Goal: Information Seeking & Learning: Check status

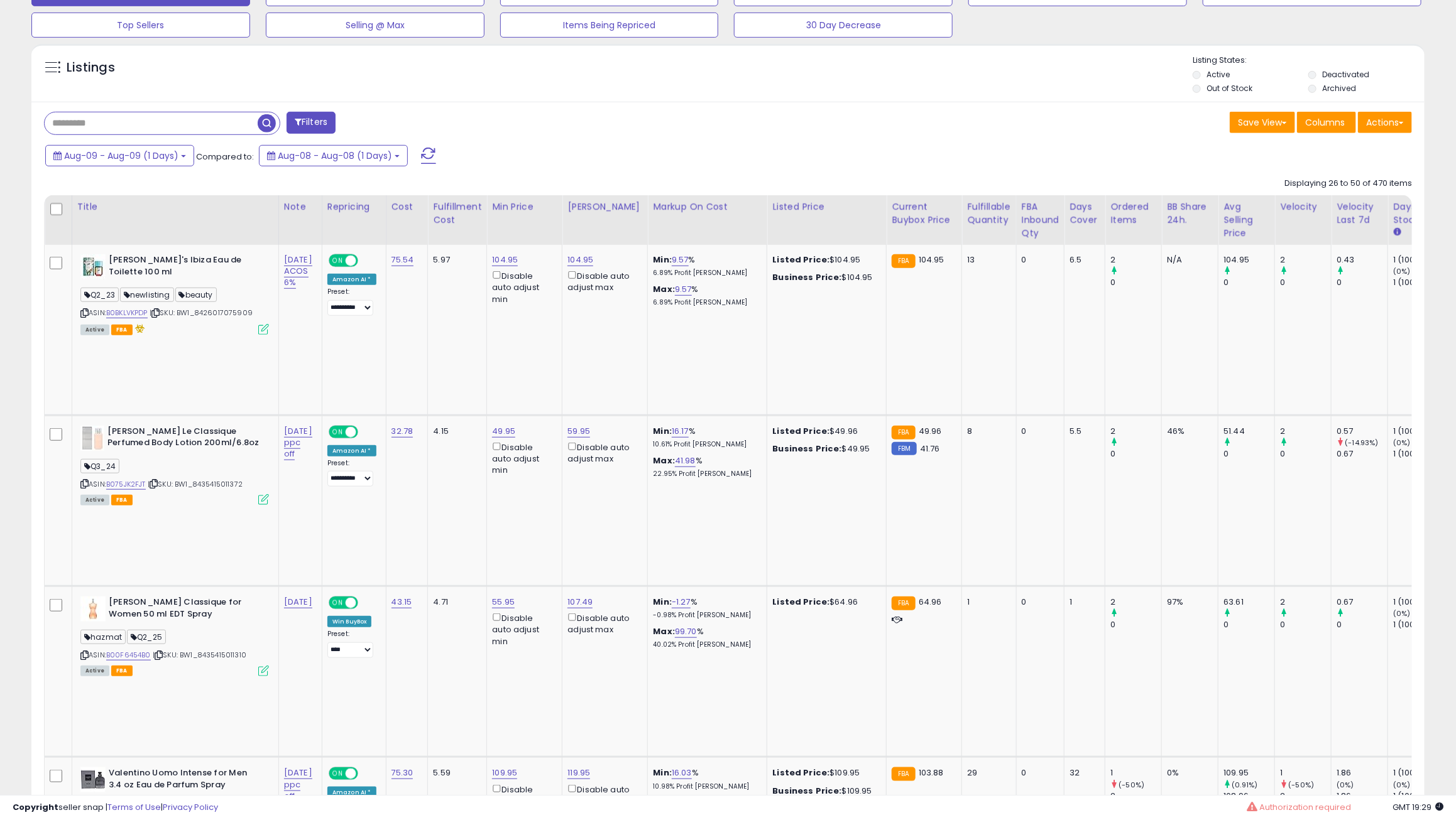
scroll to position [415, 0]
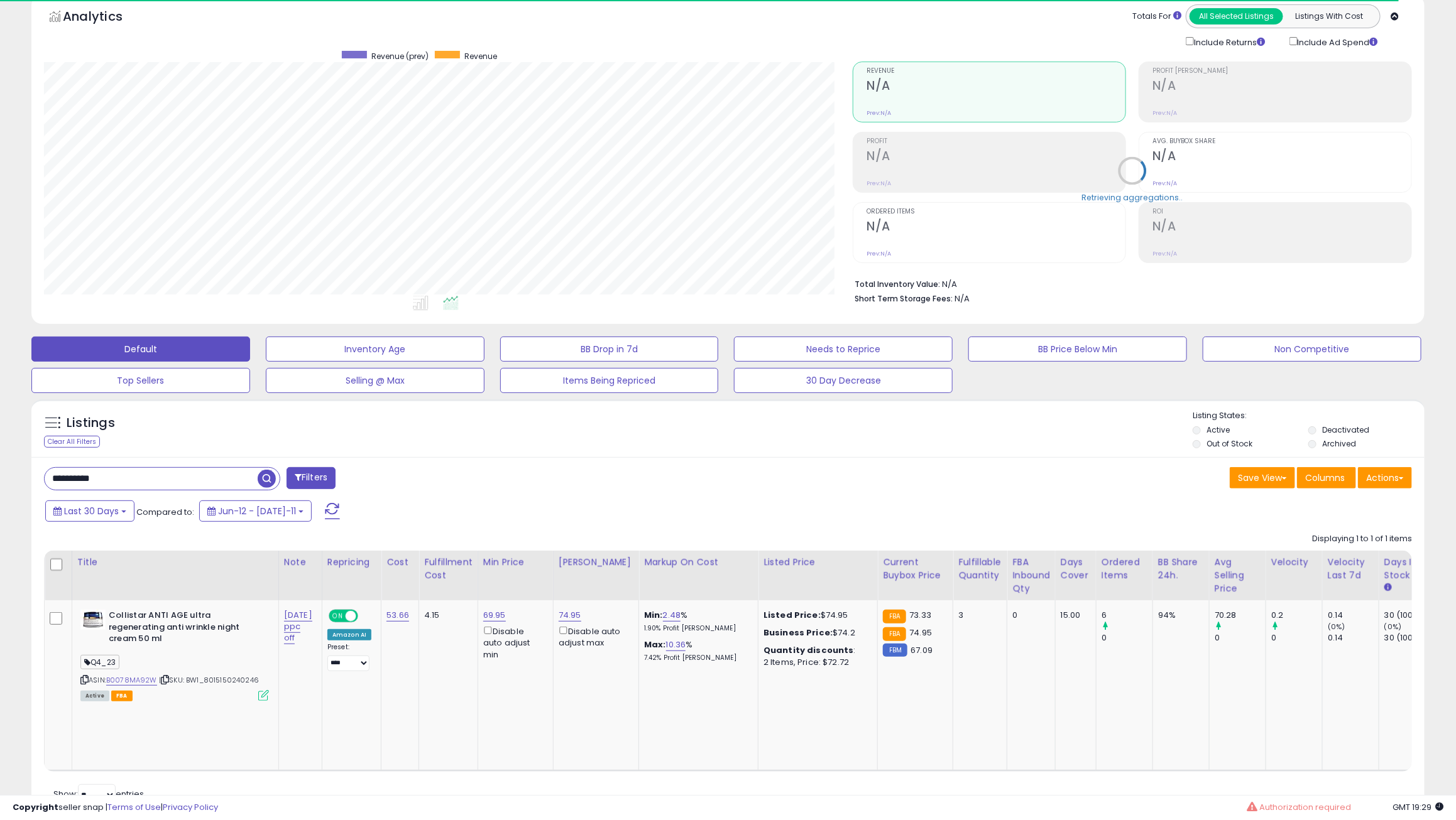
scroll to position [257, 808]
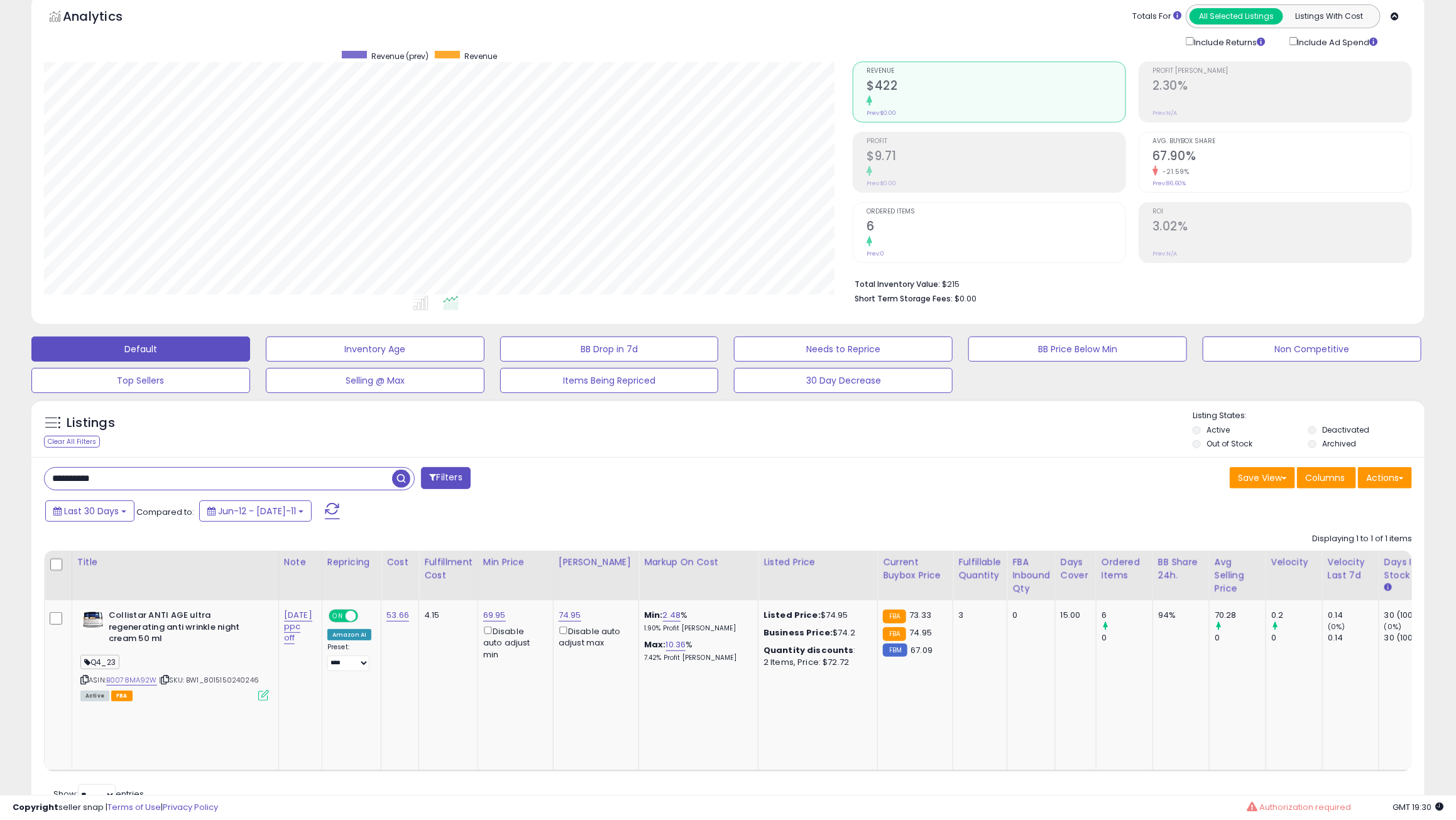
click at [155, 483] on input "**********" at bounding box center [218, 479] width 348 height 22
paste input "text"
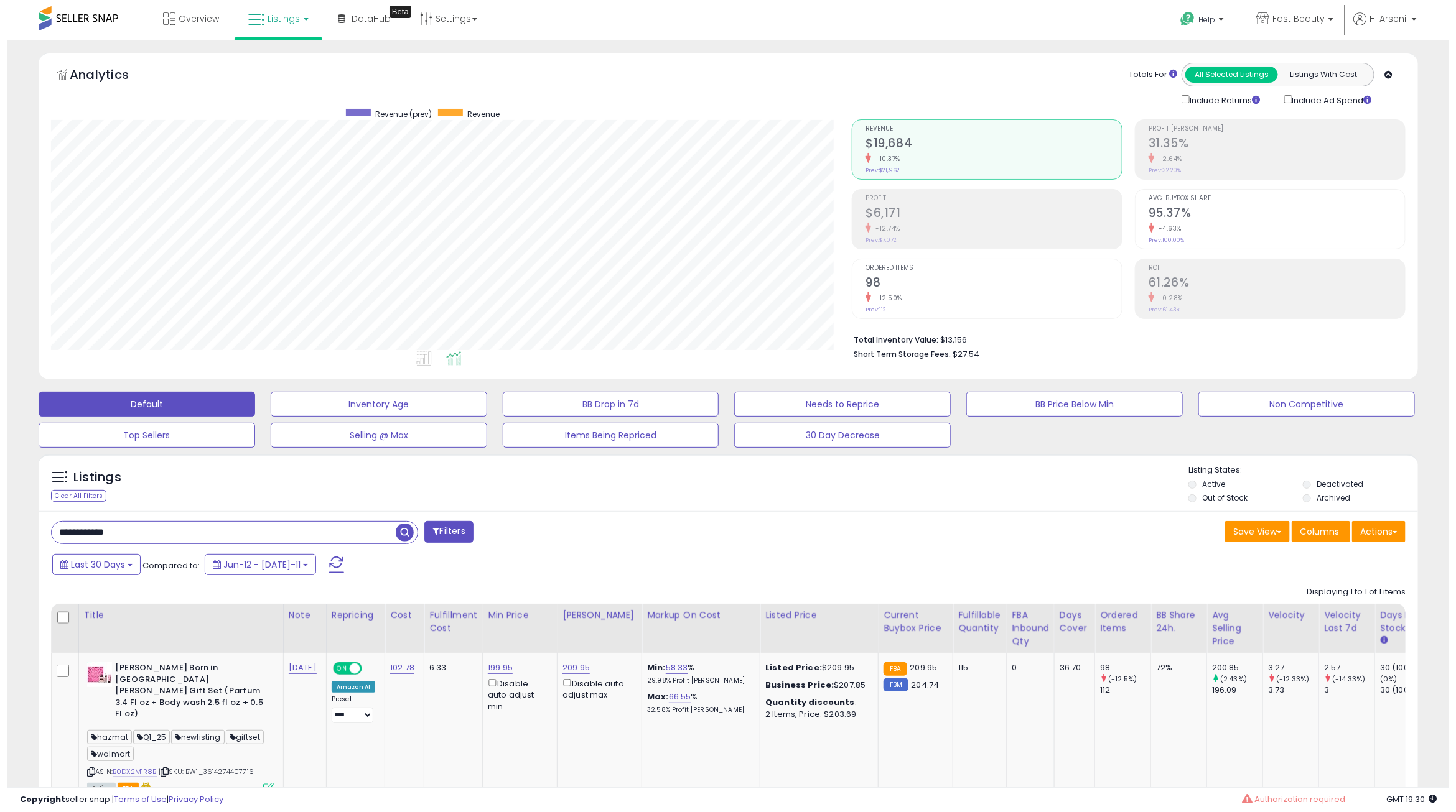
scroll to position [76, 0]
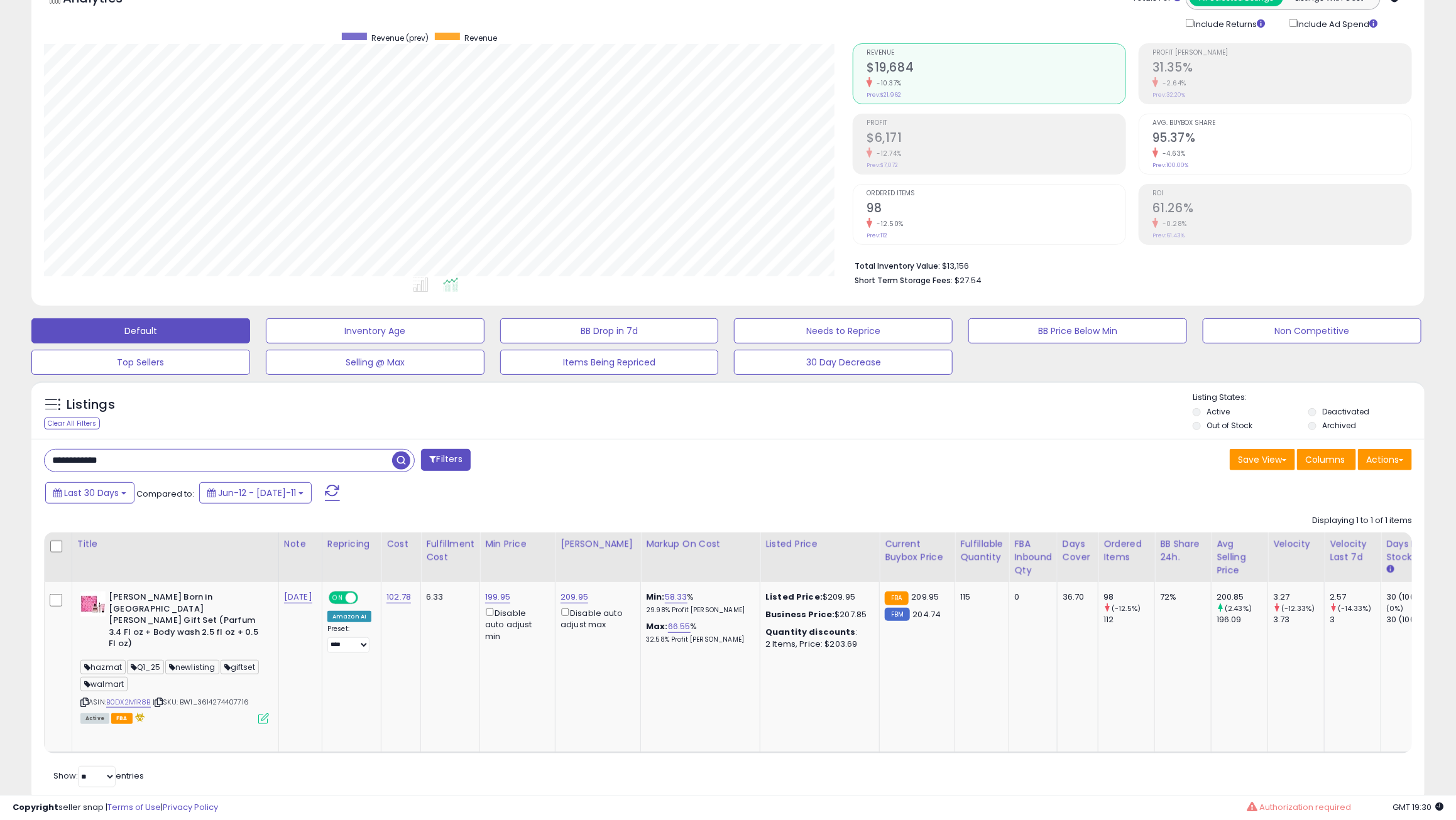
click at [958, 231] on div "Ordered Items 98 -12.50% Prev: 112" at bounding box center [995, 213] width 259 height 56
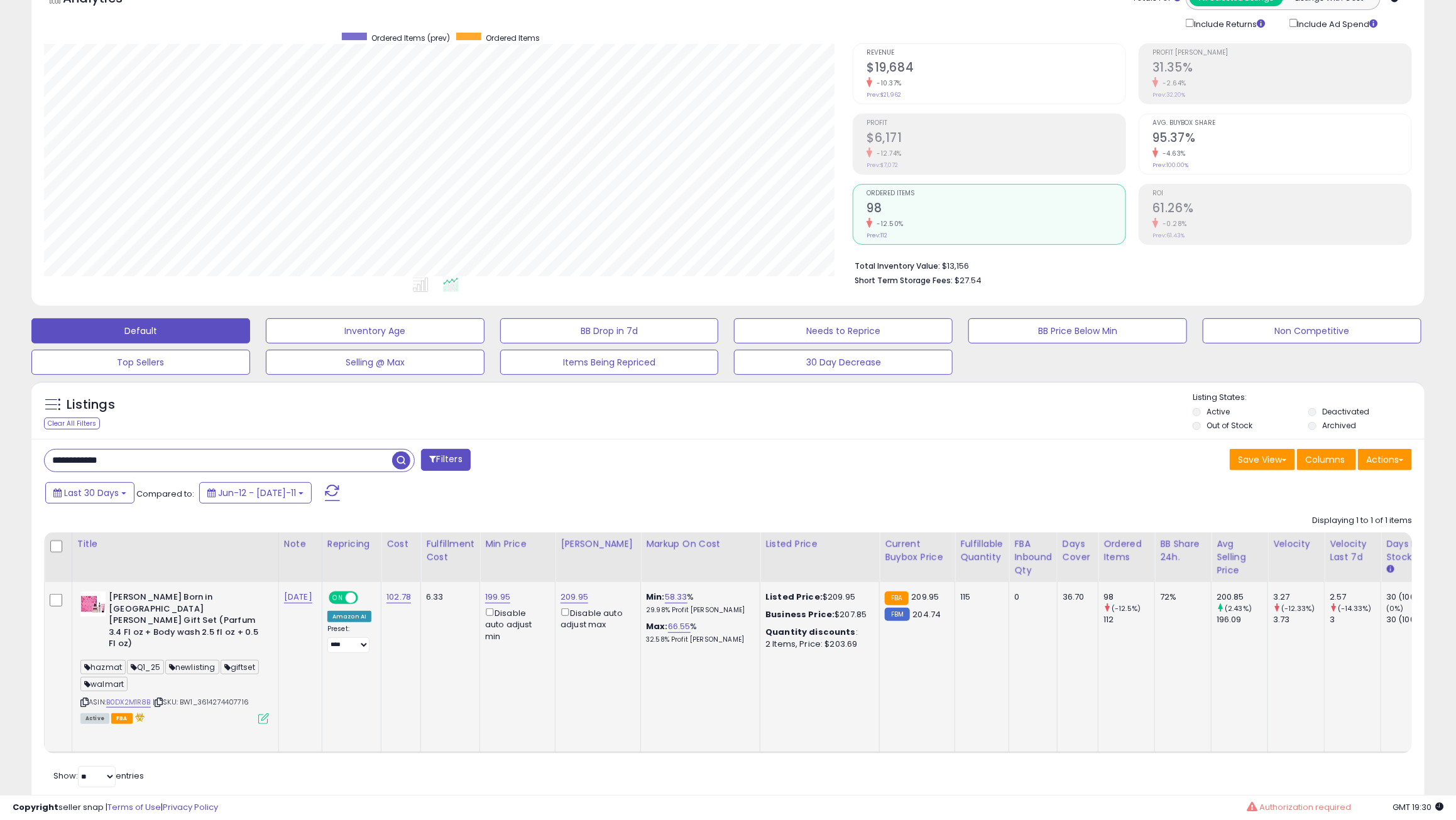
scroll to position [0, 0]
click at [403, 462] on span "button" at bounding box center [401, 460] width 18 height 18
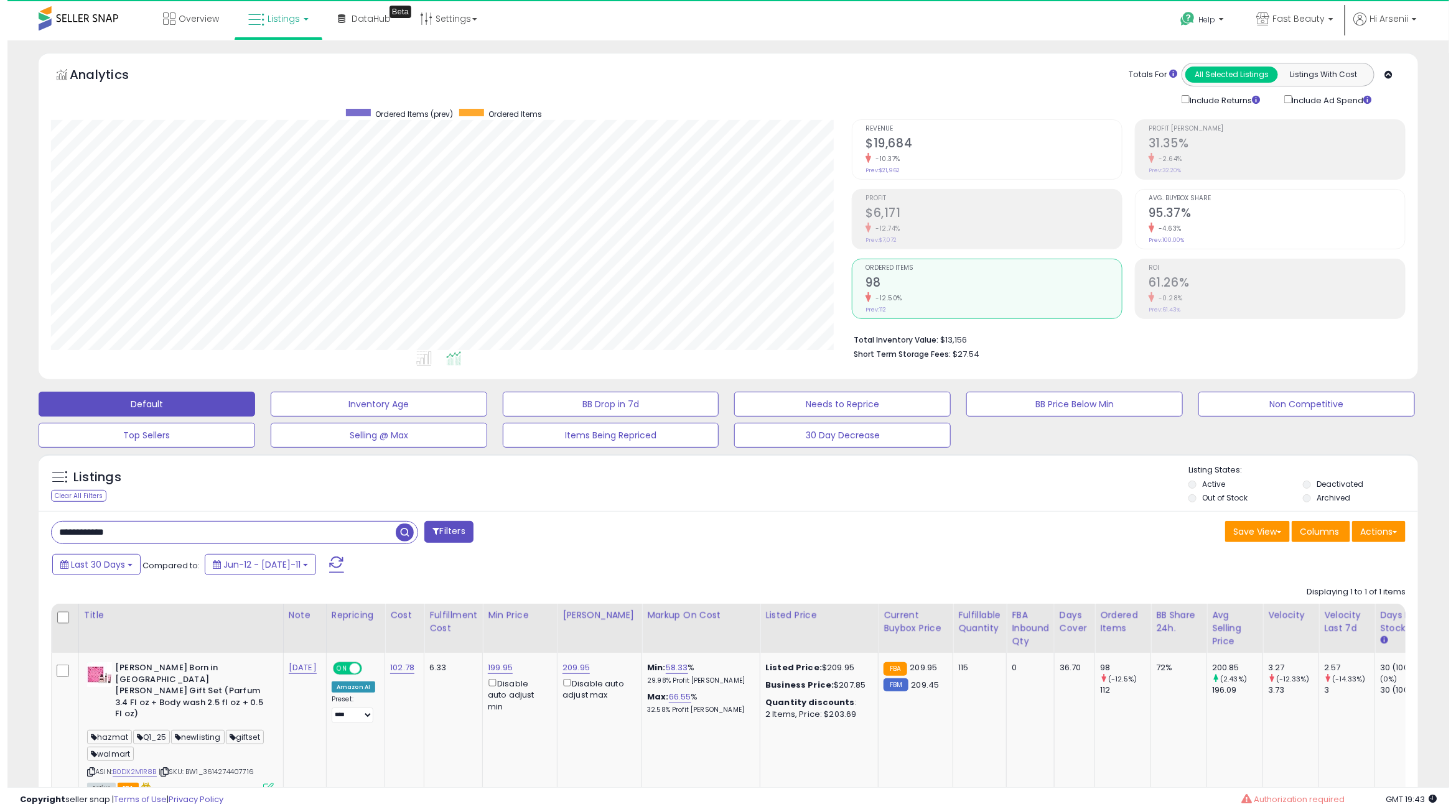
scroll to position [255, 800]
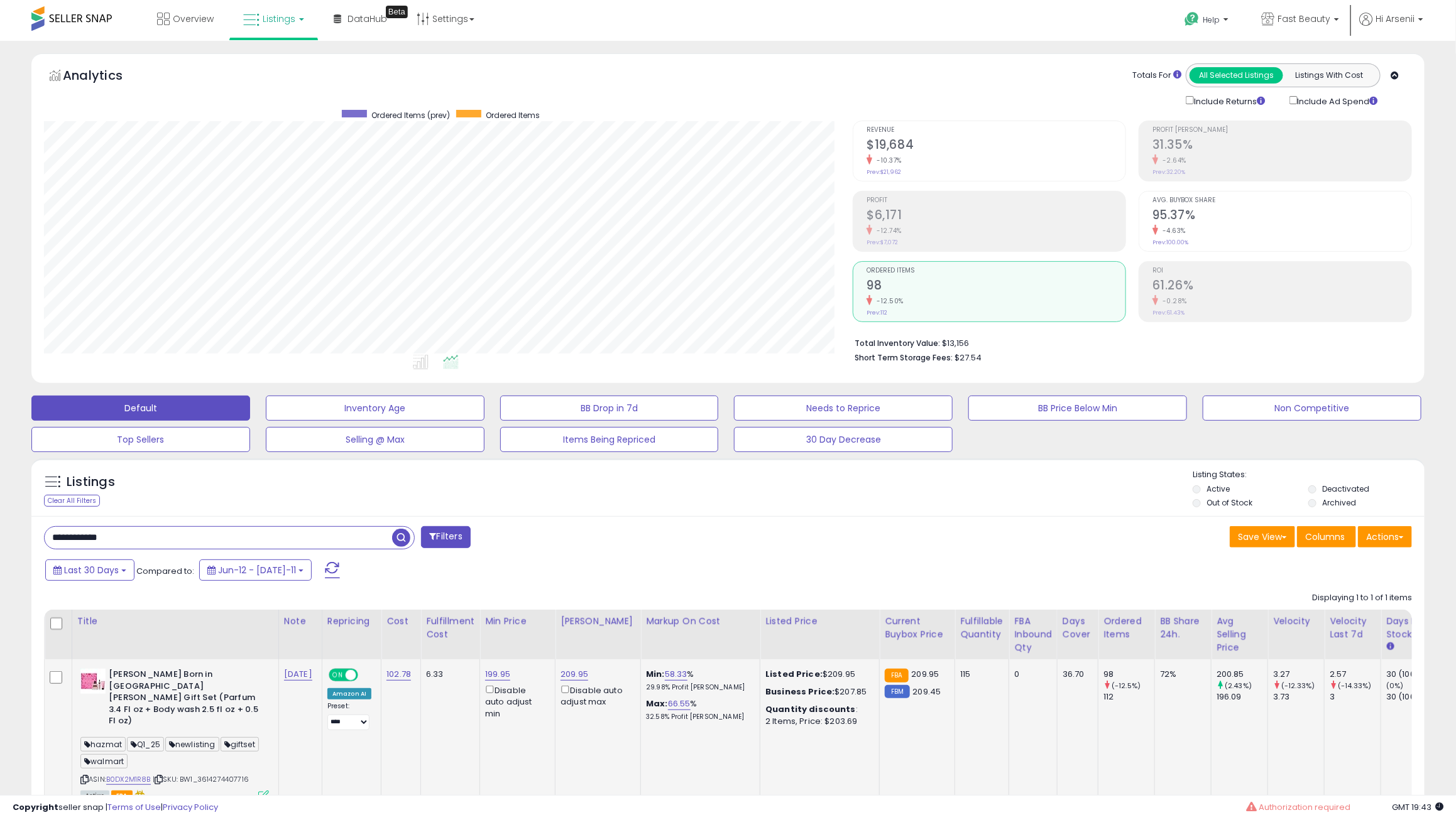
click at [264, 791] on icon at bounding box center [263, 796] width 11 height 11
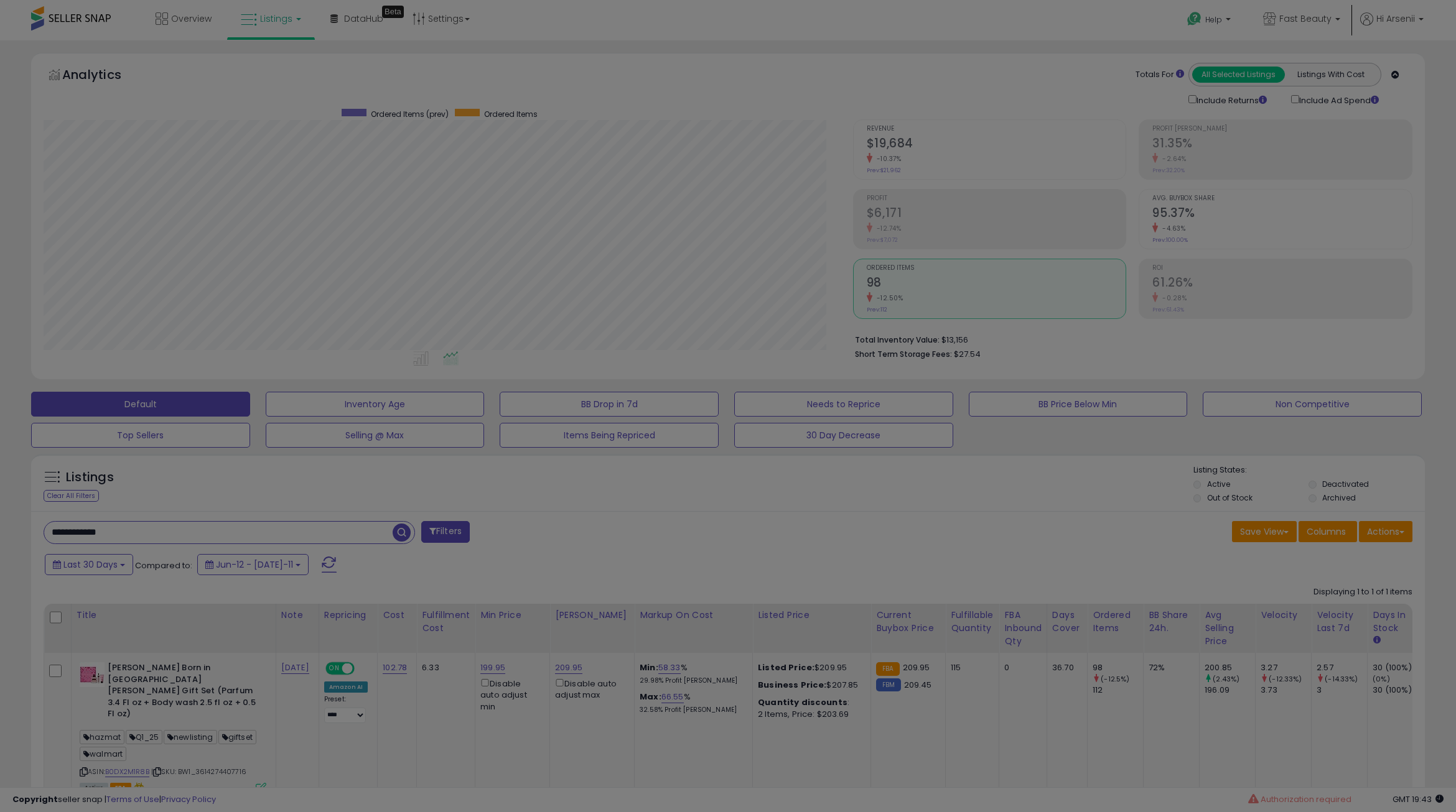
scroll to position [255, 810]
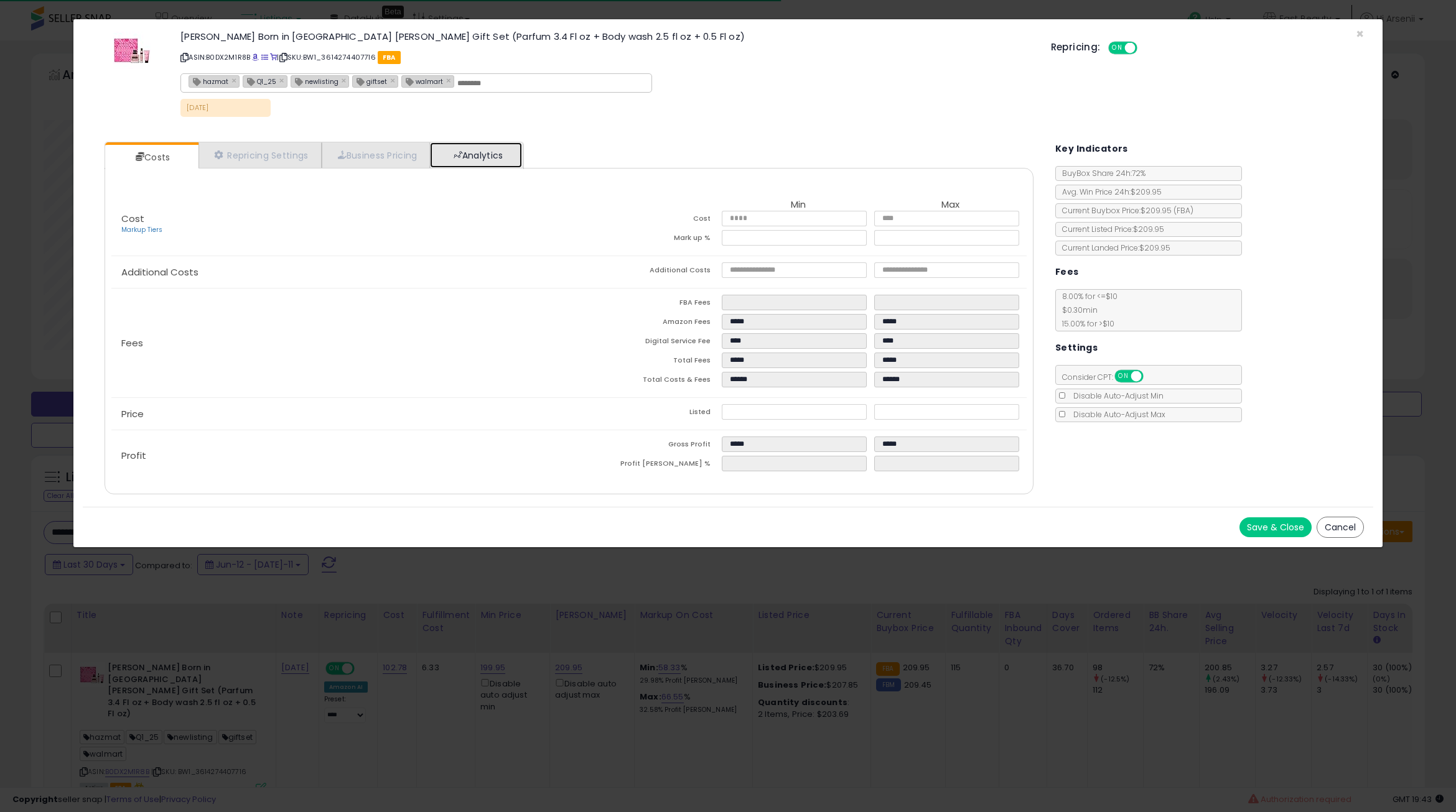
click at [492, 163] on link "Analytics" at bounding box center [475, 155] width 92 height 25
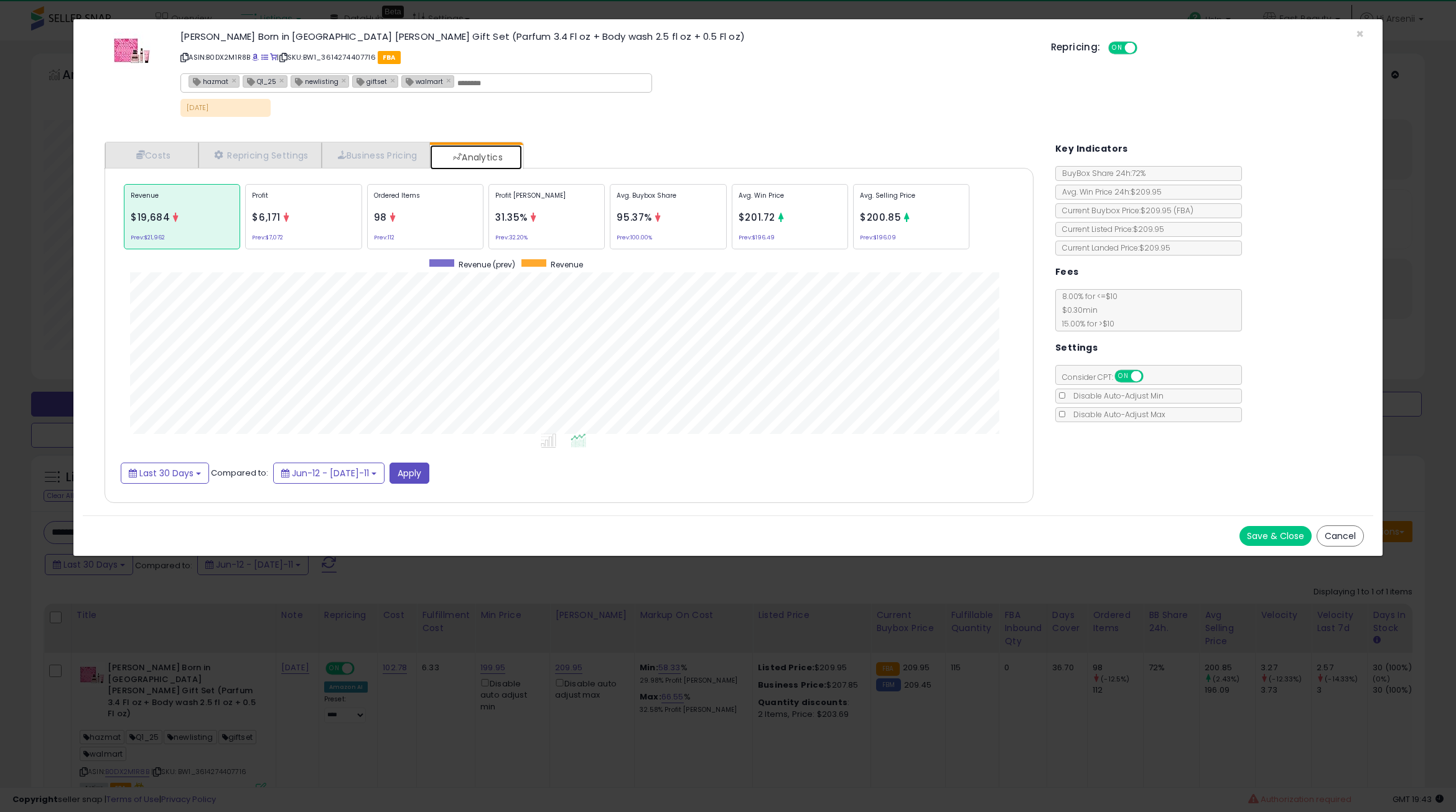
scroll to position [381, 953]
click at [892, 181] on div "Revenue $19,684 Prev: $21,962 Profit $6,171 Prev: $7,072 Ordered Items 98 Prev:…" at bounding box center [569, 217] width 897 height 72
click at [902, 192] on p "Avg. Selling Price" at bounding box center [910, 200] width 102 height 19
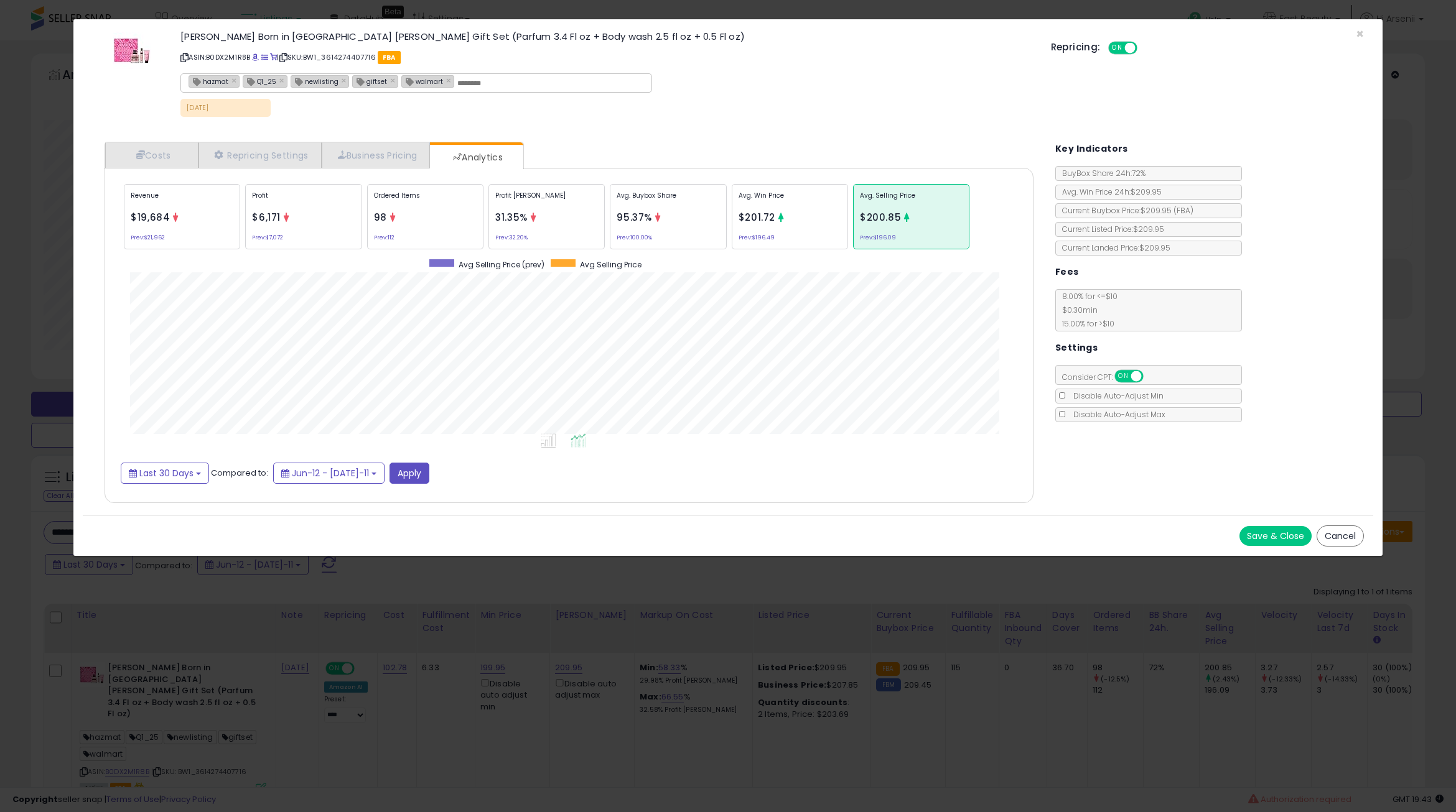
click at [1353, 534] on button "Cancel" at bounding box center [1340, 535] width 47 height 21
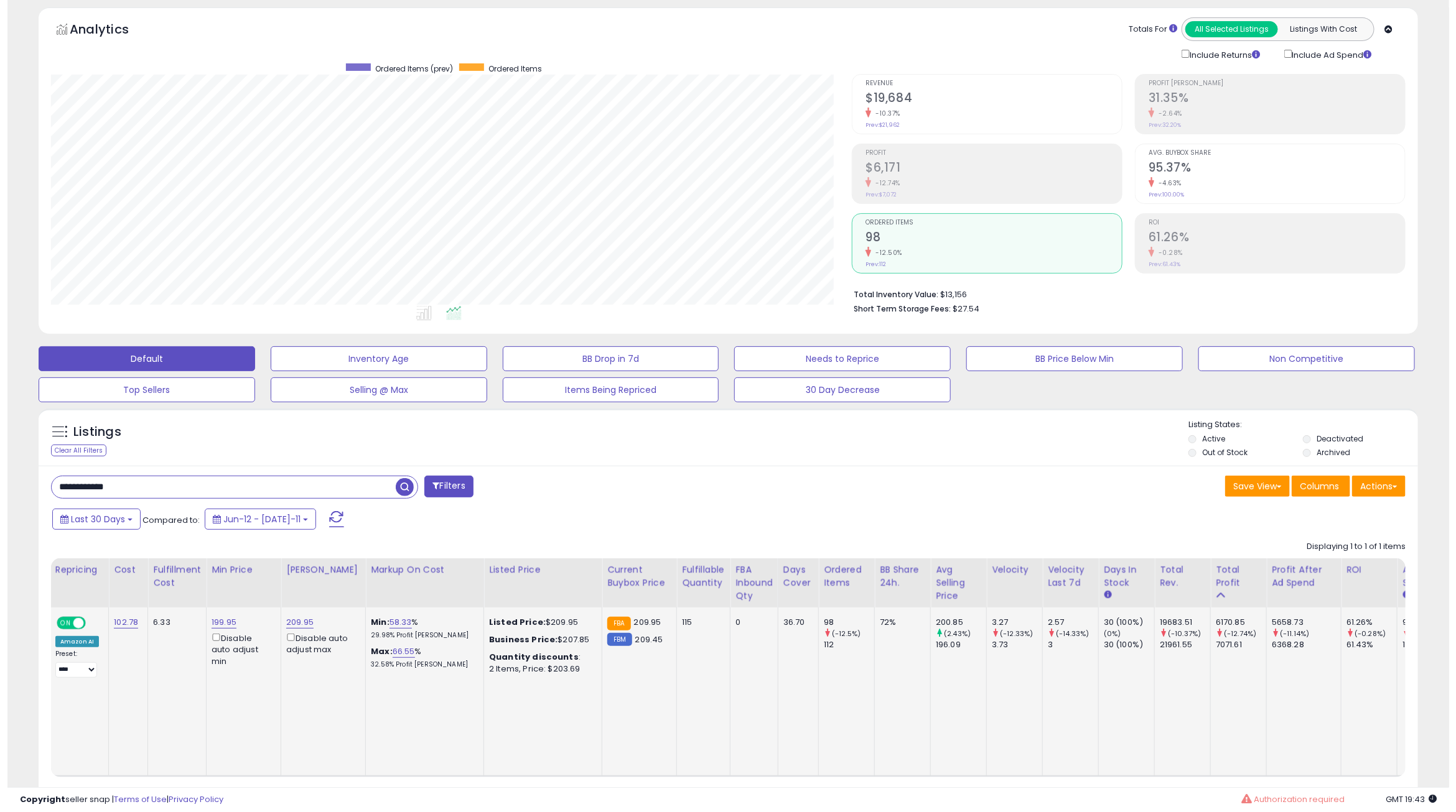
scroll to position [0, 0]
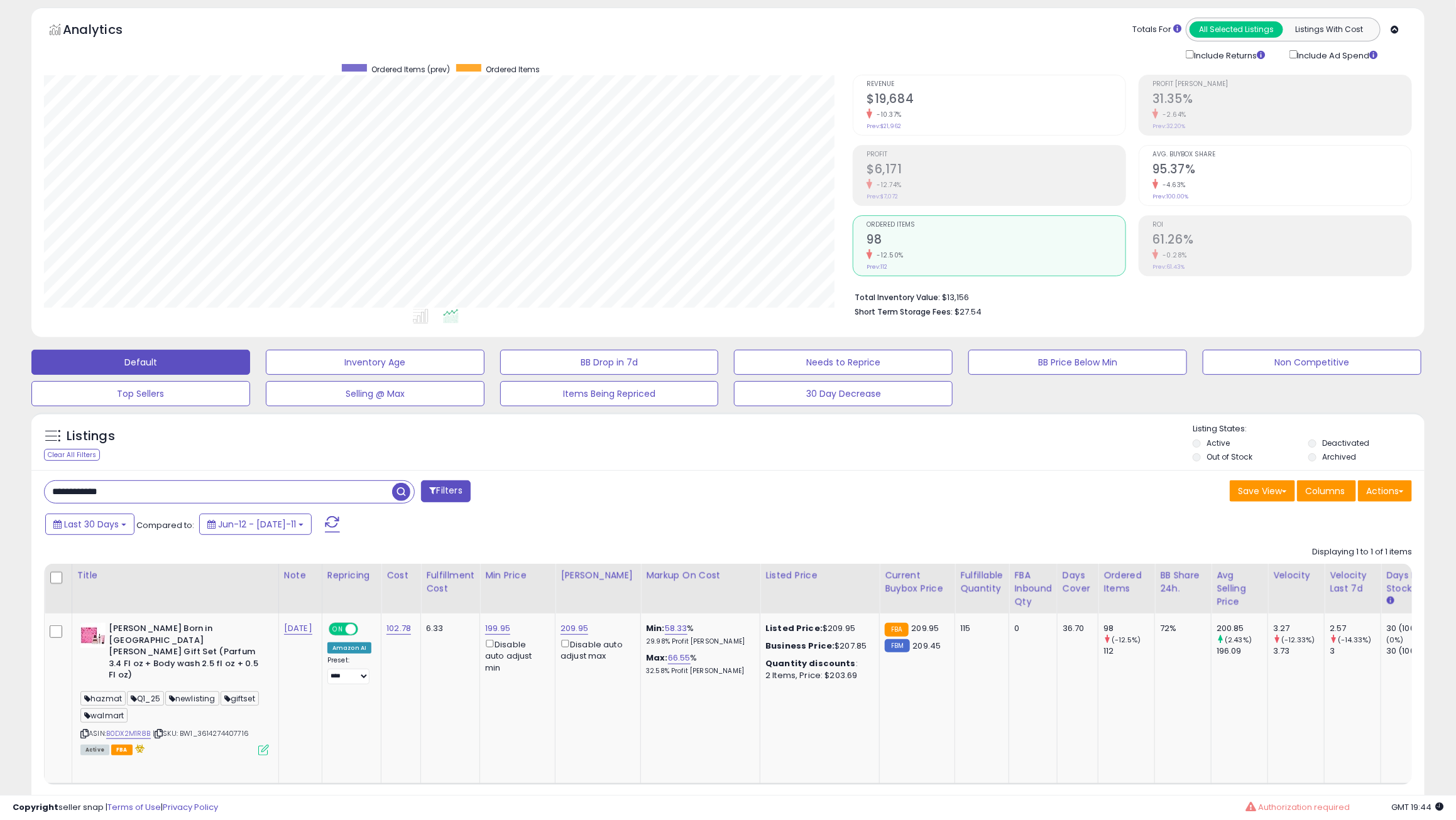
click at [1265, 160] on div "Avg. Buybox Share 95.37% -4.63% Prev: 100.00%" at bounding box center [1282, 174] width 259 height 56
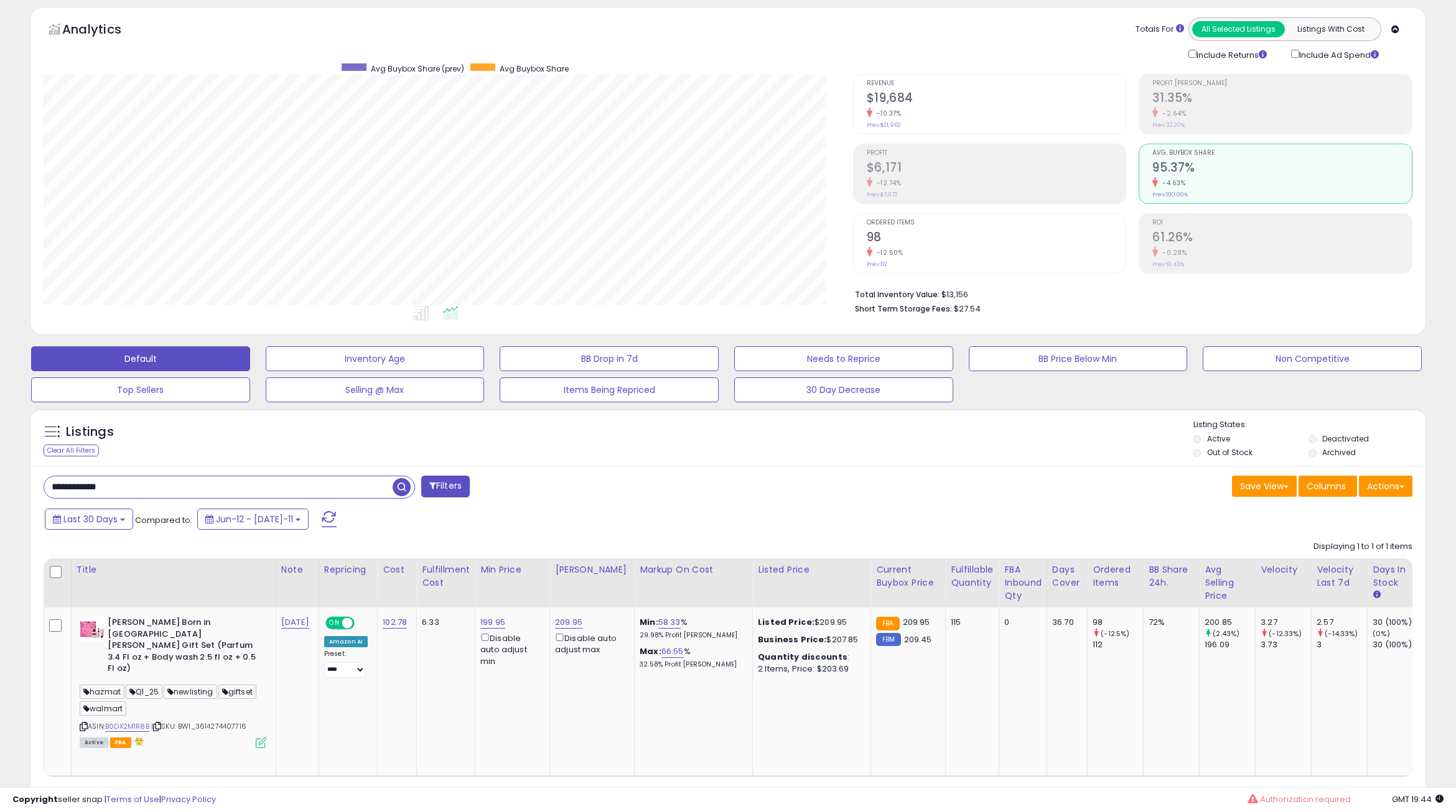
scroll to position [621778, 621369]
click at [1022, 145] on div "Profit $6,171 -12.74% Prev: $7,072" at bounding box center [986, 173] width 256 height 56
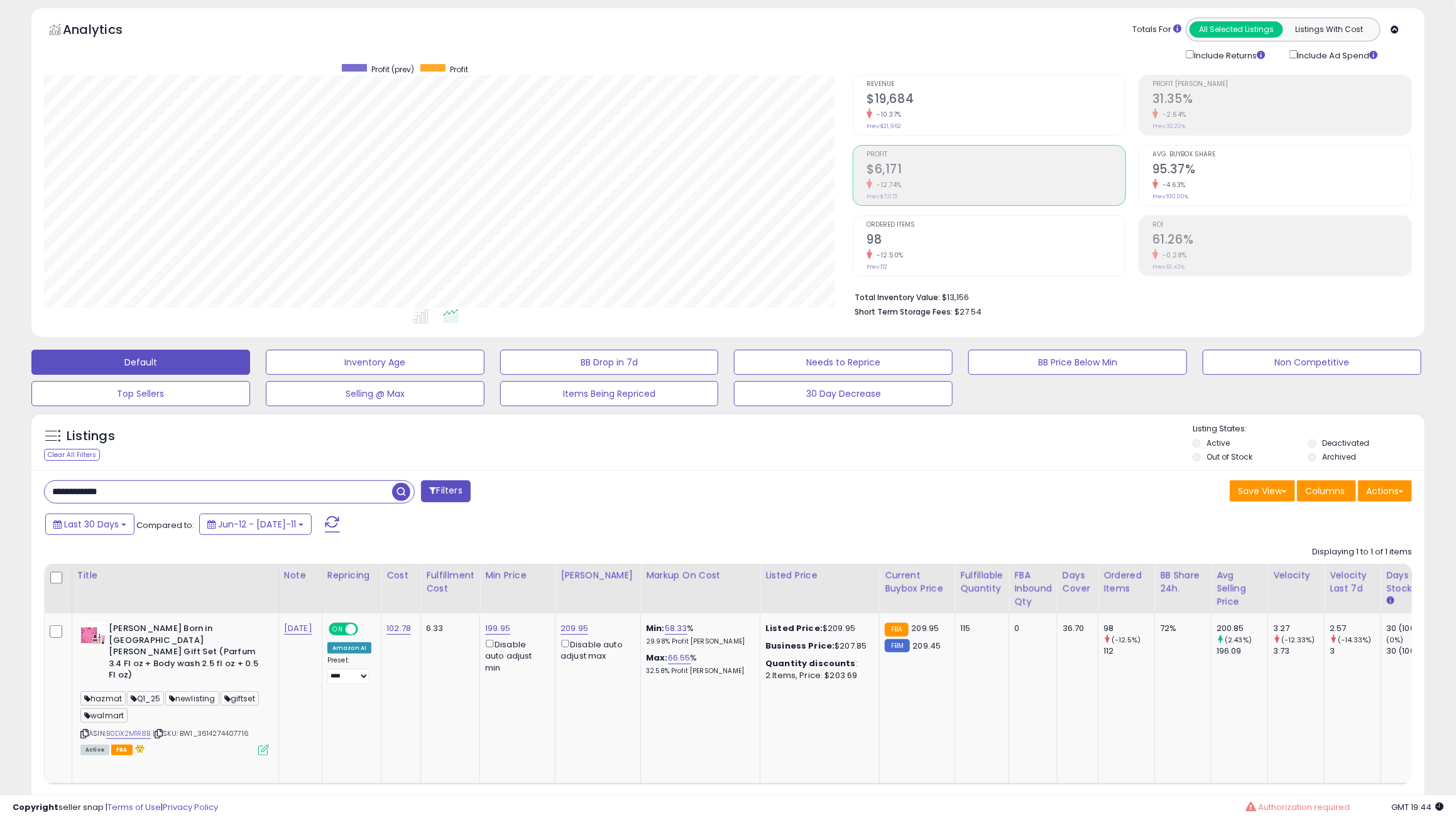
click at [1327, 183] on div "-4.63%" at bounding box center [1282, 185] width 259 height 12
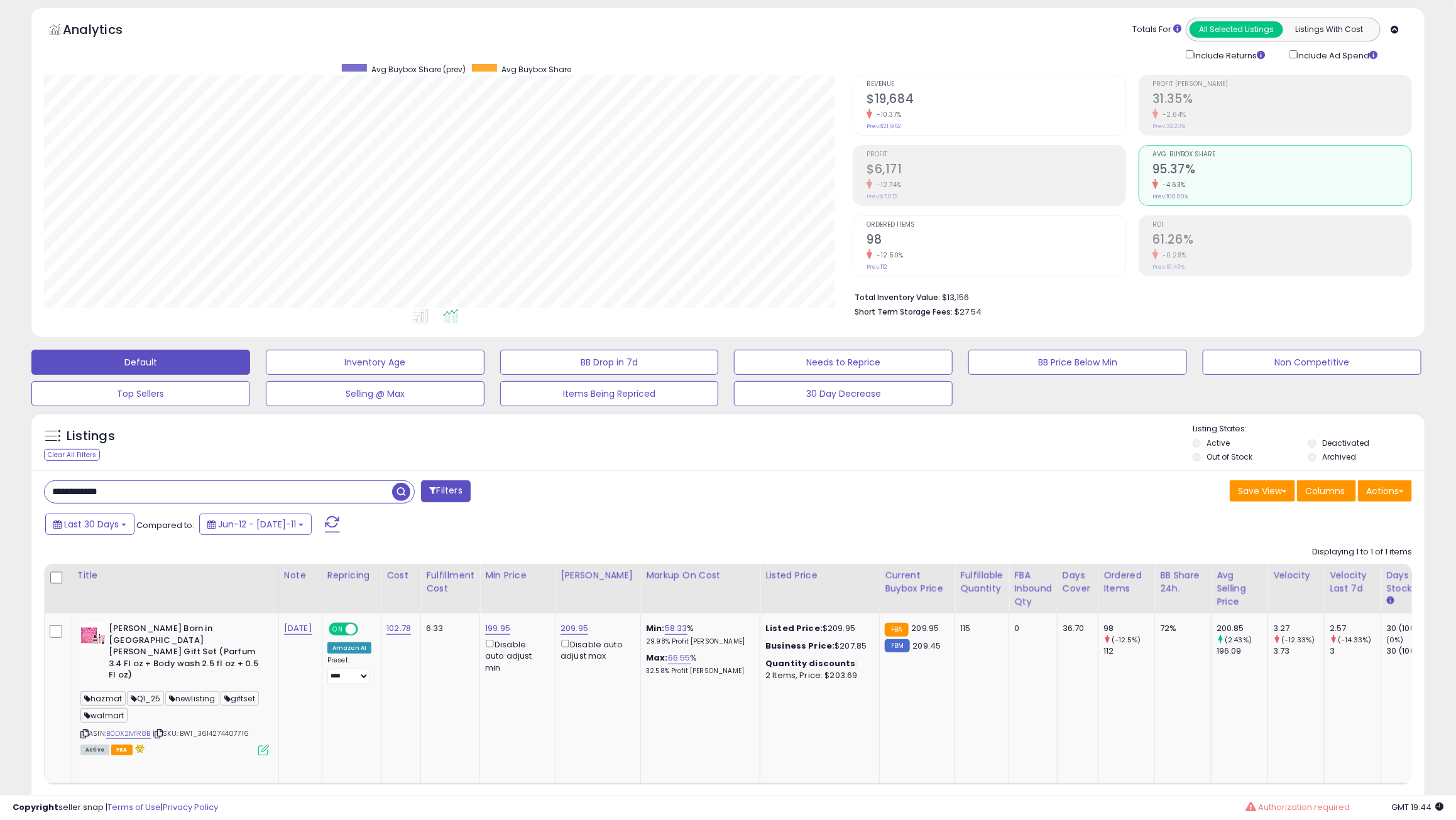
click at [1335, 218] on div "ROI 61.26% -0.28% Prev: 61.43%" at bounding box center [1282, 244] width 259 height 56
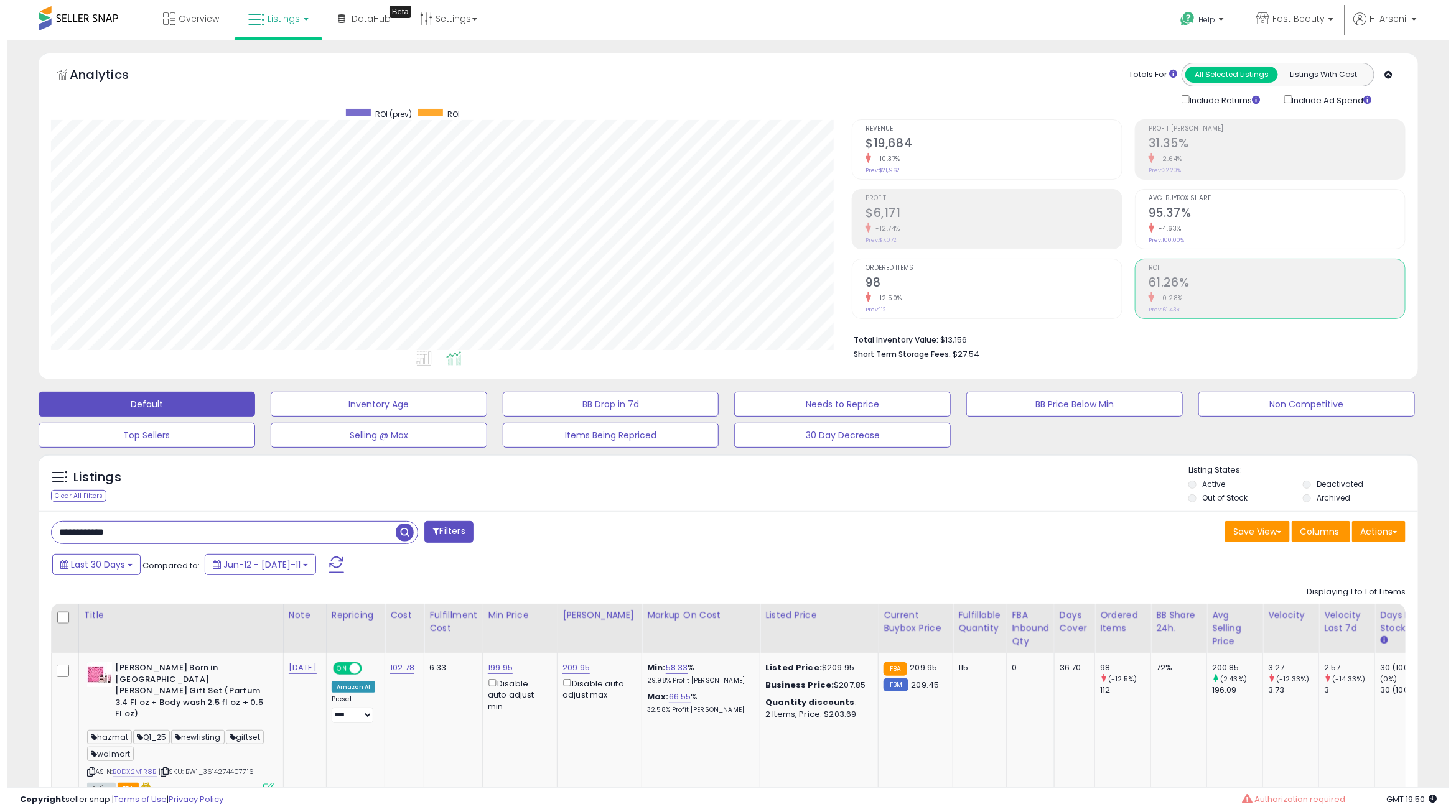
scroll to position [76, 0]
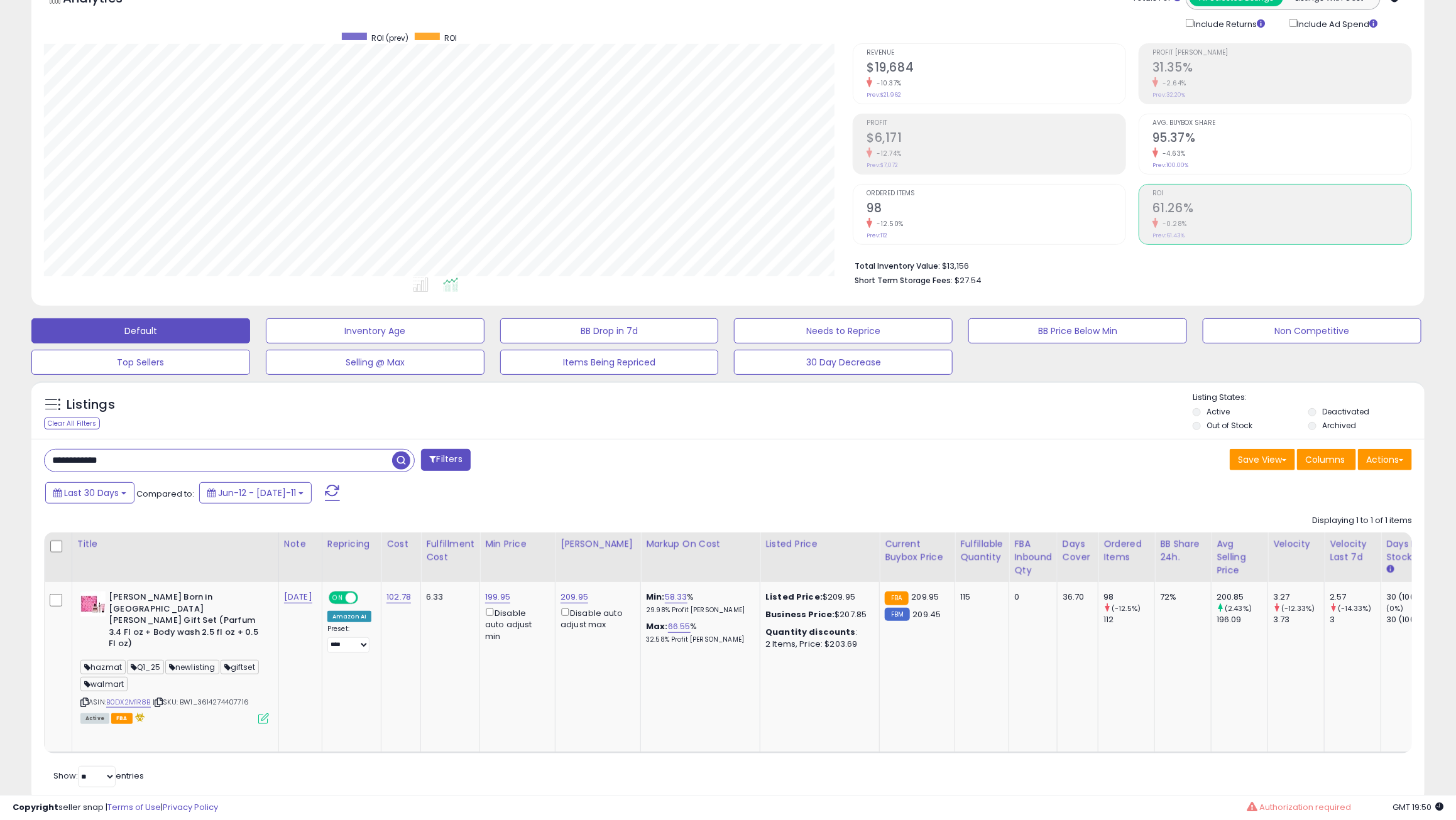
click at [992, 63] on h2 "$19,684" at bounding box center [995, 69] width 259 height 17
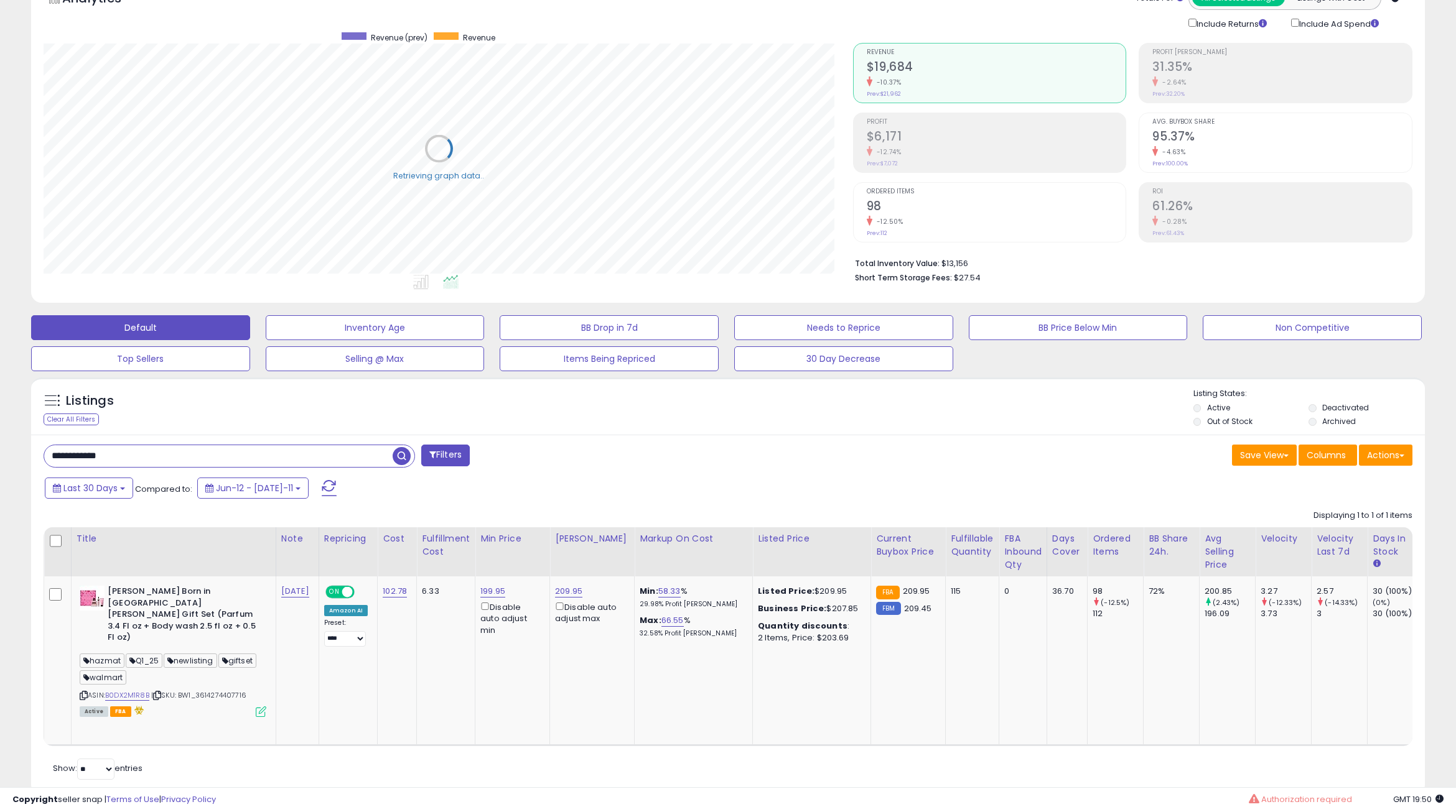
scroll to position [621778, 621369]
click at [986, 206] on h2 "98" at bounding box center [986, 207] width 256 height 17
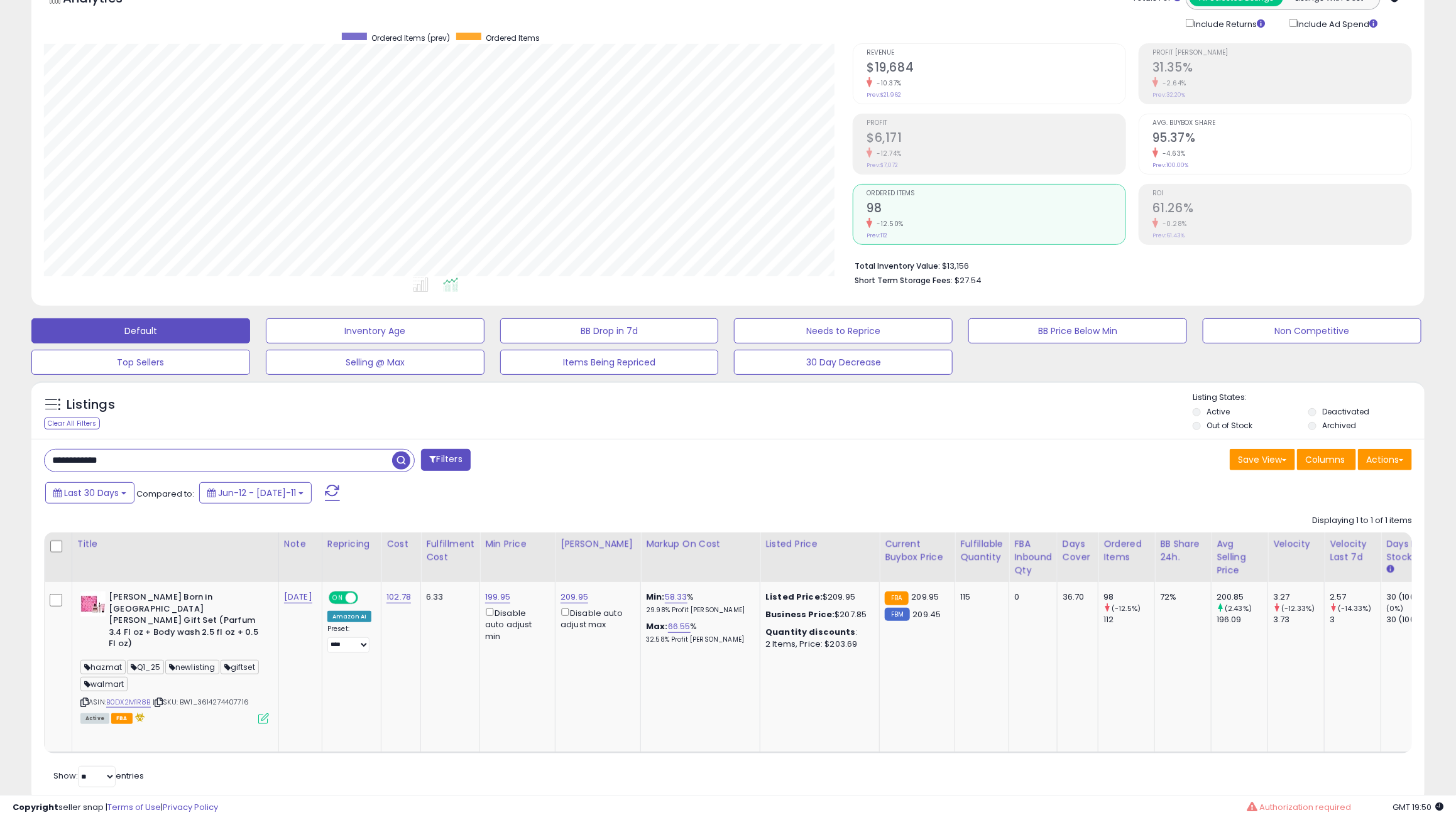
click at [1066, 94] on div "Revenue $19,684 -10.37% Prev: $21,962" at bounding box center [995, 72] width 259 height 56
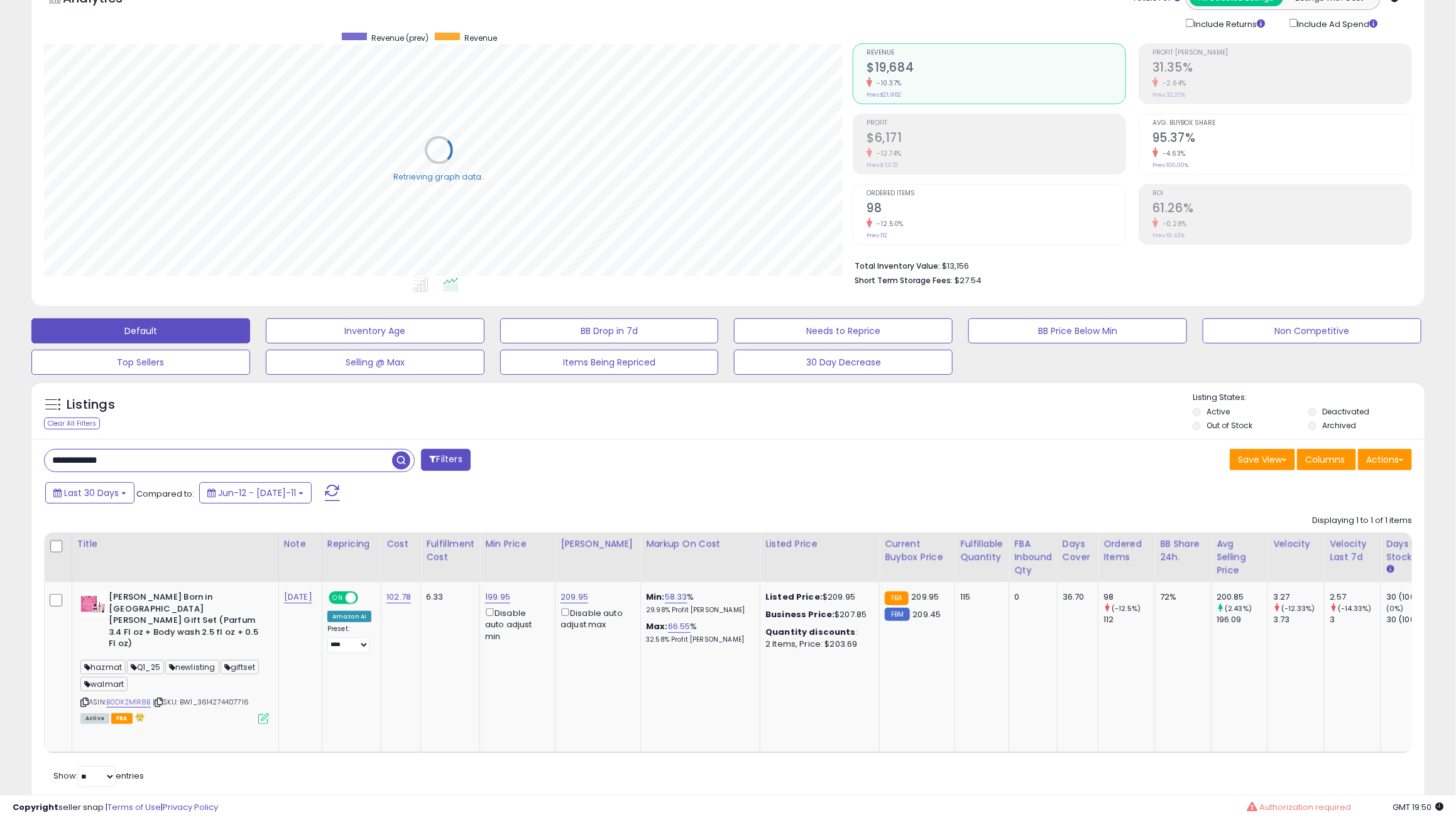
click at [1060, 148] on div "-12.74%" at bounding box center [995, 154] width 259 height 12
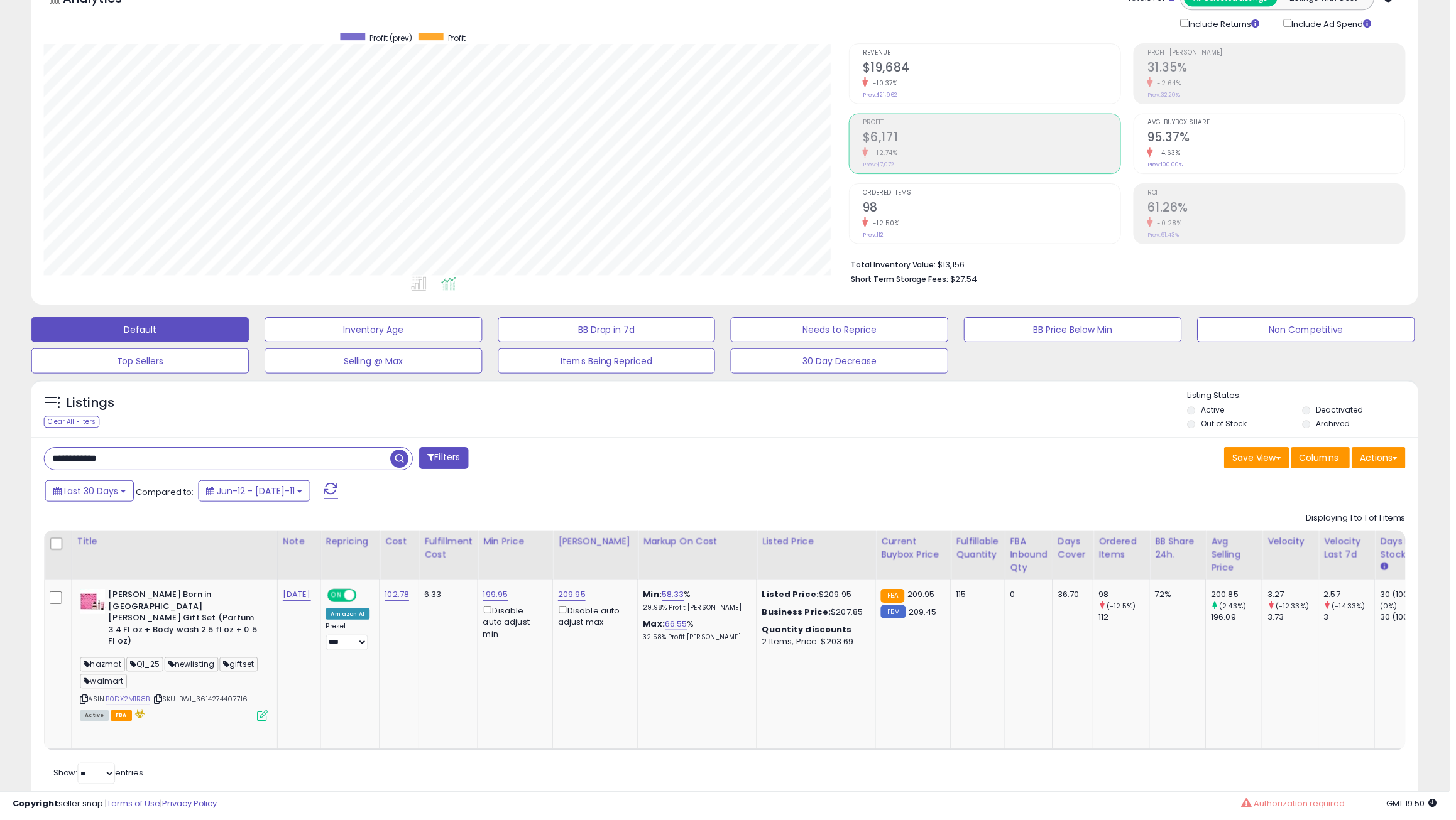
click at [1310, 215] on h2 "61.26%" at bounding box center [1282, 209] width 259 height 17
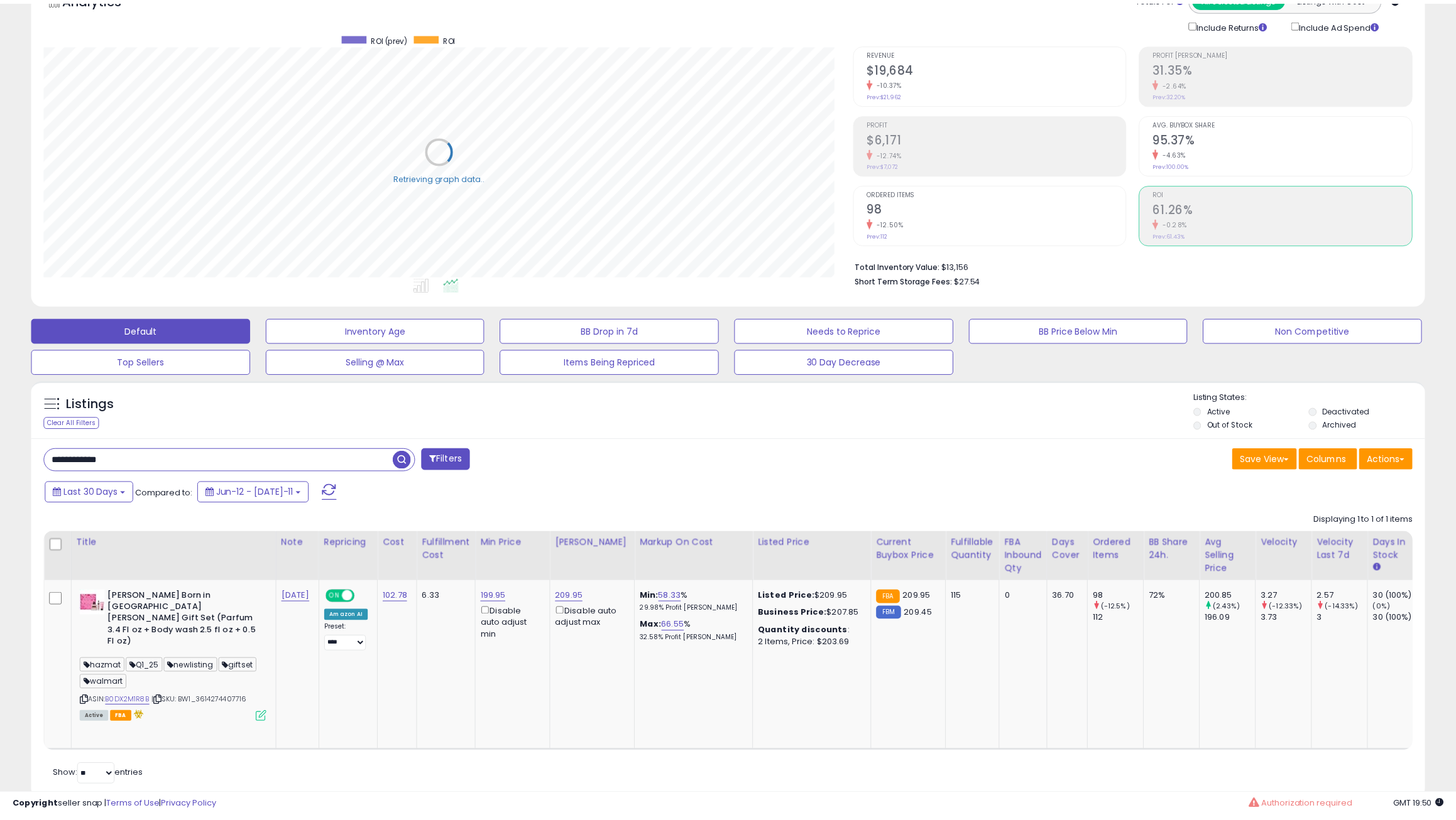
scroll to position [257, 818]
click at [1322, 133] on h2 "95.37%" at bounding box center [1295, 139] width 262 height 17
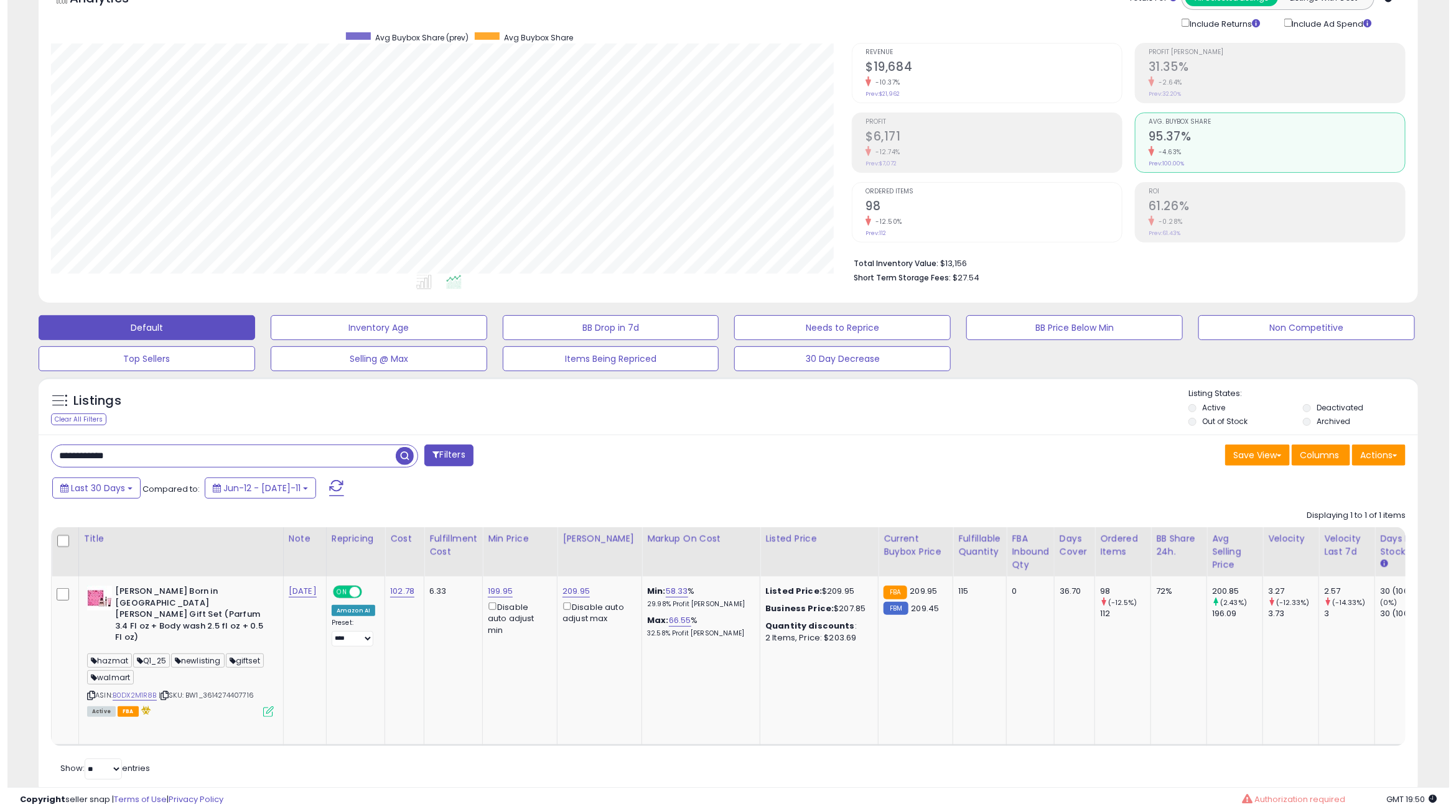
scroll to position [255, 800]
click at [1288, 60] on h2 "31.35%" at bounding box center [1269, 69] width 256 height 17
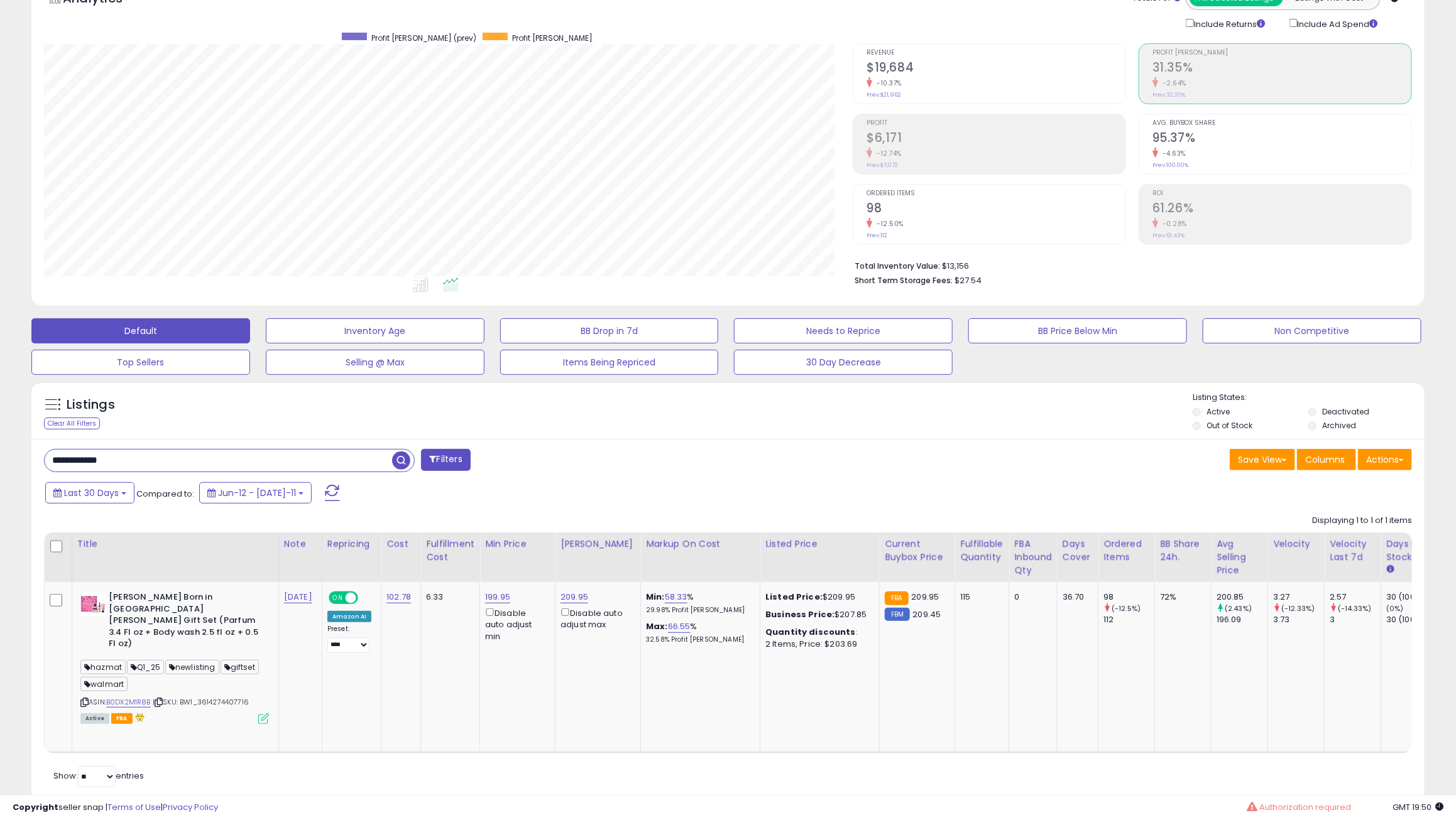
click at [1295, 66] on h2 "31.35%" at bounding box center [1282, 69] width 259 height 17
click at [1292, 221] on div "-0.28%" at bounding box center [1282, 224] width 259 height 12
click at [1077, 225] on div "-12.50%" at bounding box center [995, 224] width 259 height 12
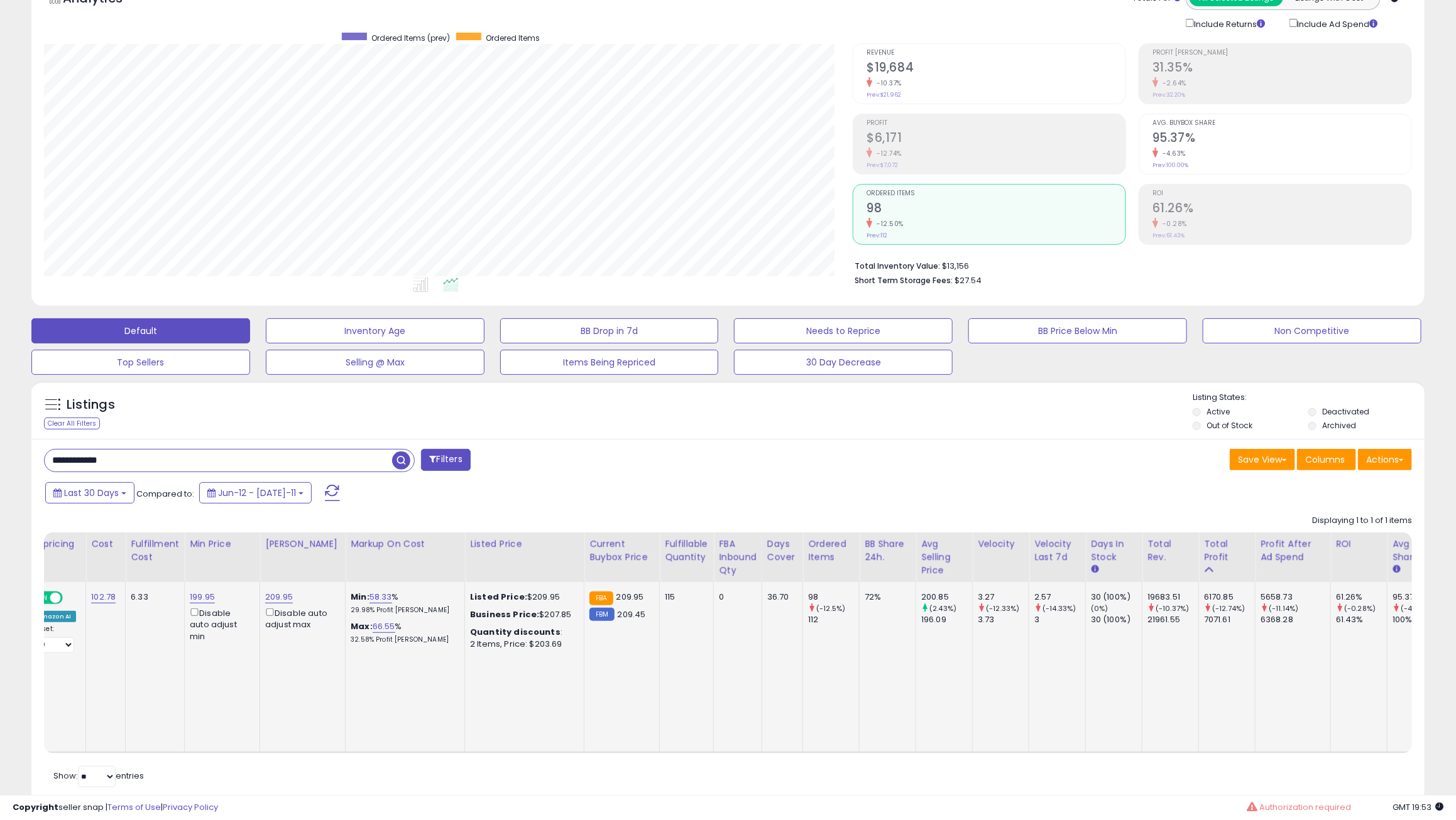
scroll to position [0, 0]
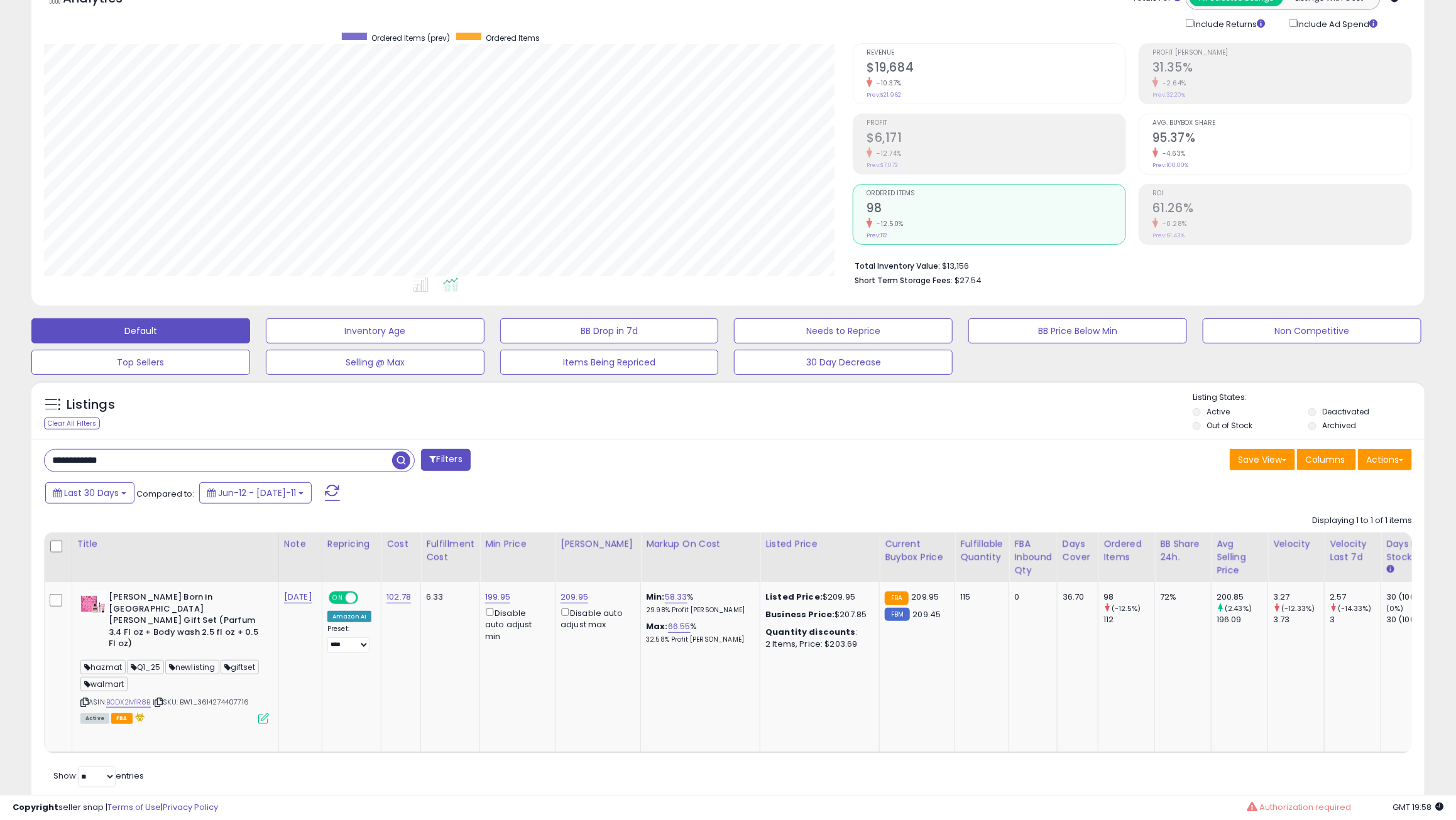
click at [139, 460] on input "**********" at bounding box center [218, 461] width 348 height 22
type input "*"
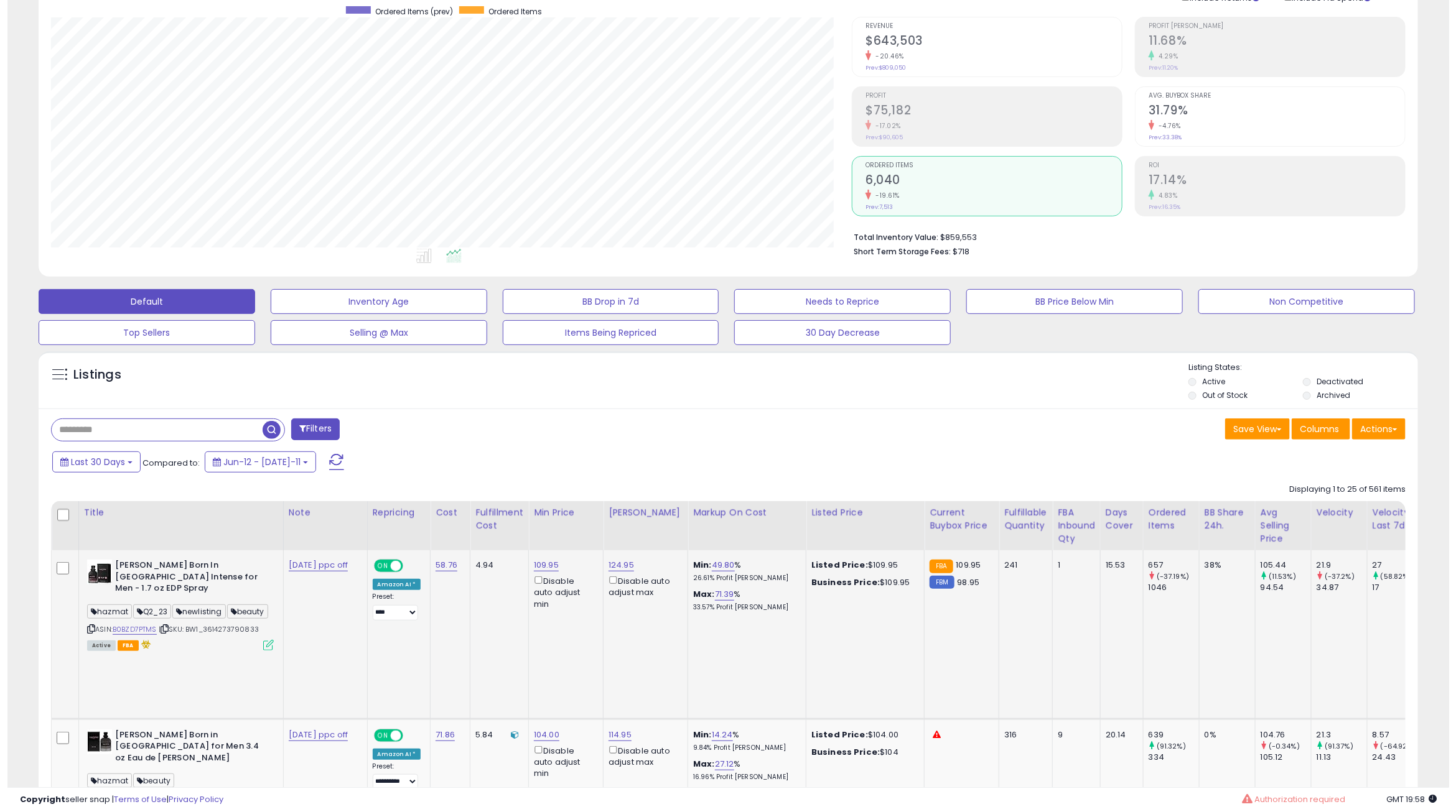
scroll to position [36, 0]
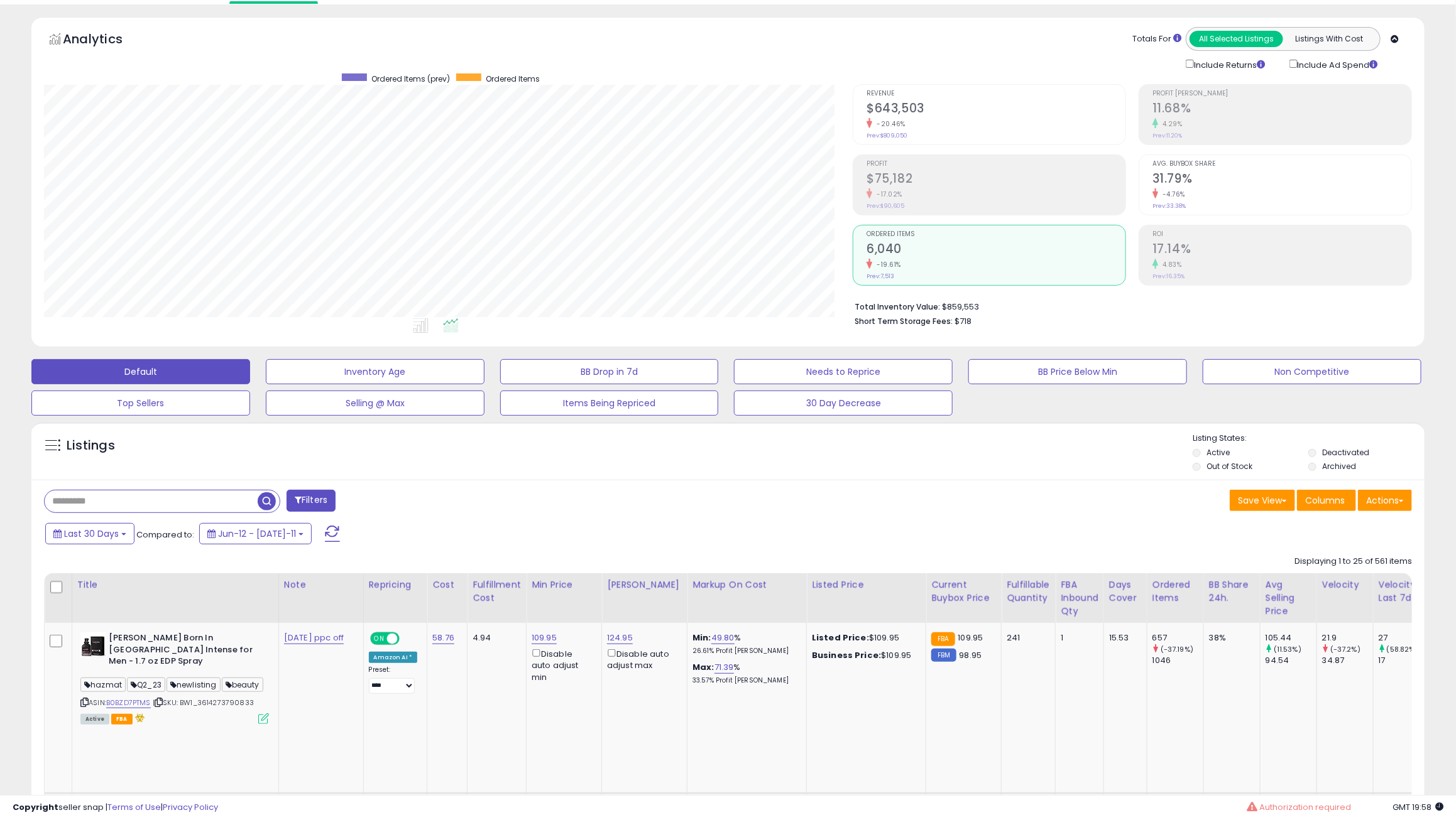
click at [1231, 264] on div "4.83%" at bounding box center [1282, 265] width 259 height 12
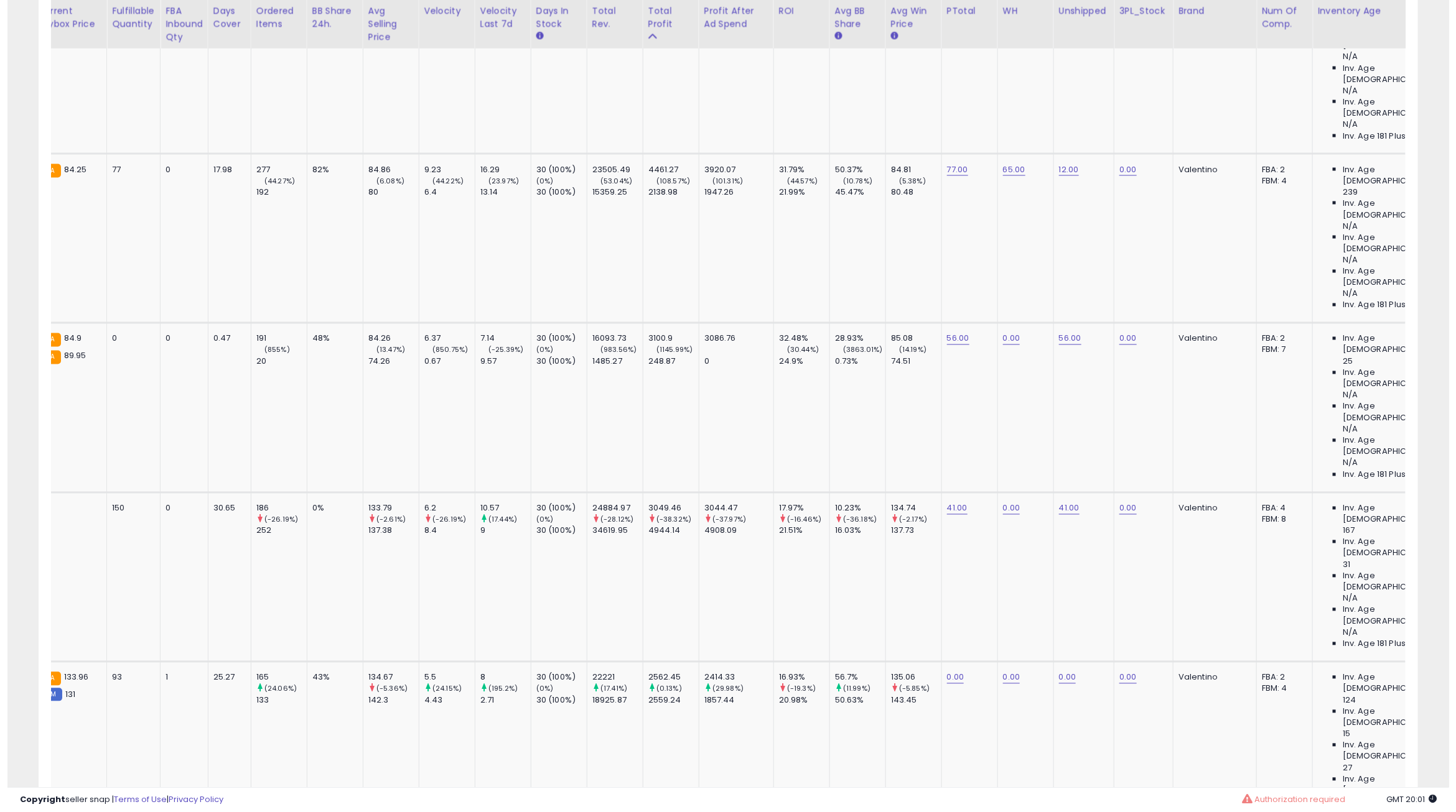
scroll to position [0, 0]
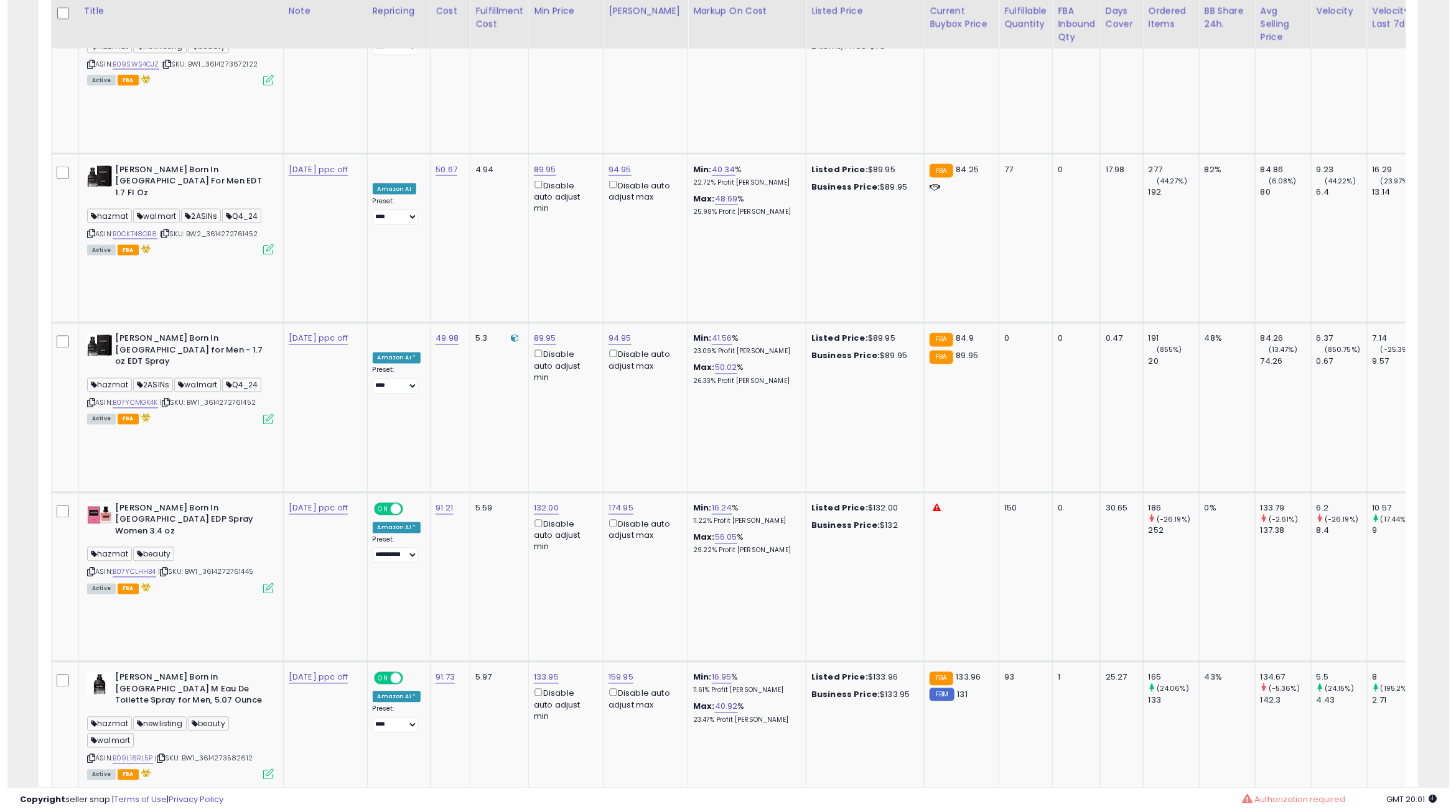
scroll to position [255, 810]
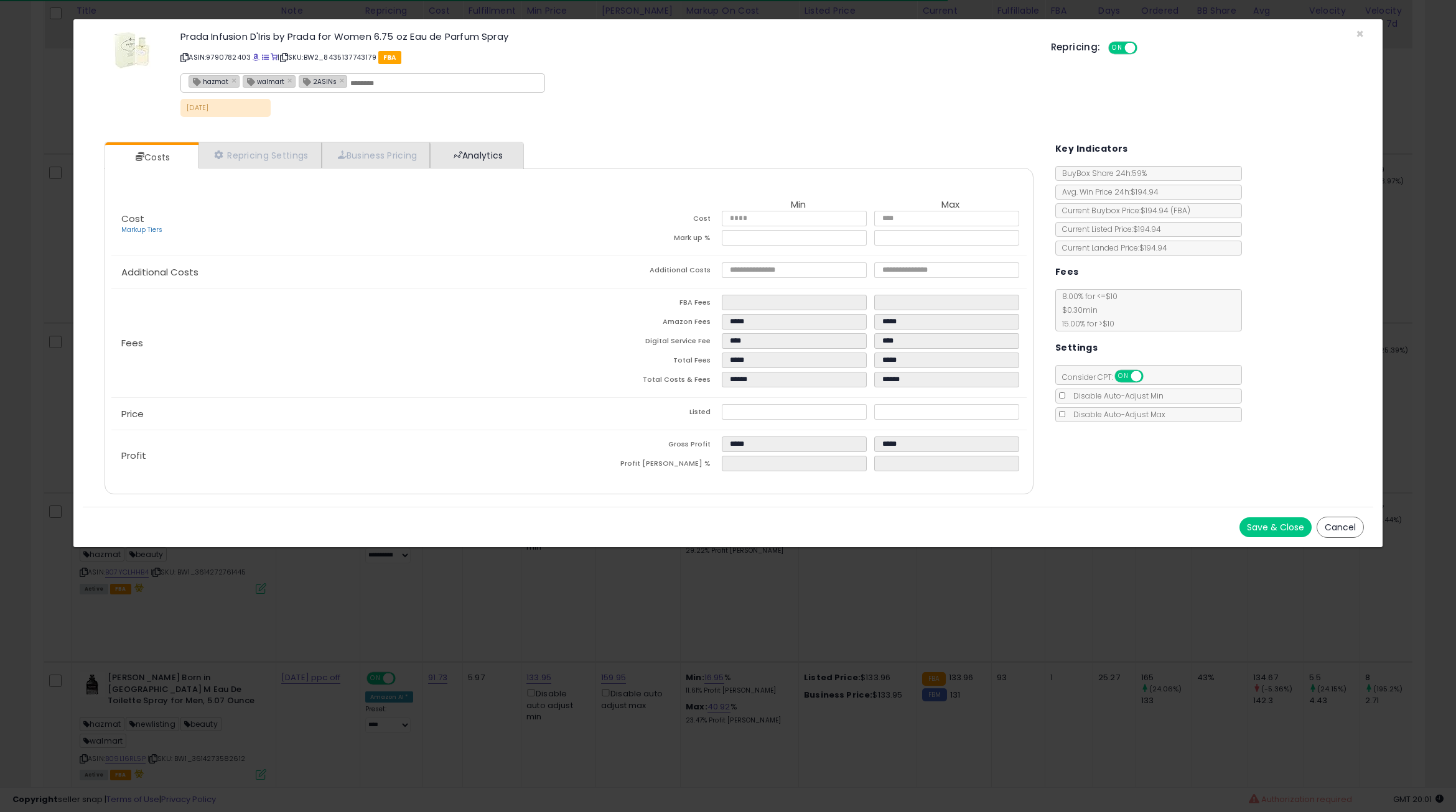
drag, startPoint x: 500, startPoint y: 171, endPoint x: 511, endPoint y: 159, distance: 16.3
click at [511, 159] on div "Costs Repricing Settings Business Pricing Analytics" at bounding box center [569, 318] width 929 height 353
click at [511, 159] on link "Analytics" at bounding box center [475, 155] width 92 height 25
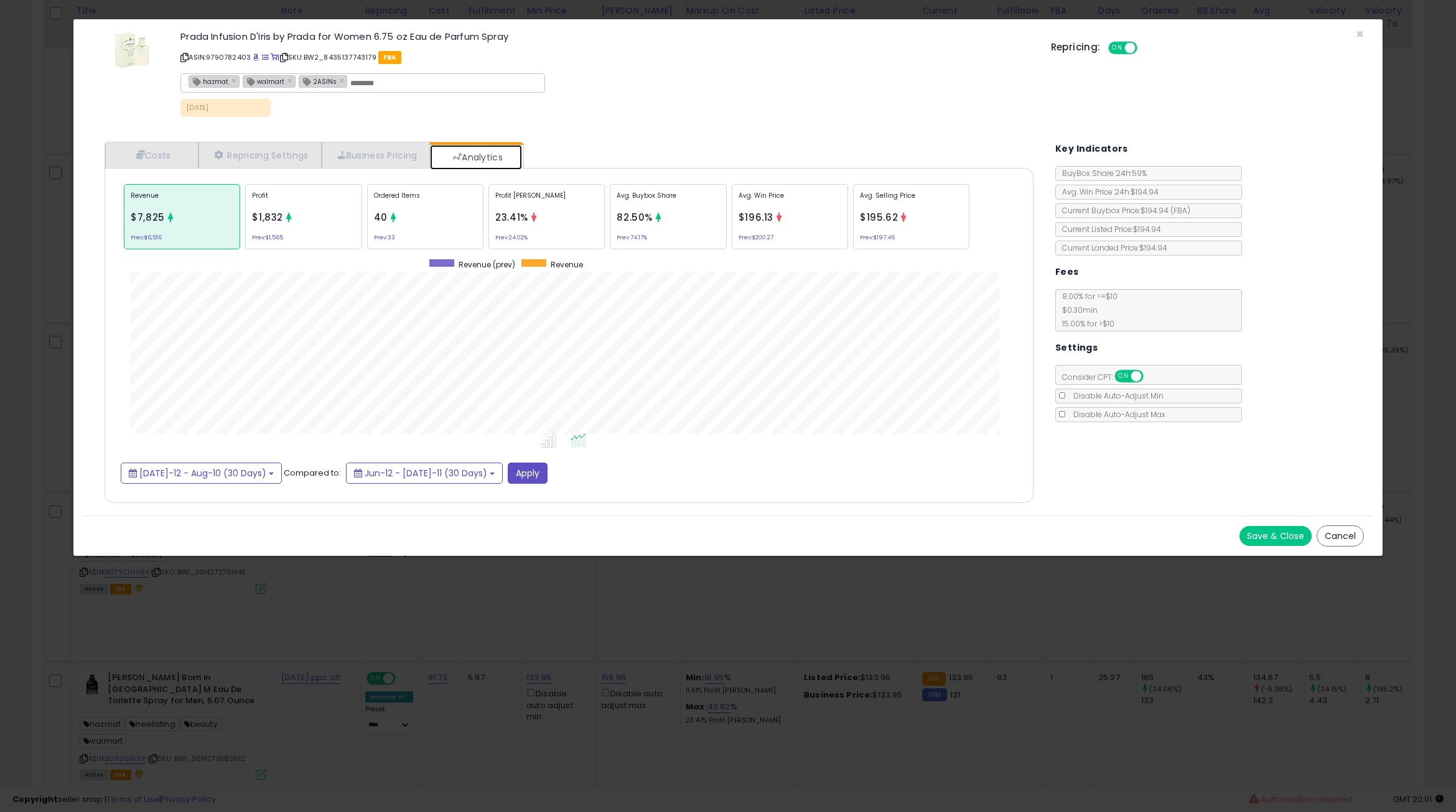
scroll to position [381, 953]
click at [947, 224] on div "Avg. Selling Price $195.62 Prev: $197.46" at bounding box center [911, 217] width 117 height 65
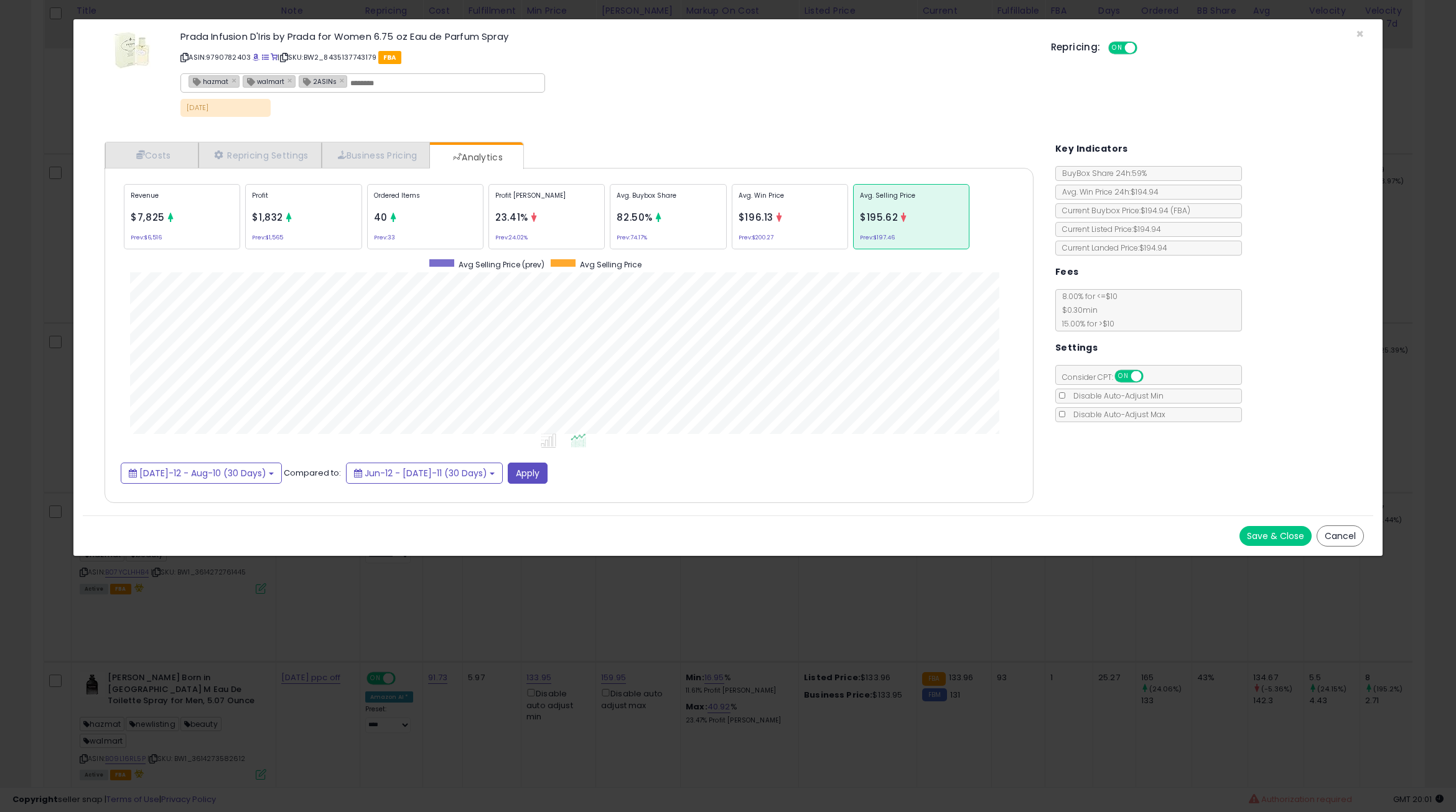
click at [1339, 534] on button "Cancel" at bounding box center [1340, 535] width 47 height 21
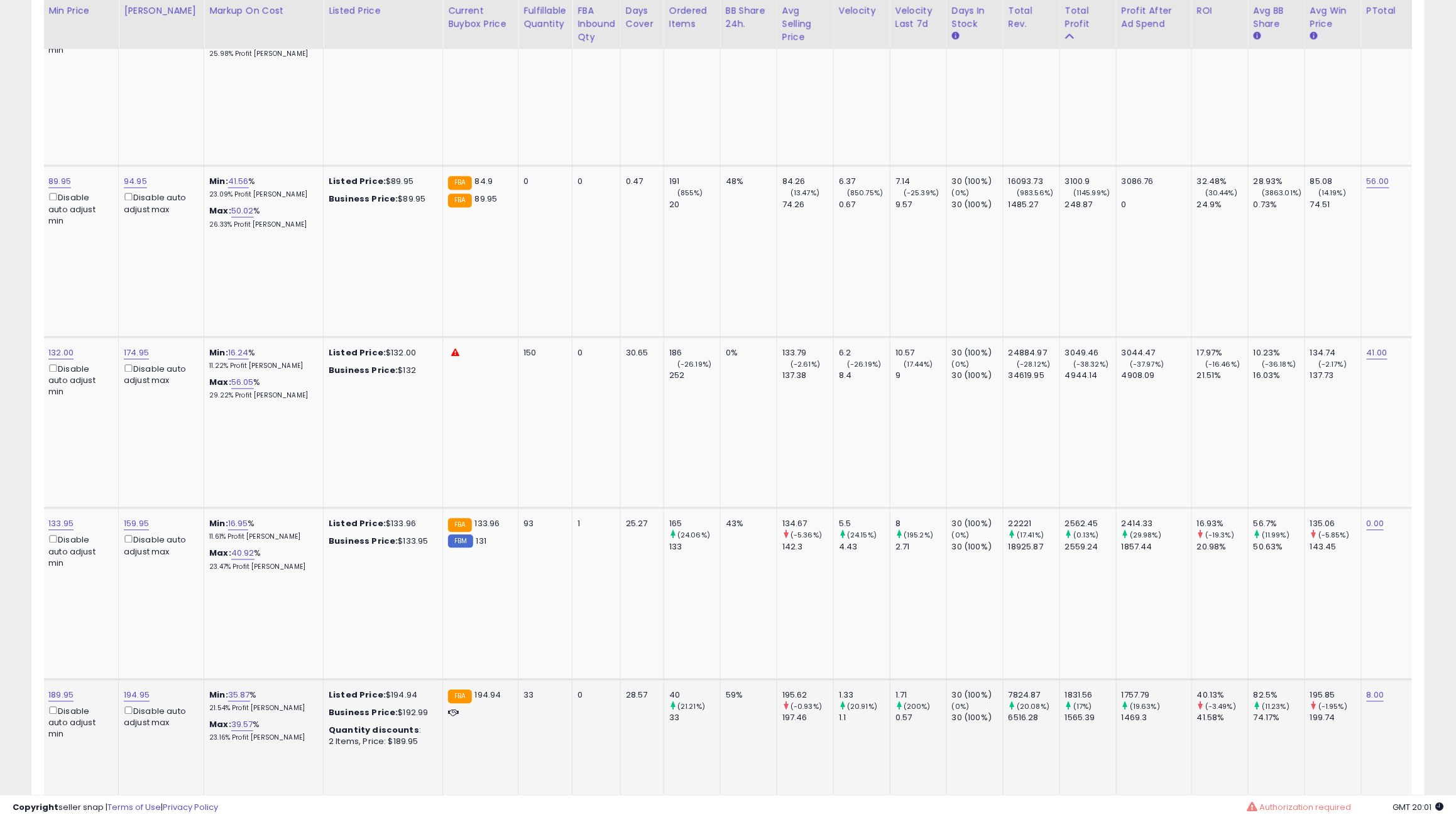
scroll to position [0, 861]
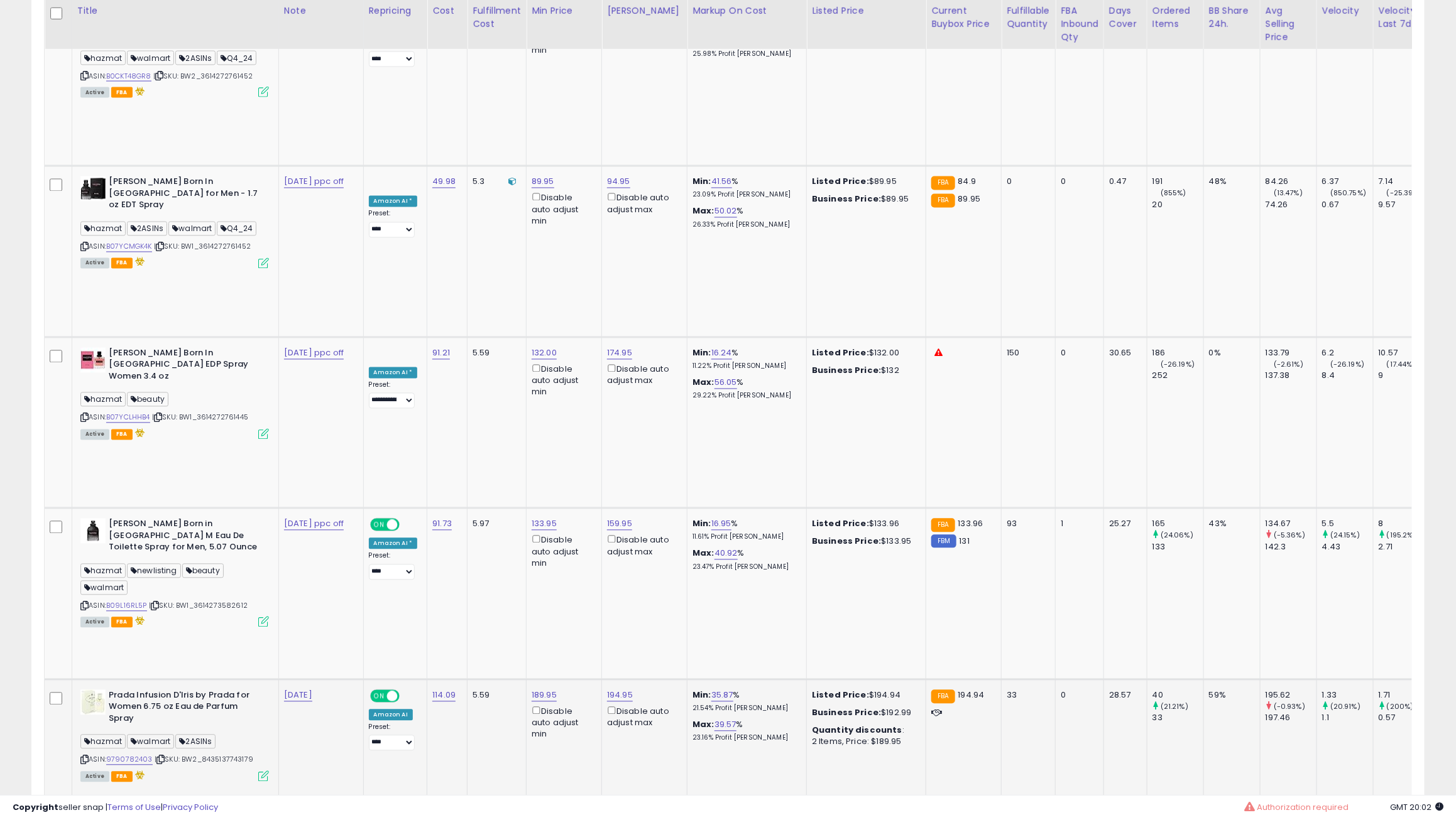
click at [267, 771] on icon at bounding box center [263, 776] width 11 height 11
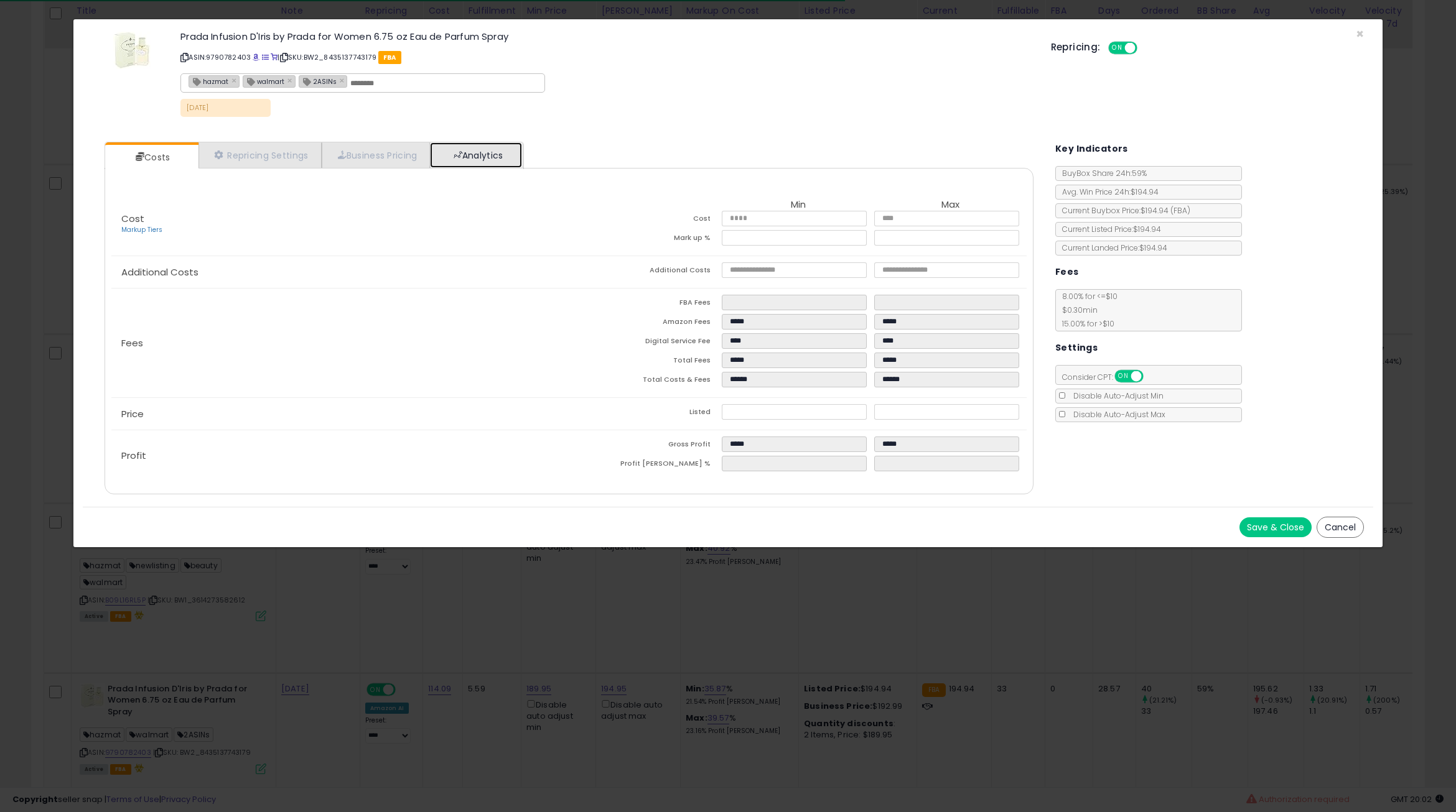
click at [482, 164] on link "Analytics" at bounding box center [475, 155] width 92 height 25
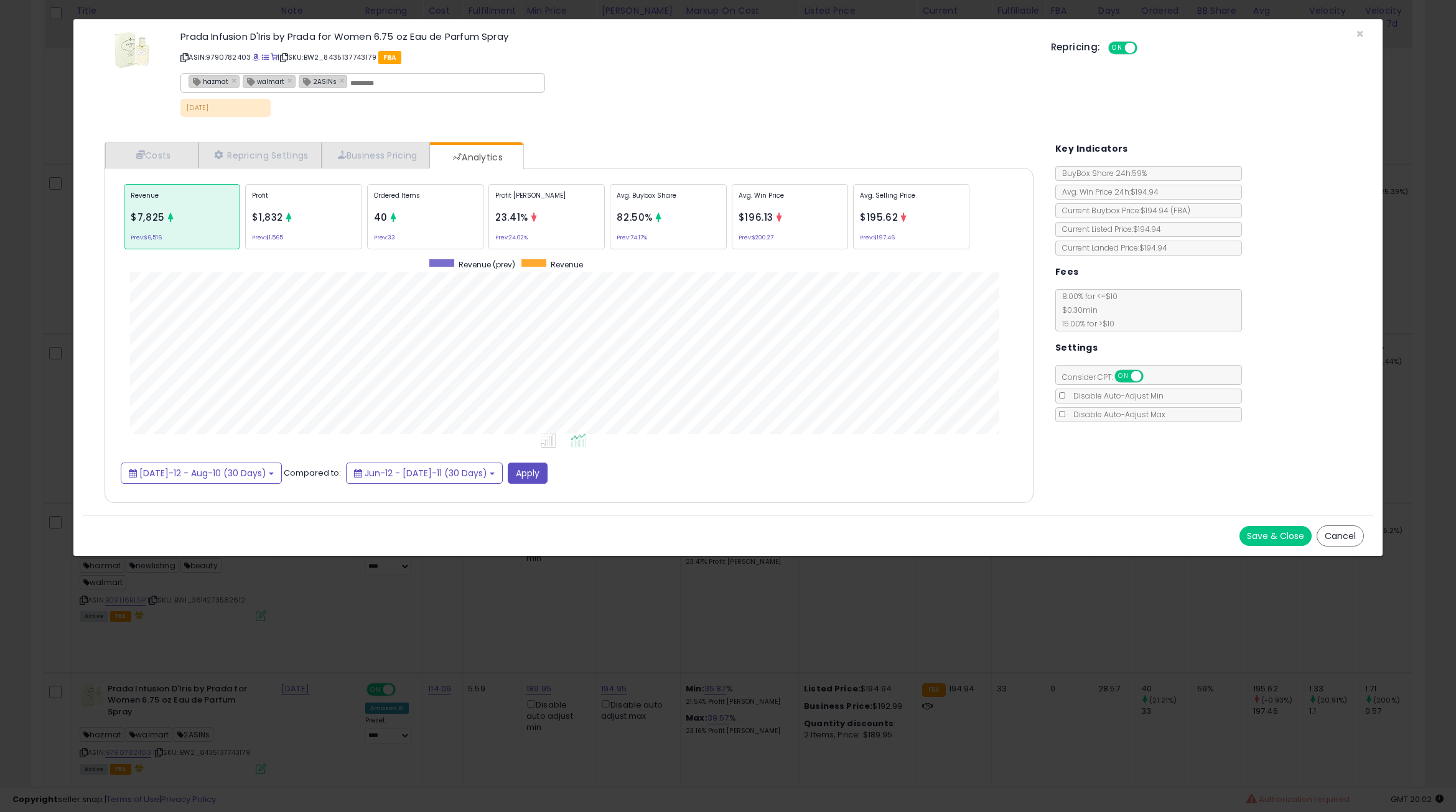
click at [610, 224] on div "Ordered Items 40 Prev: 33" at bounding box center [668, 217] width 117 height 65
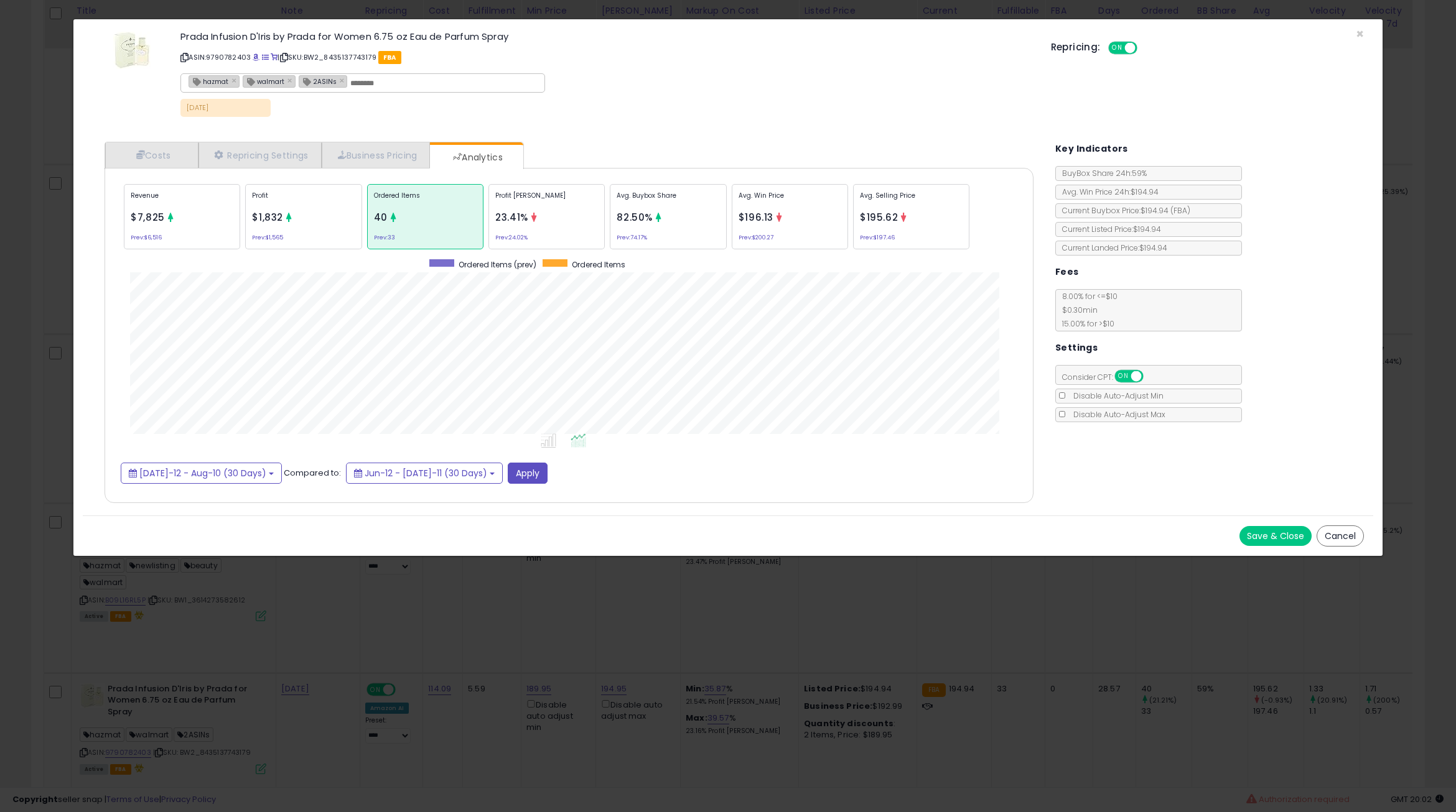
click at [1342, 537] on button "Cancel" at bounding box center [1340, 535] width 47 height 21
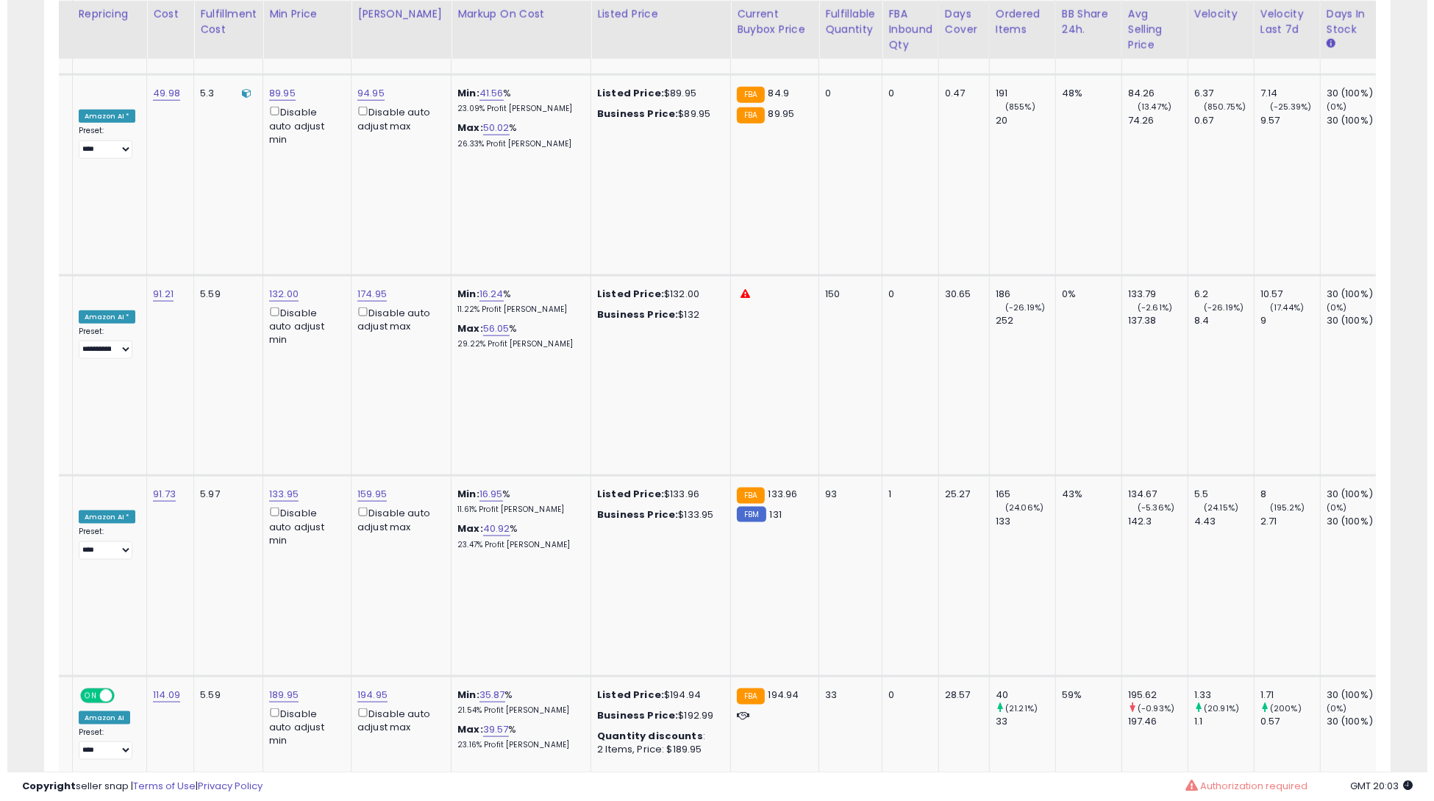
scroll to position [0, 0]
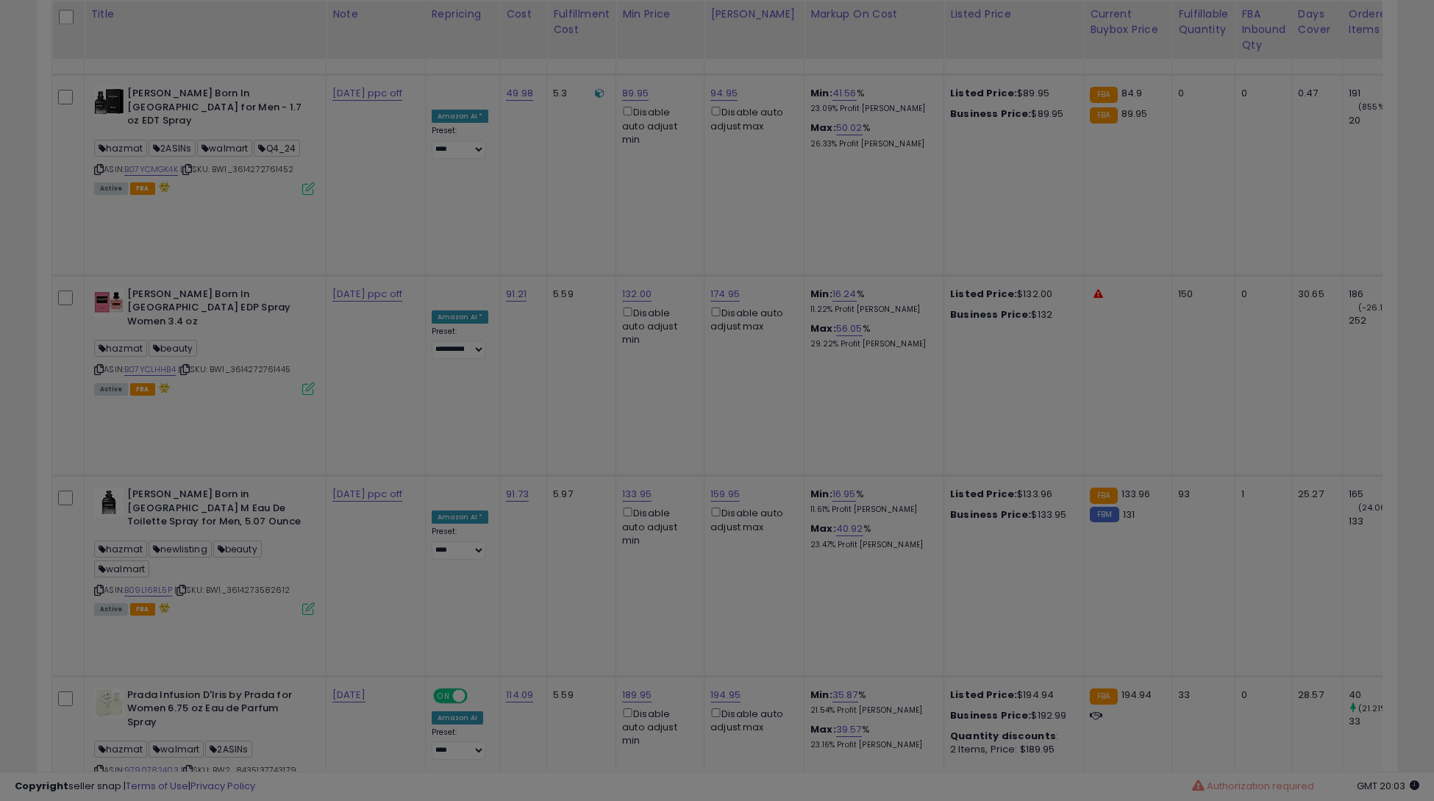
scroll to position [302, 789]
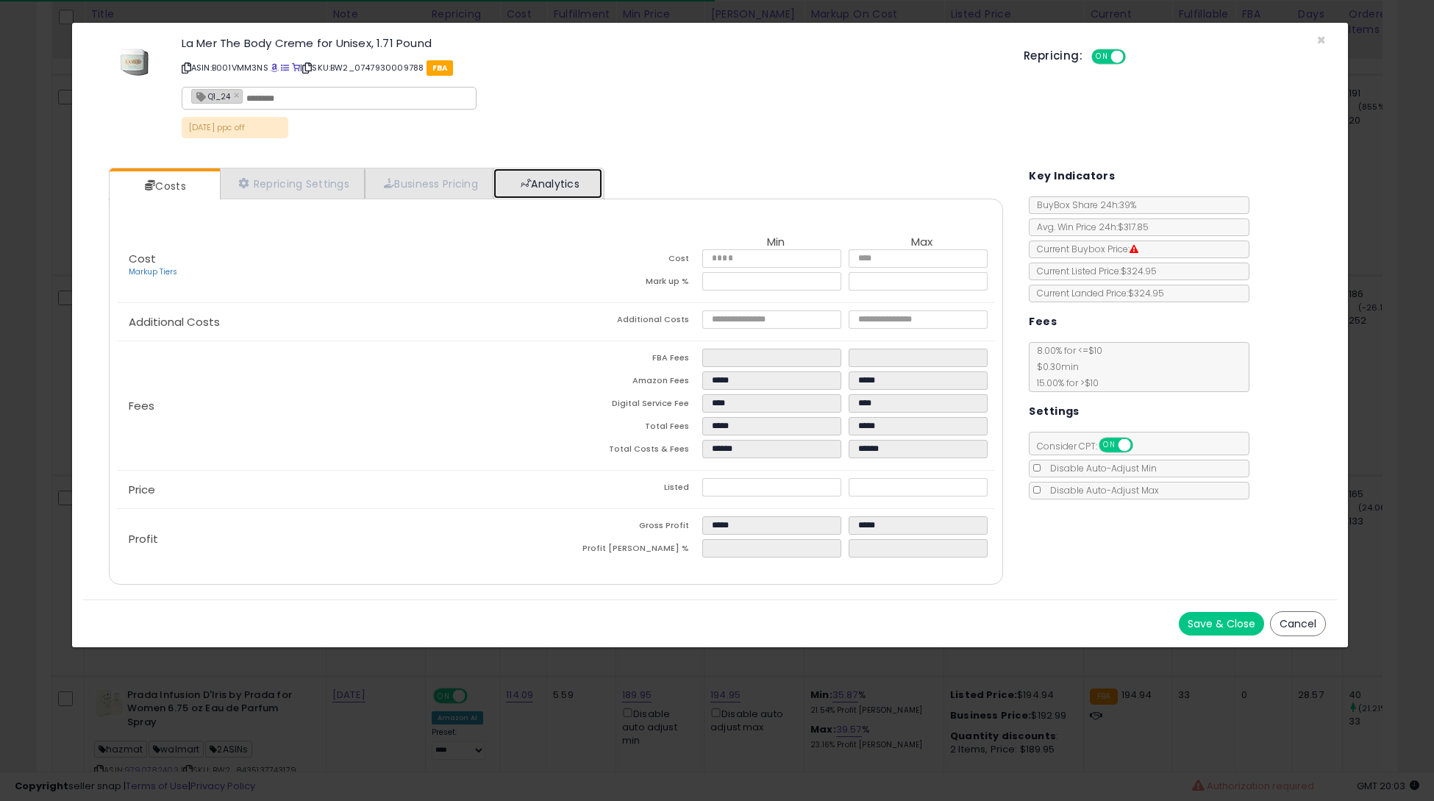
click at [577, 186] on link "Analytics" at bounding box center [547, 183] width 109 height 30
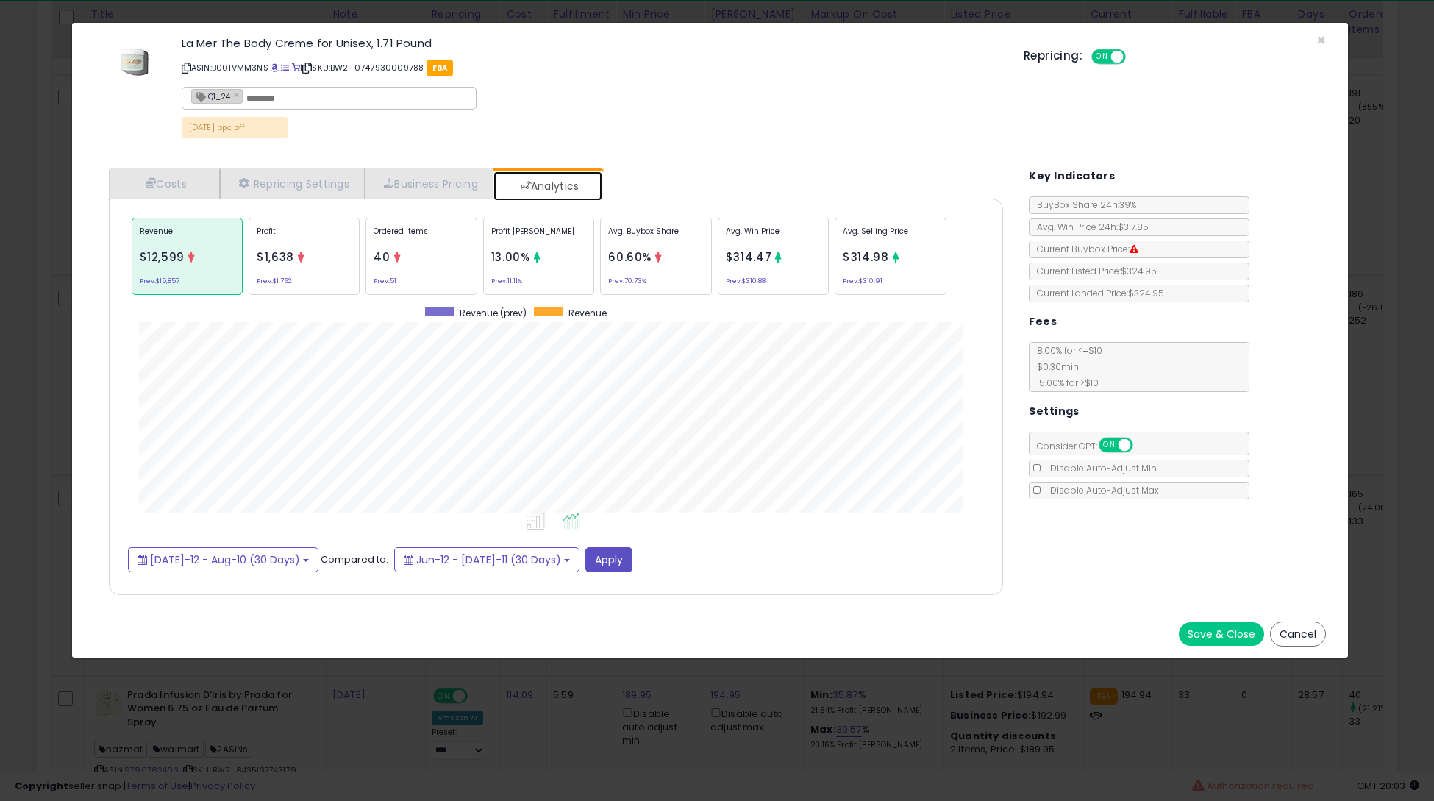
scroll to position [451, 924]
click at [900, 267] on div "Avg. Selling Price $314.98 Prev: $310.91" at bounding box center [890, 256] width 111 height 77
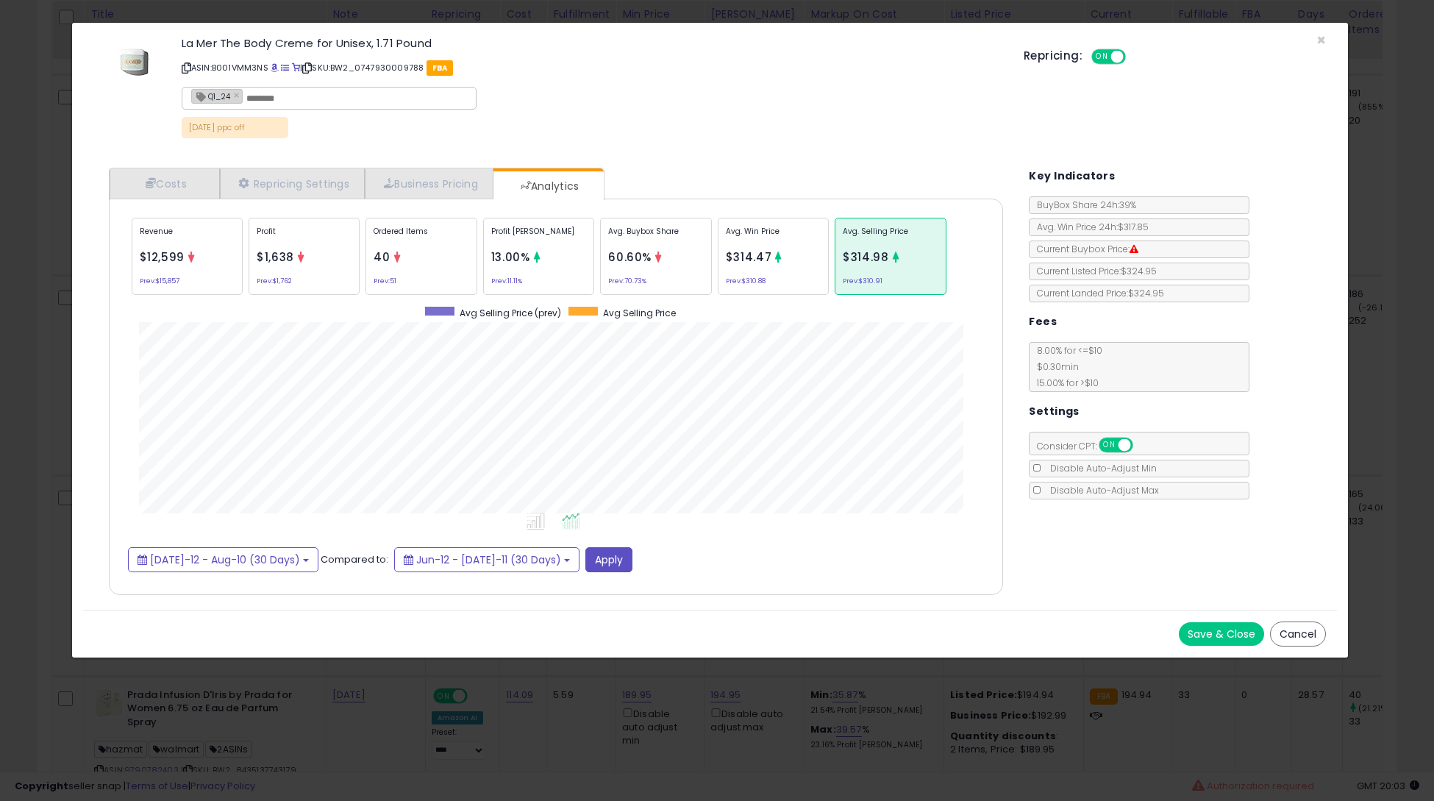
scroll to position [734958, 734484]
click at [600, 264] on div "Ordered Items 40 Prev: 51" at bounding box center [655, 256] width 111 height 77
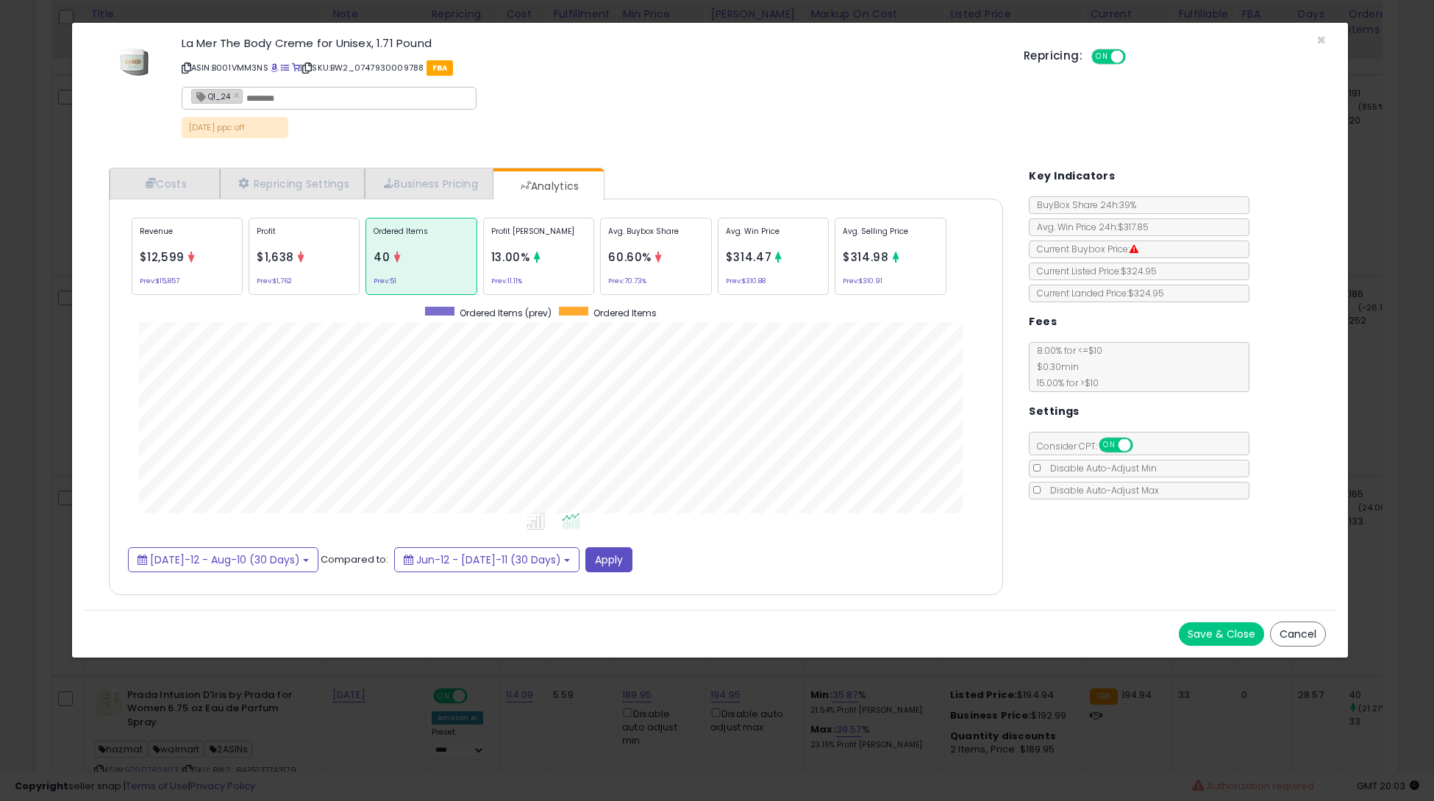
click at [1302, 627] on button "Cancel" at bounding box center [1298, 633] width 56 height 25
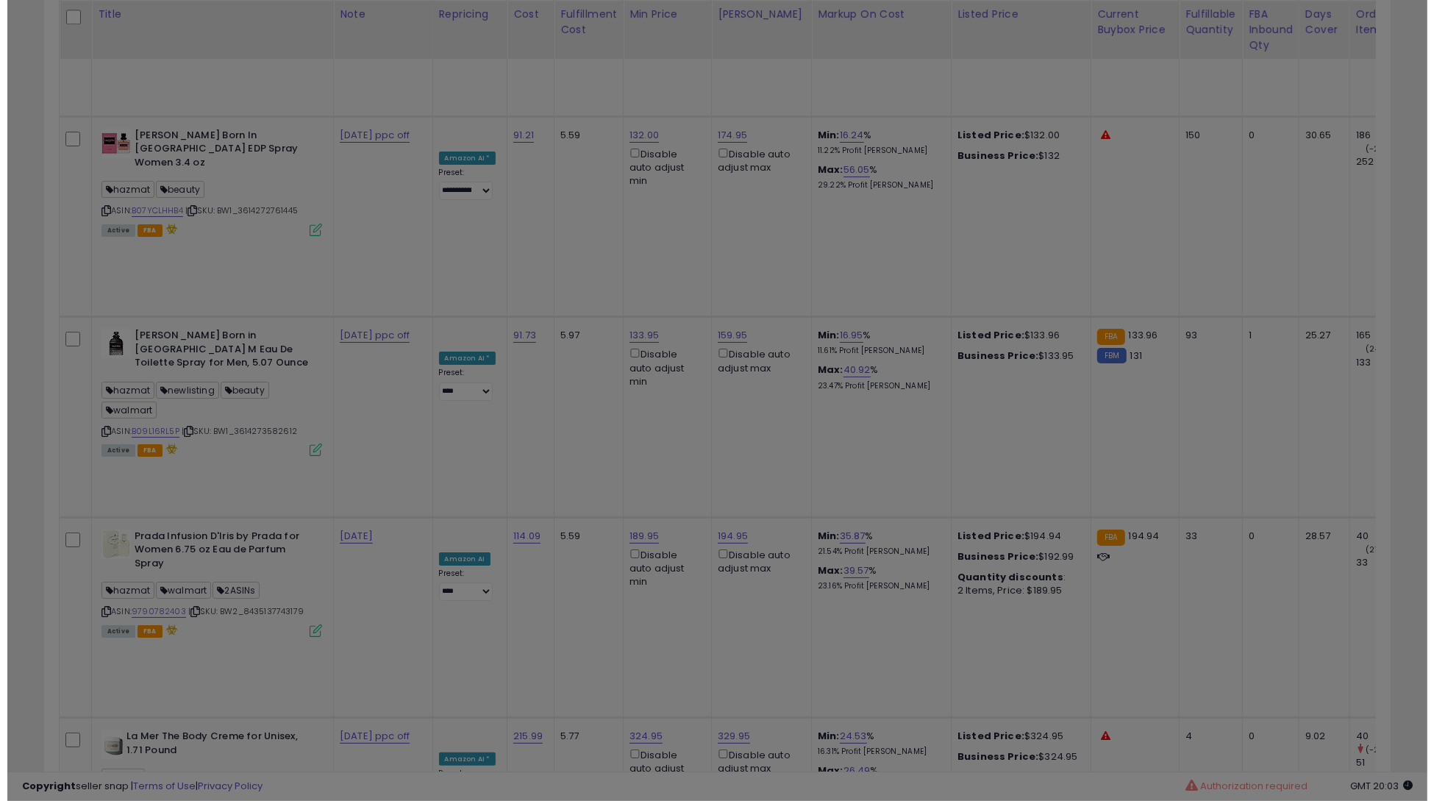
scroll to position [735107, 734619]
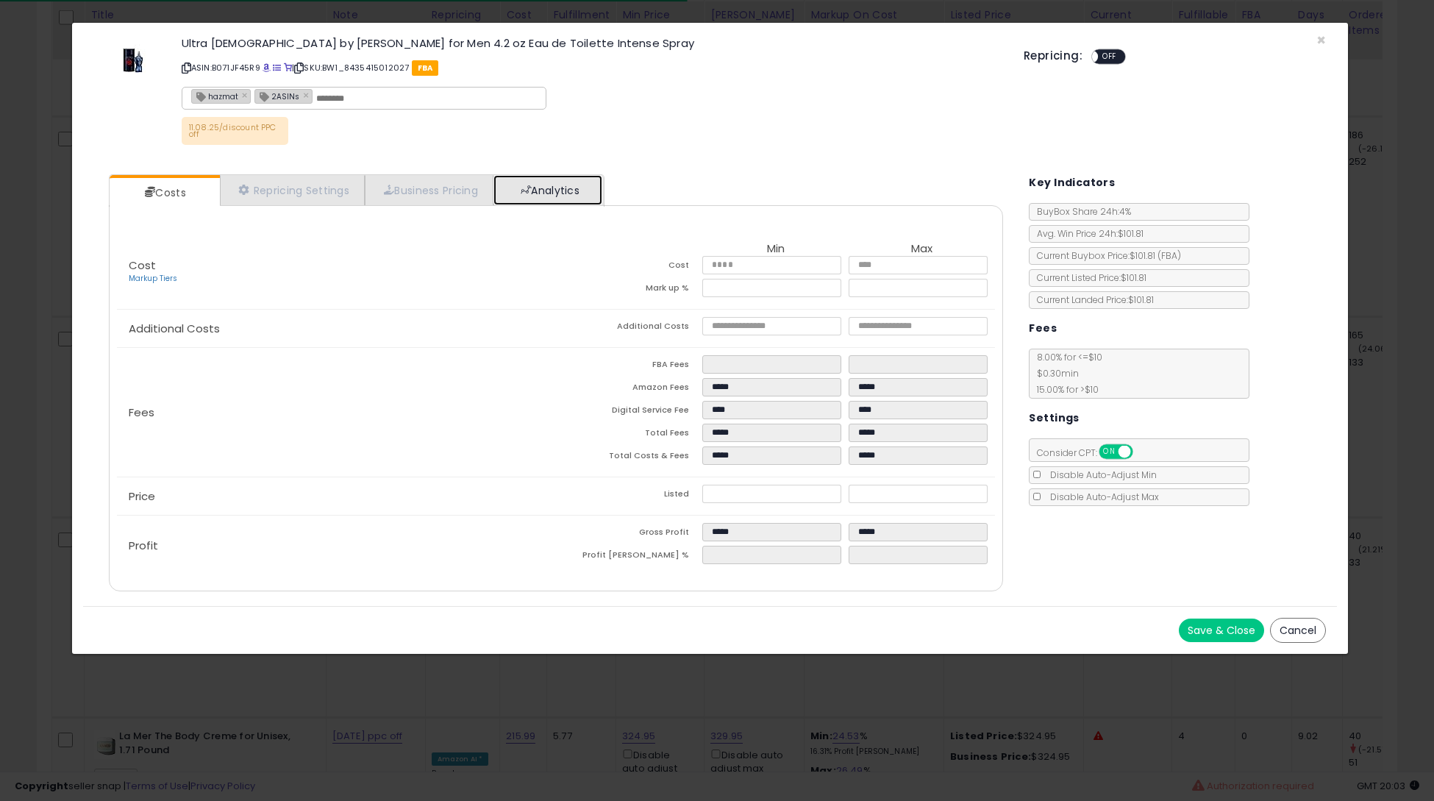
click at [554, 196] on link "Analytics" at bounding box center [547, 190] width 109 height 30
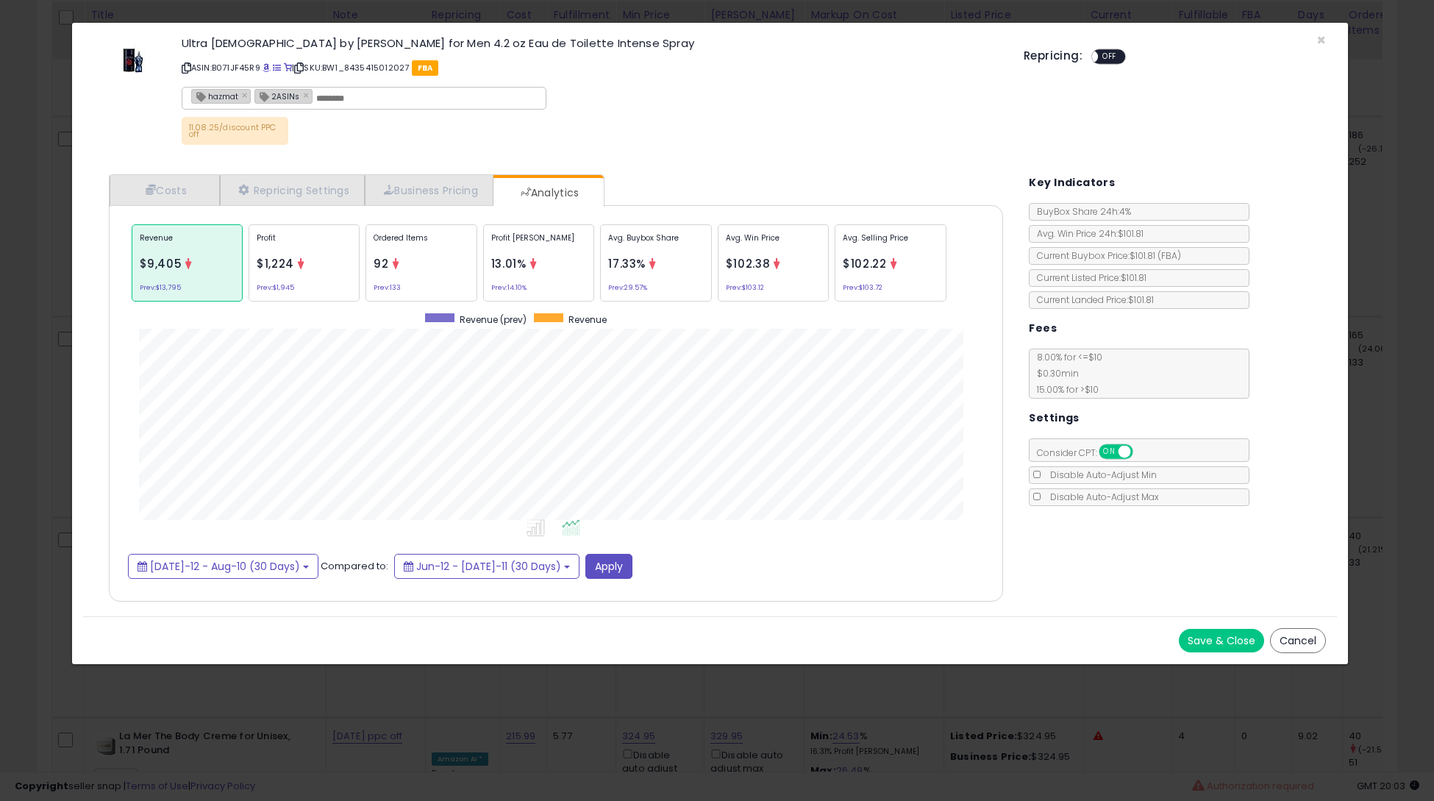
click at [871, 232] on p "Avg. Selling Price" at bounding box center [890, 243] width 95 height 22
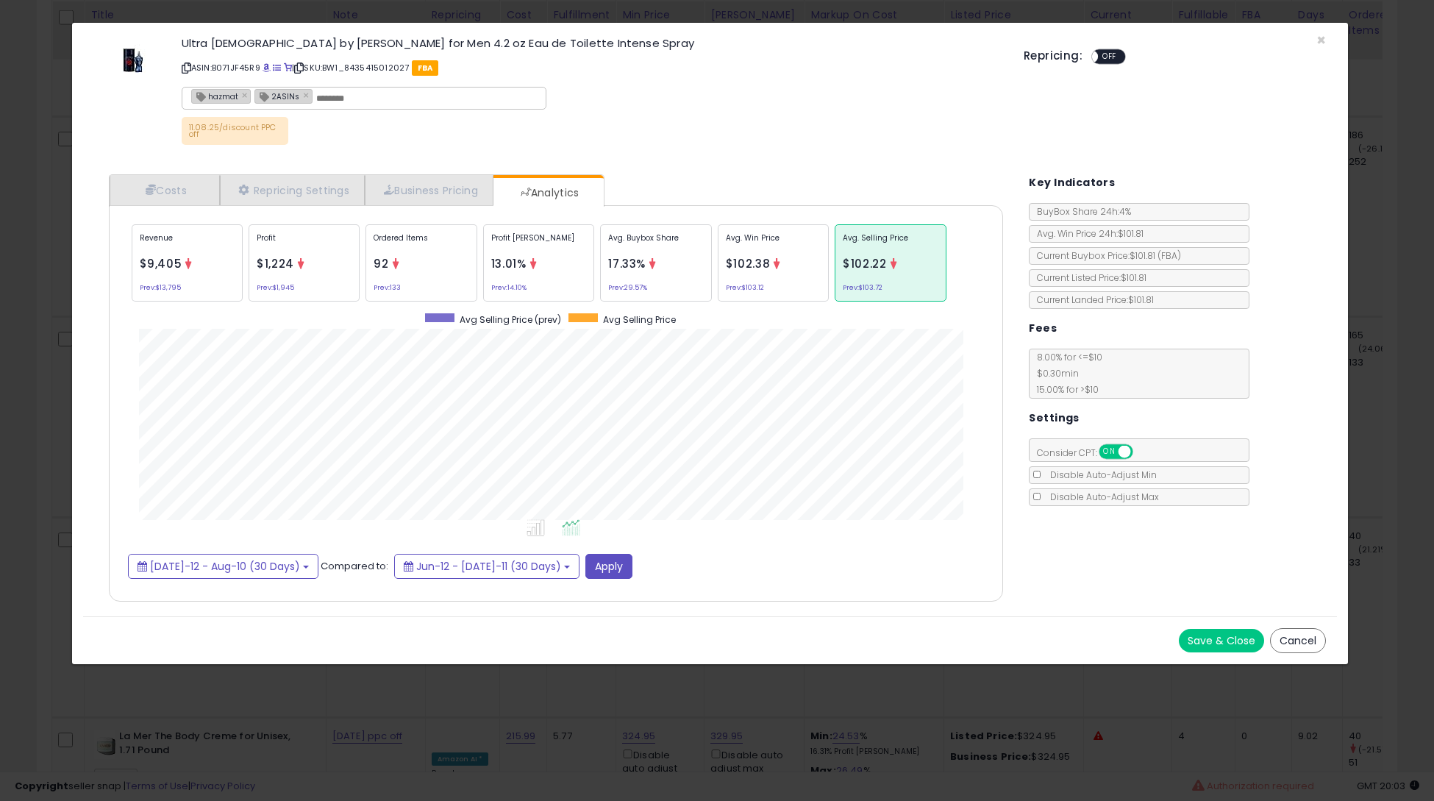
click at [385, 243] on p "Ordered Items" at bounding box center [421, 243] width 95 height 22
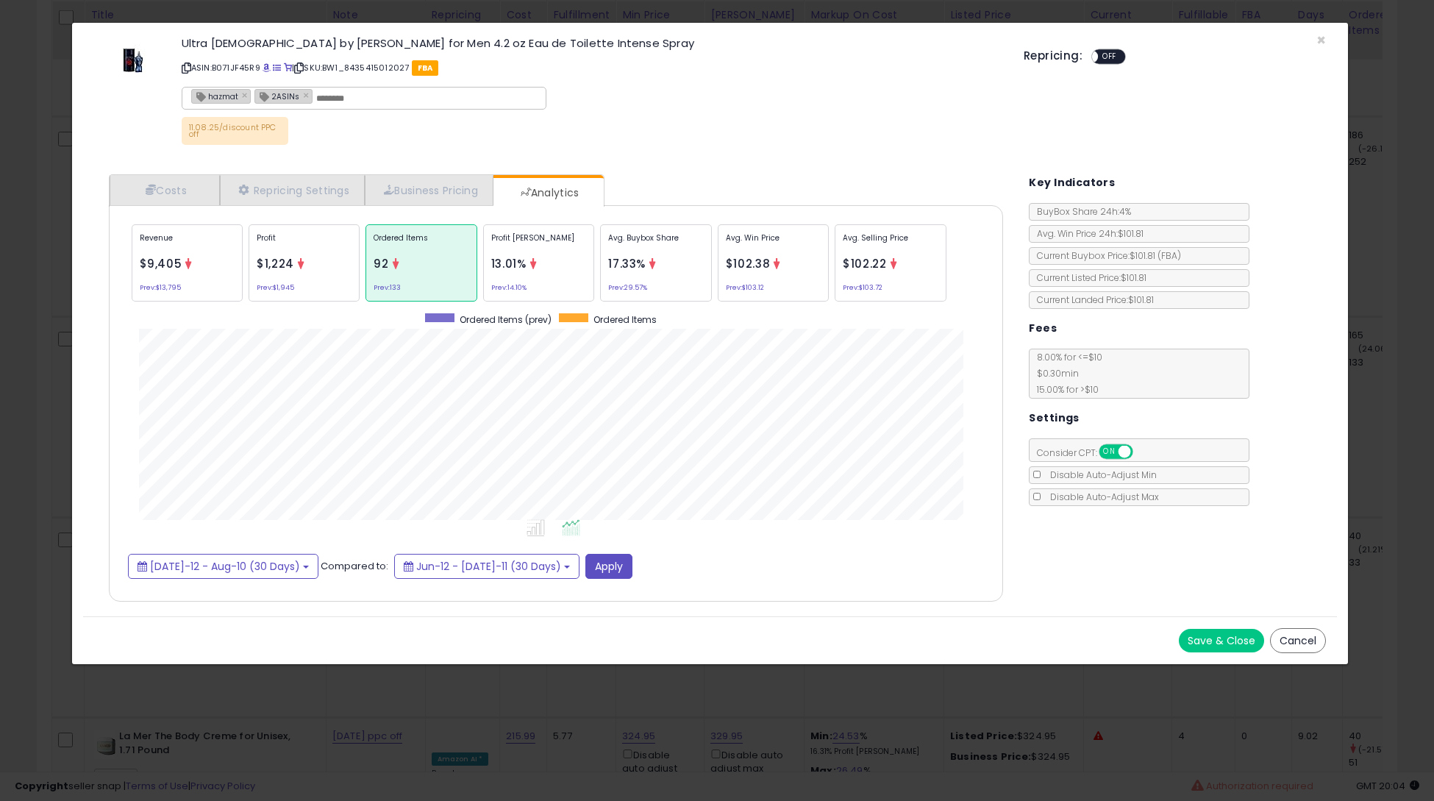
click at [1306, 630] on button "Cancel" at bounding box center [1298, 640] width 56 height 25
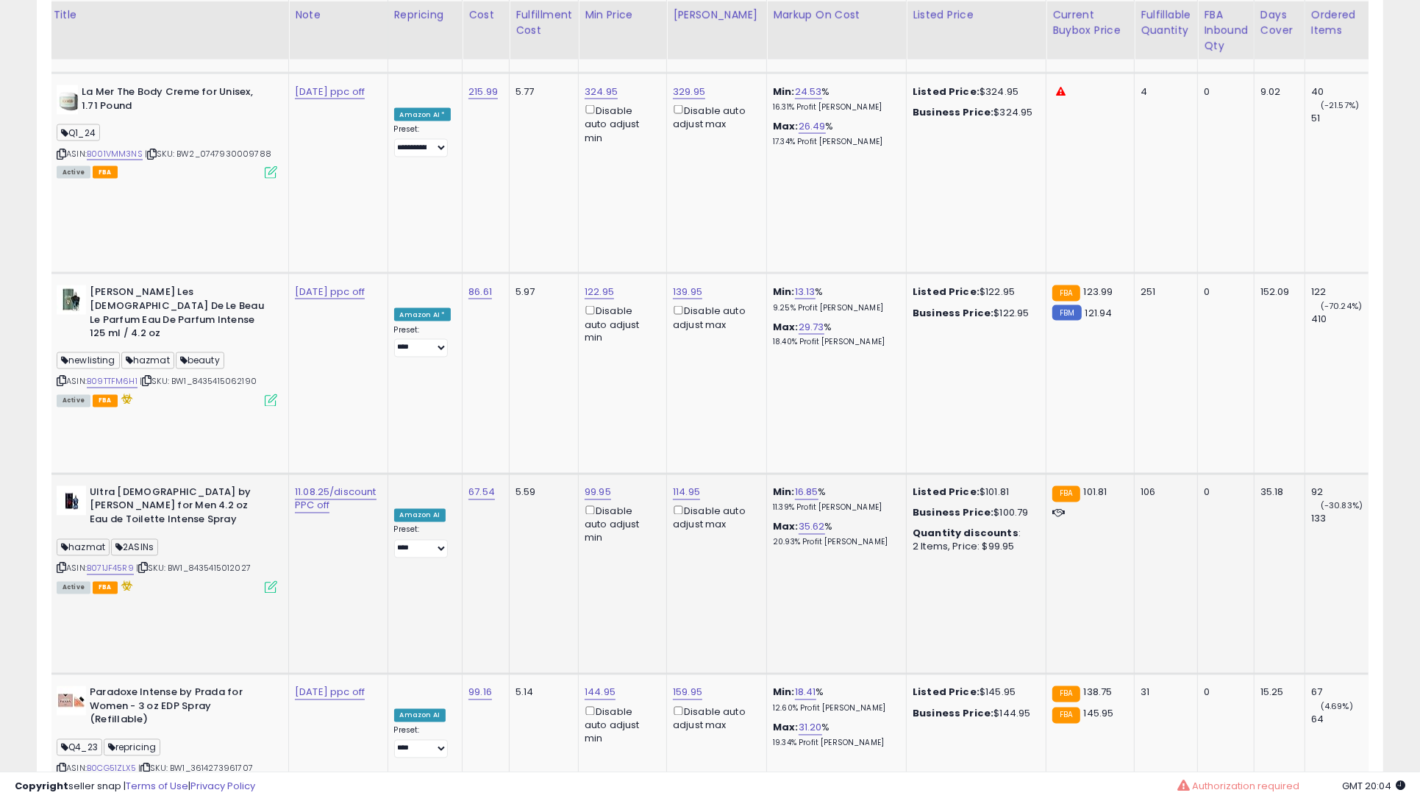
scroll to position [0, 39]
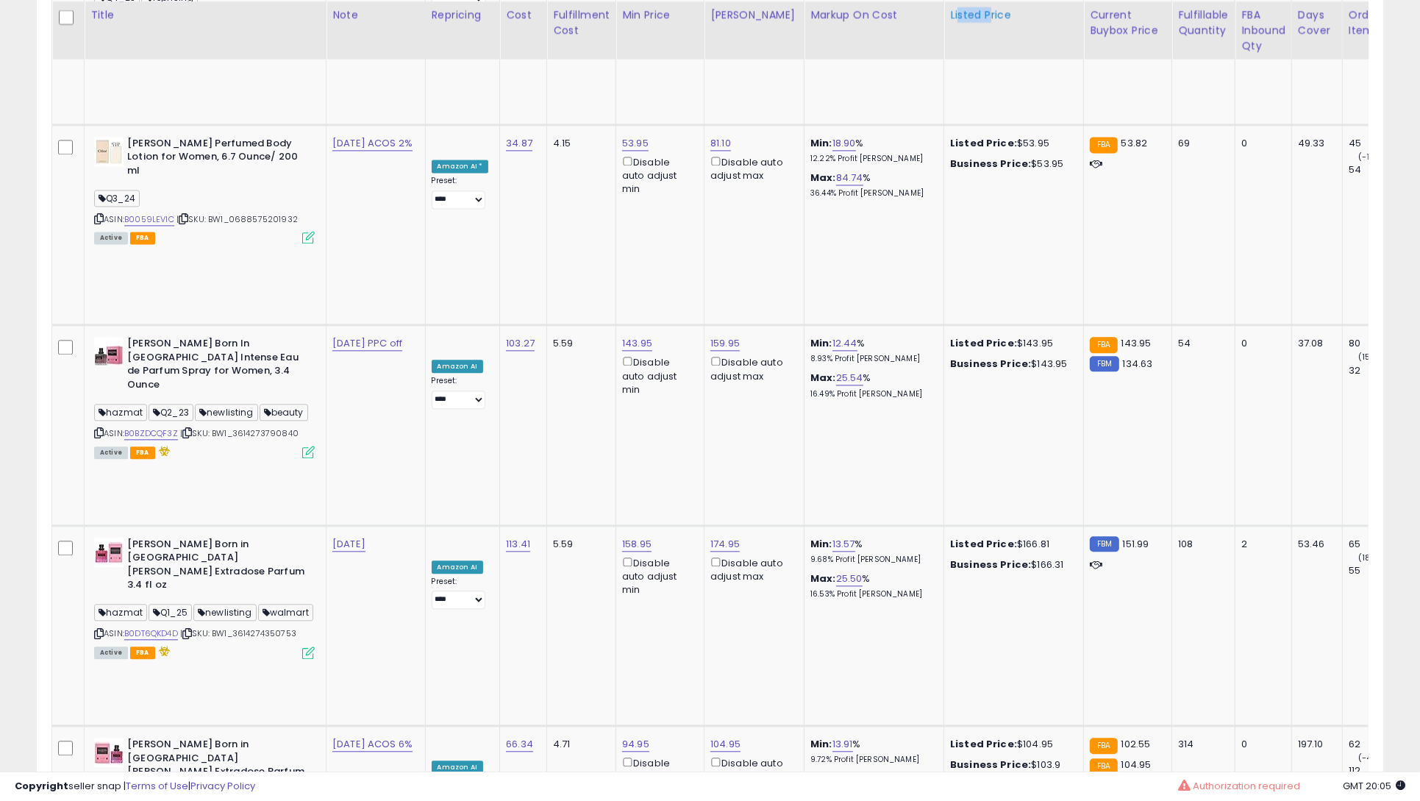
drag, startPoint x: 973, startPoint y: 38, endPoint x: 941, endPoint y: 36, distance: 32.4
click at [944, 36] on th "Listed Price" at bounding box center [1014, 30] width 140 height 58
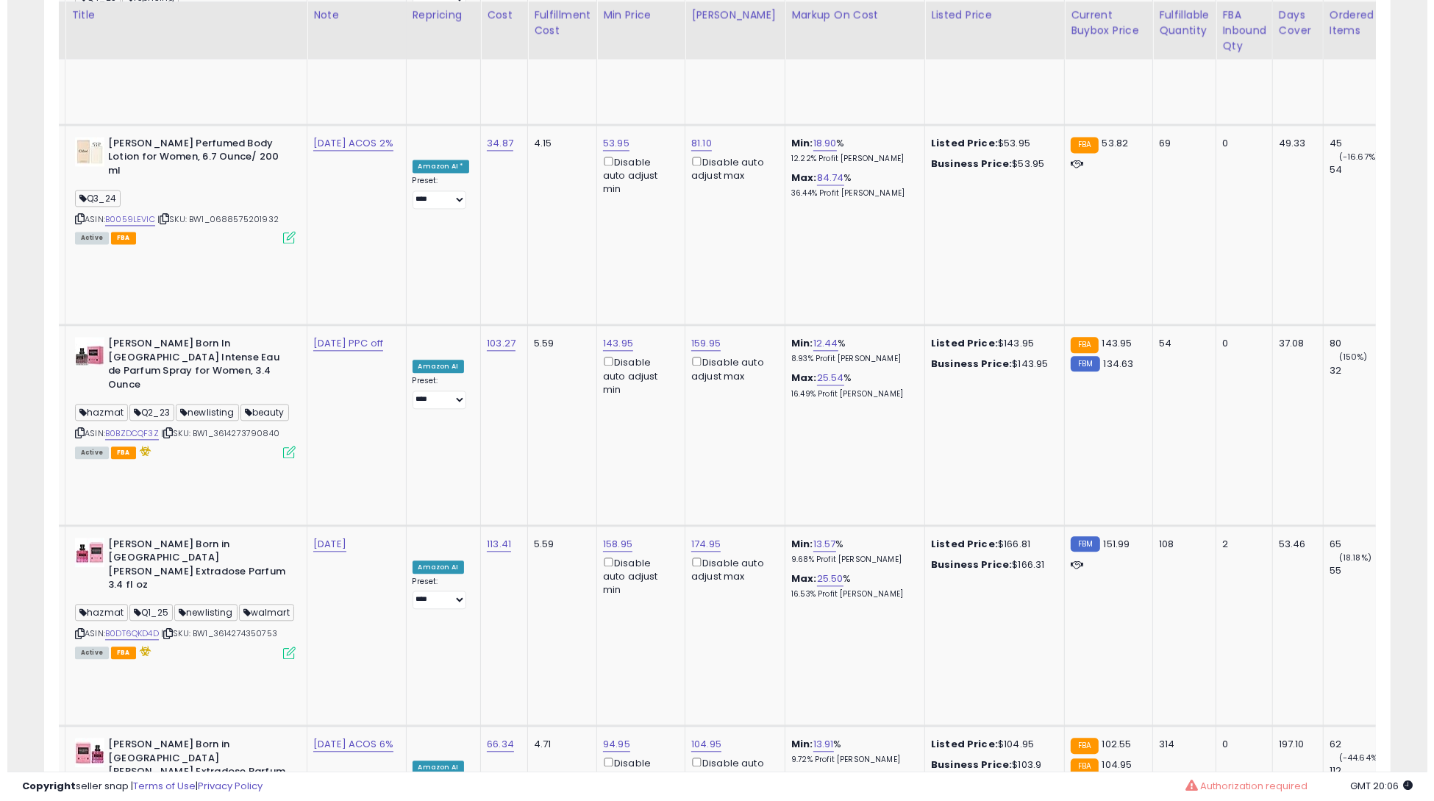
scroll to position [0, 26]
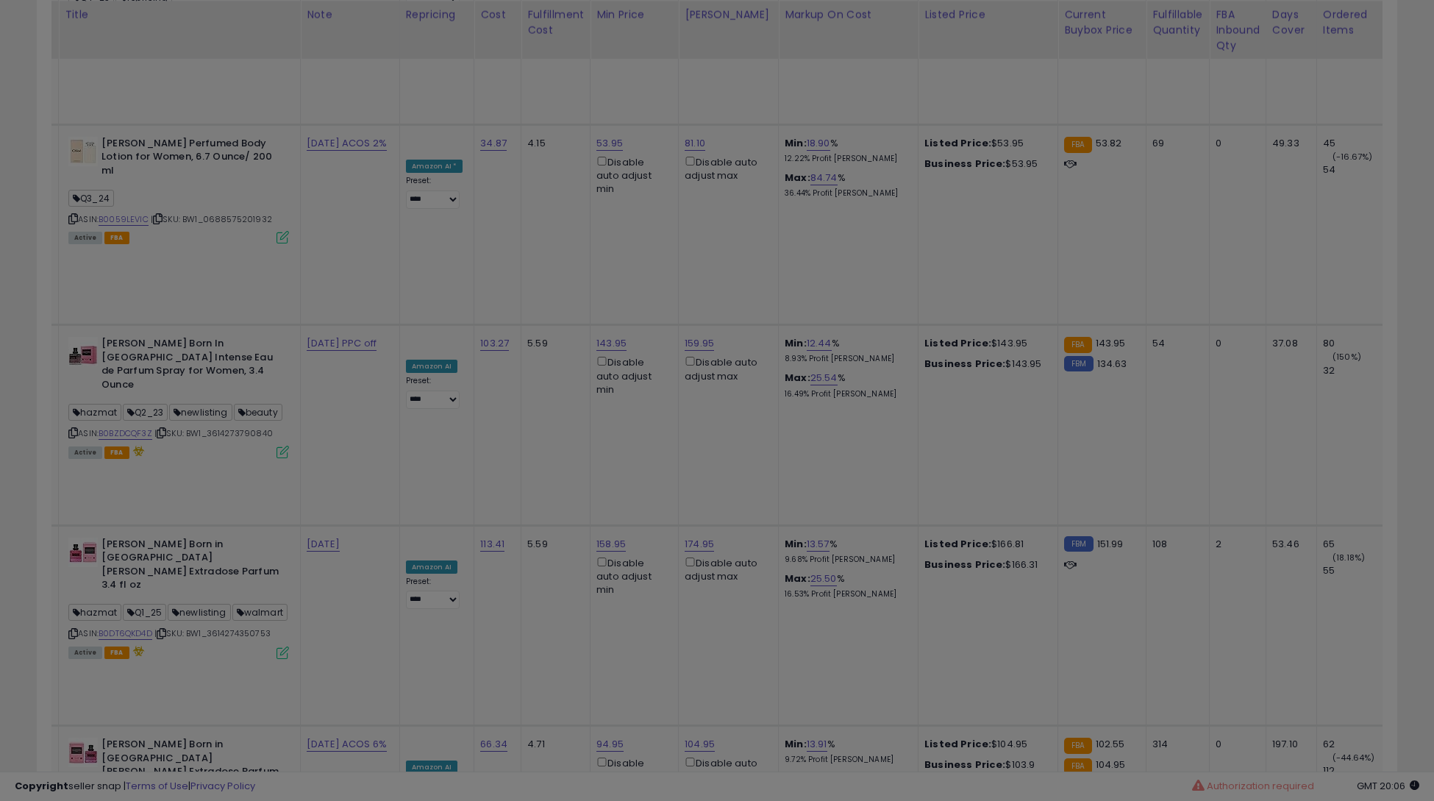
scroll to position [302, 789]
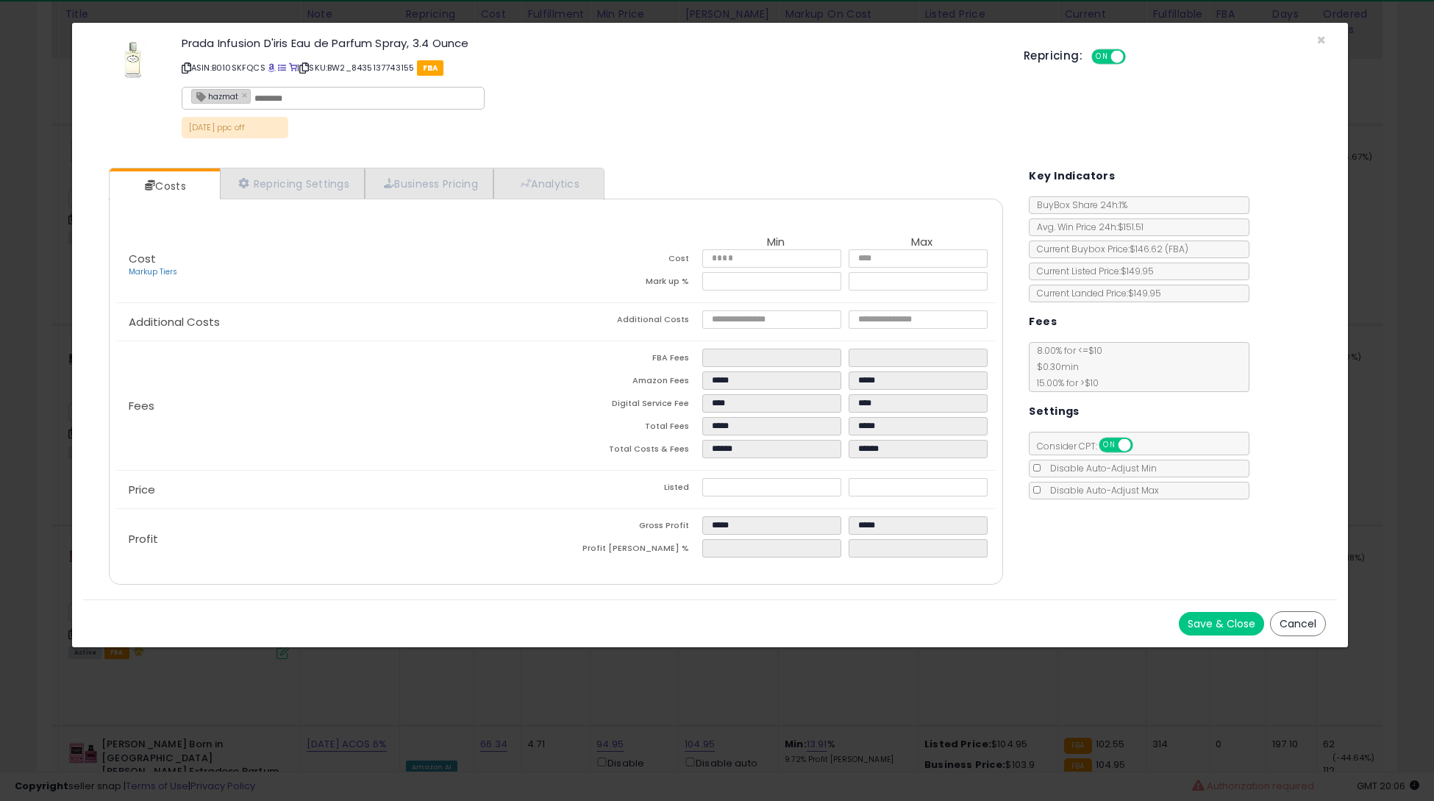
click at [570, 163] on div "Costs Repricing Settings Business Pricing Analytics Cost" at bounding box center [556, 378] width 924 height 443
click at [569, 169] on link "Analytics" at bounding box center [547, 183] width 109 height 30
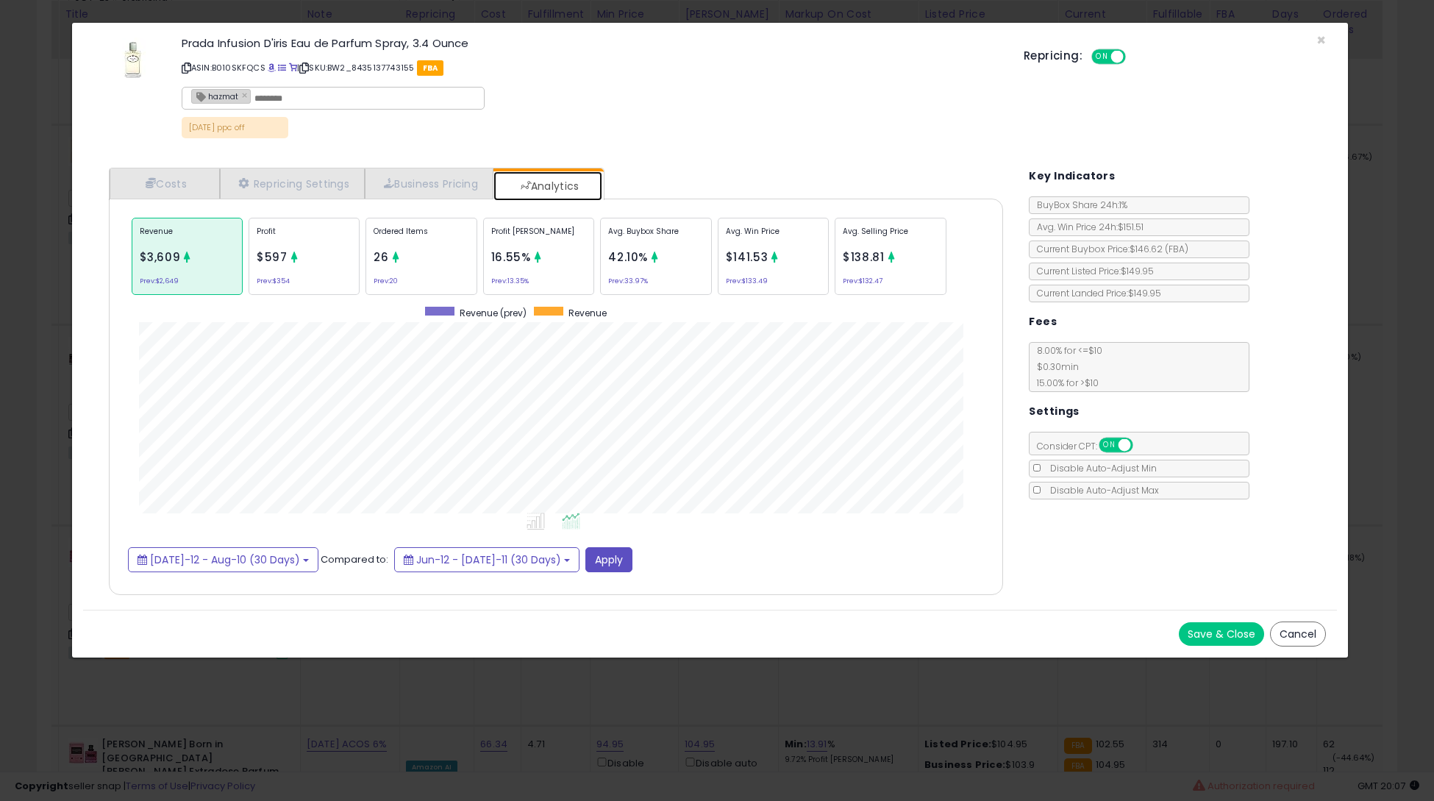
scroll to position [451, 924]
click at [865, 248] on div "$138.81" at bounding box center [863, 257] width 41 height 18
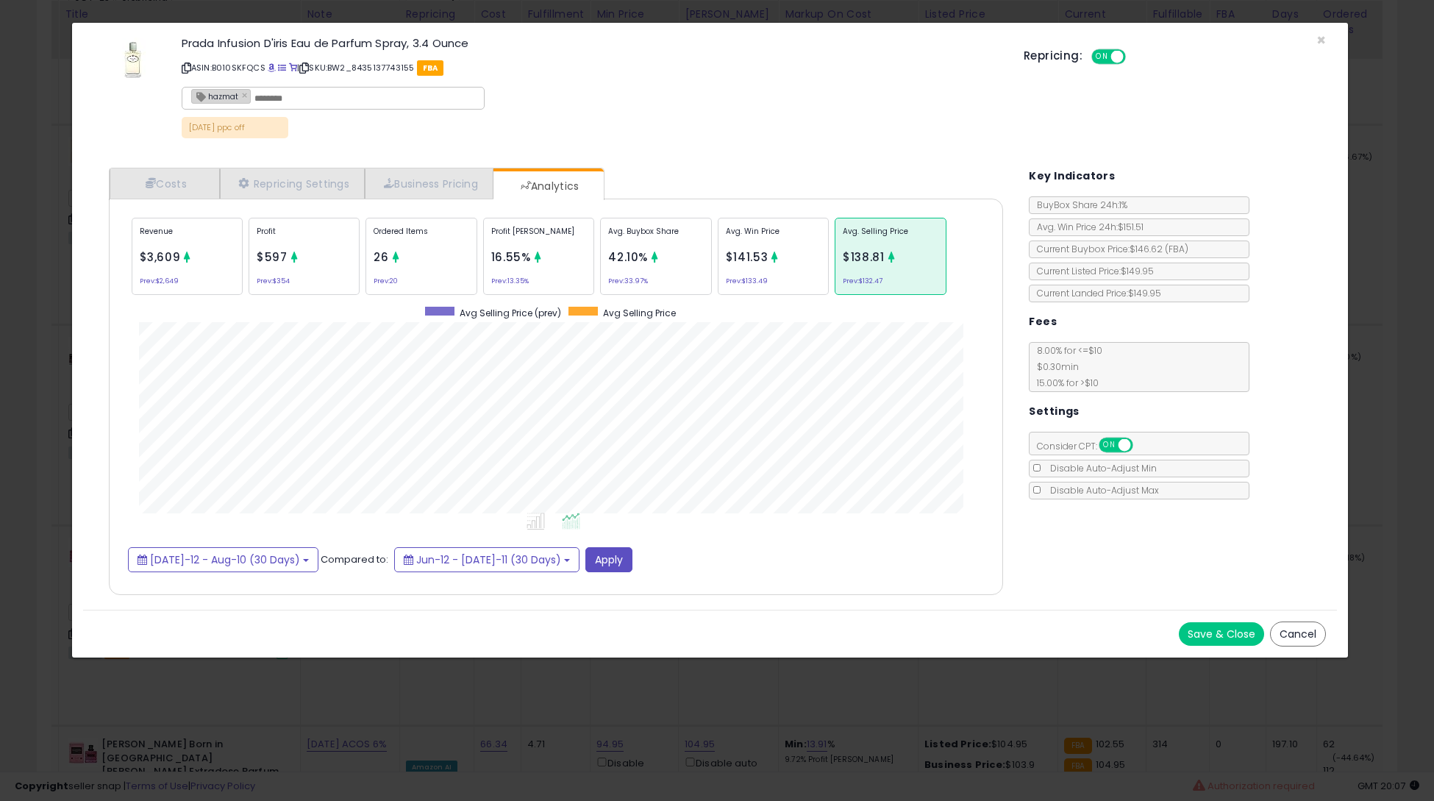
click at [184, 257] on icon at bounding box center [187, 257] width 11 height 11
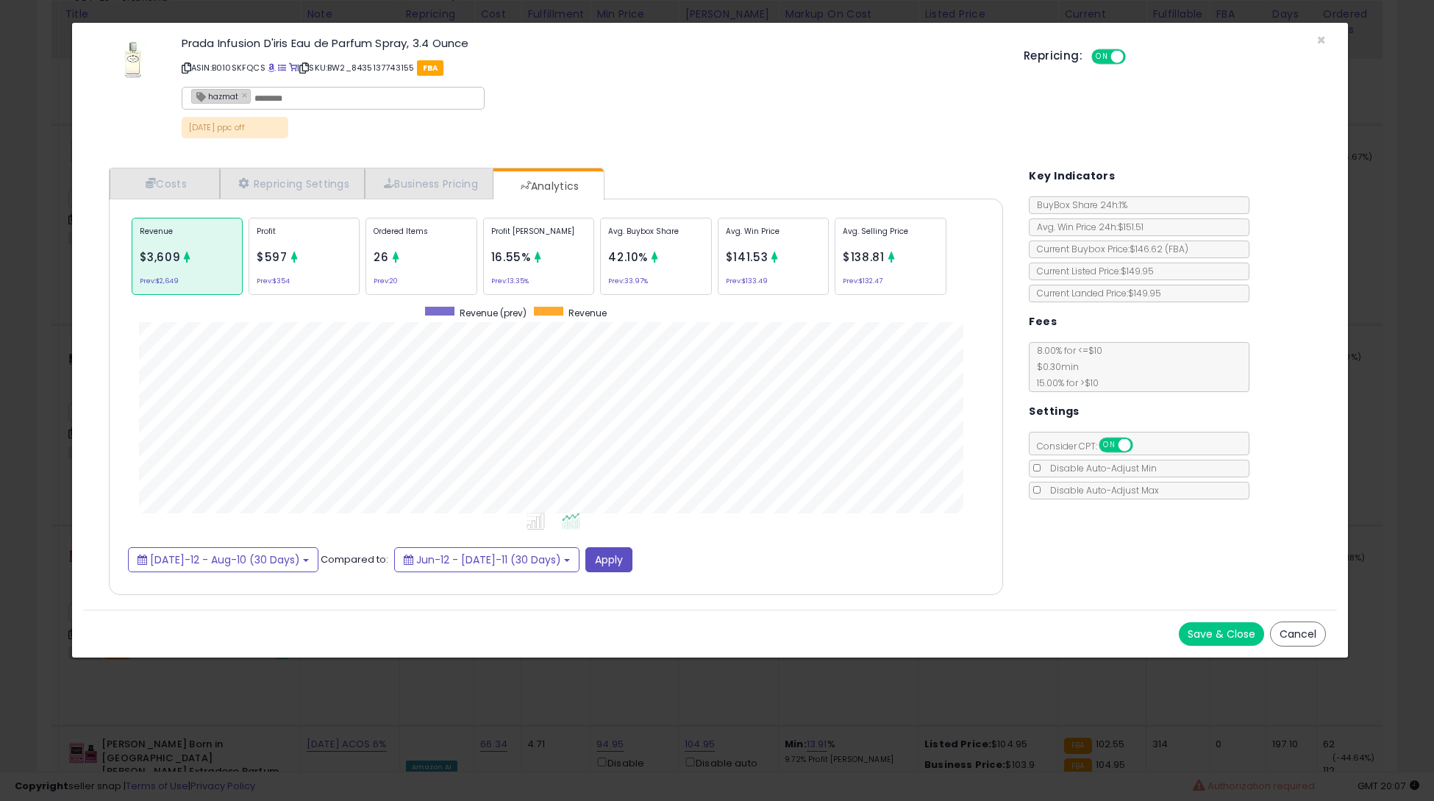
click at [1321, 623] on button "Cancel" at bounding box center [1298, 633] width 56 height 25
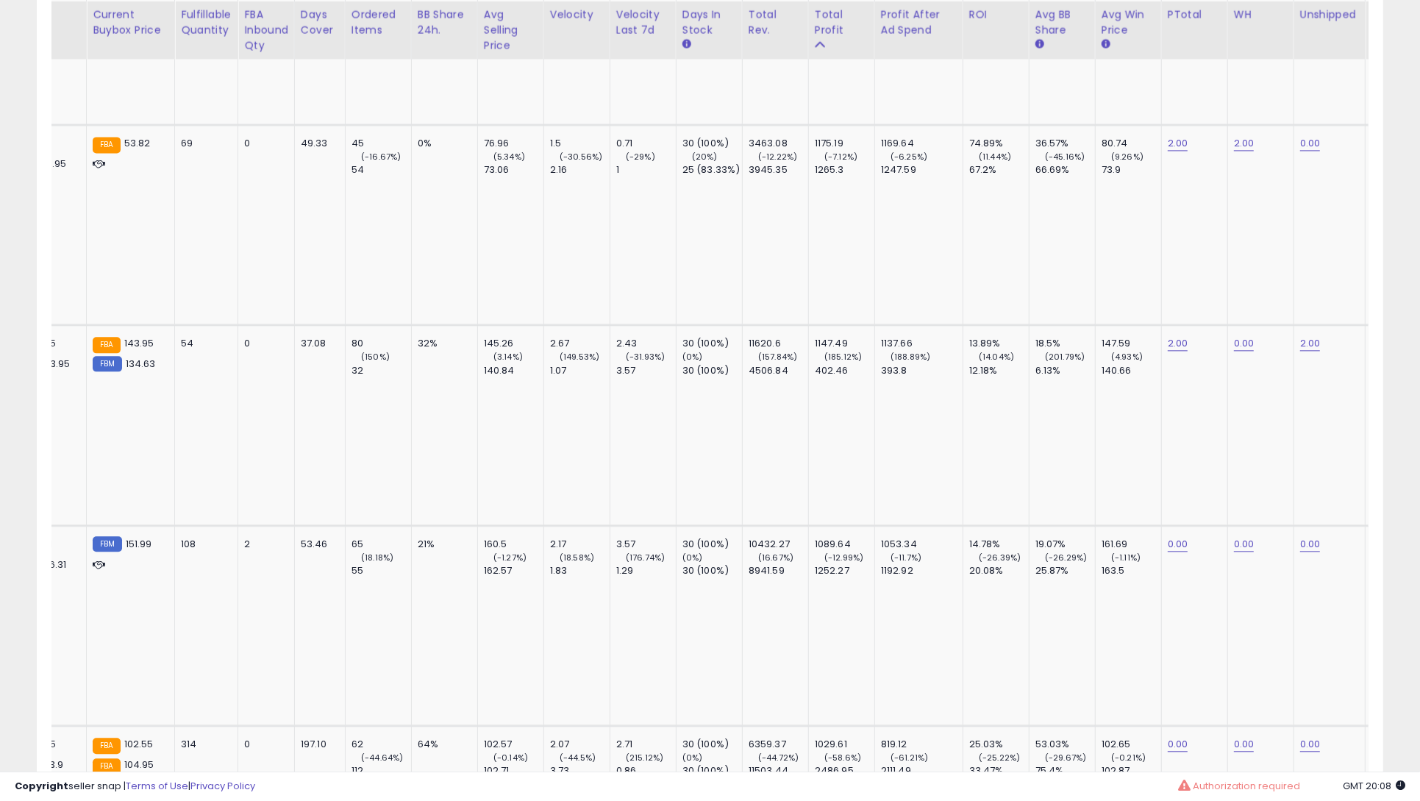
scroll to position [0, 1338]
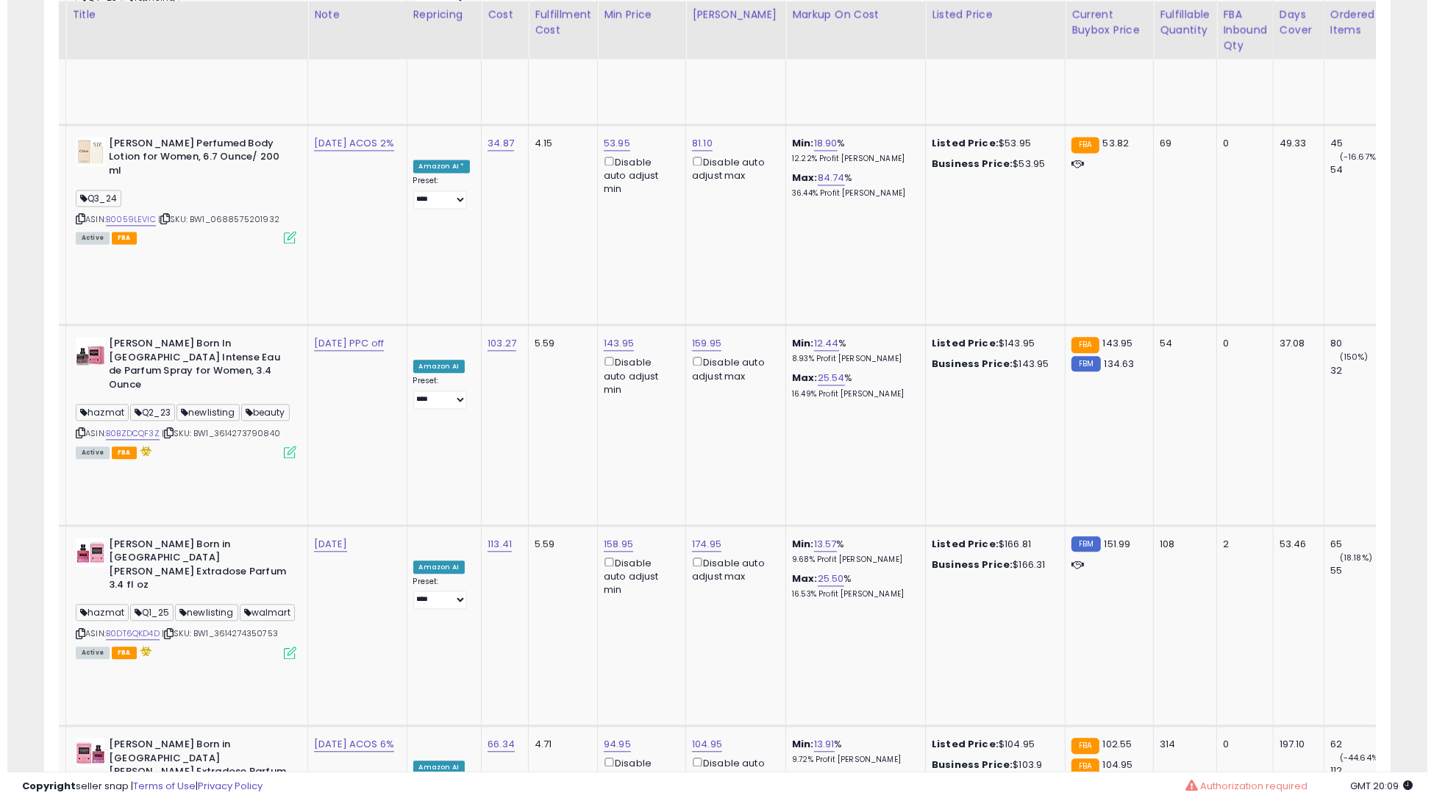
scroll to position [302, 789]
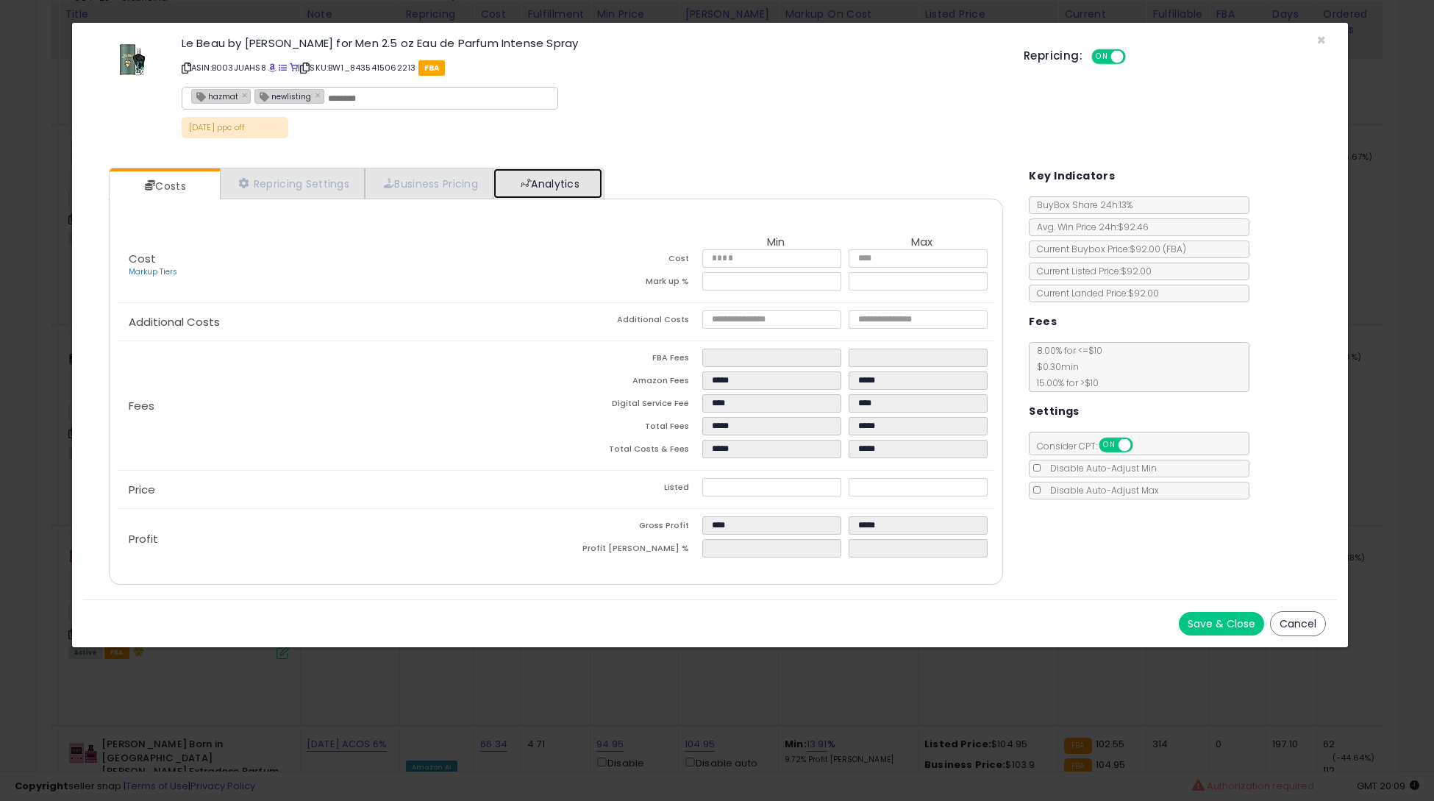
click at [565, 196] on link "Analytics" at bounding box center [547, 183] width 109 height 30
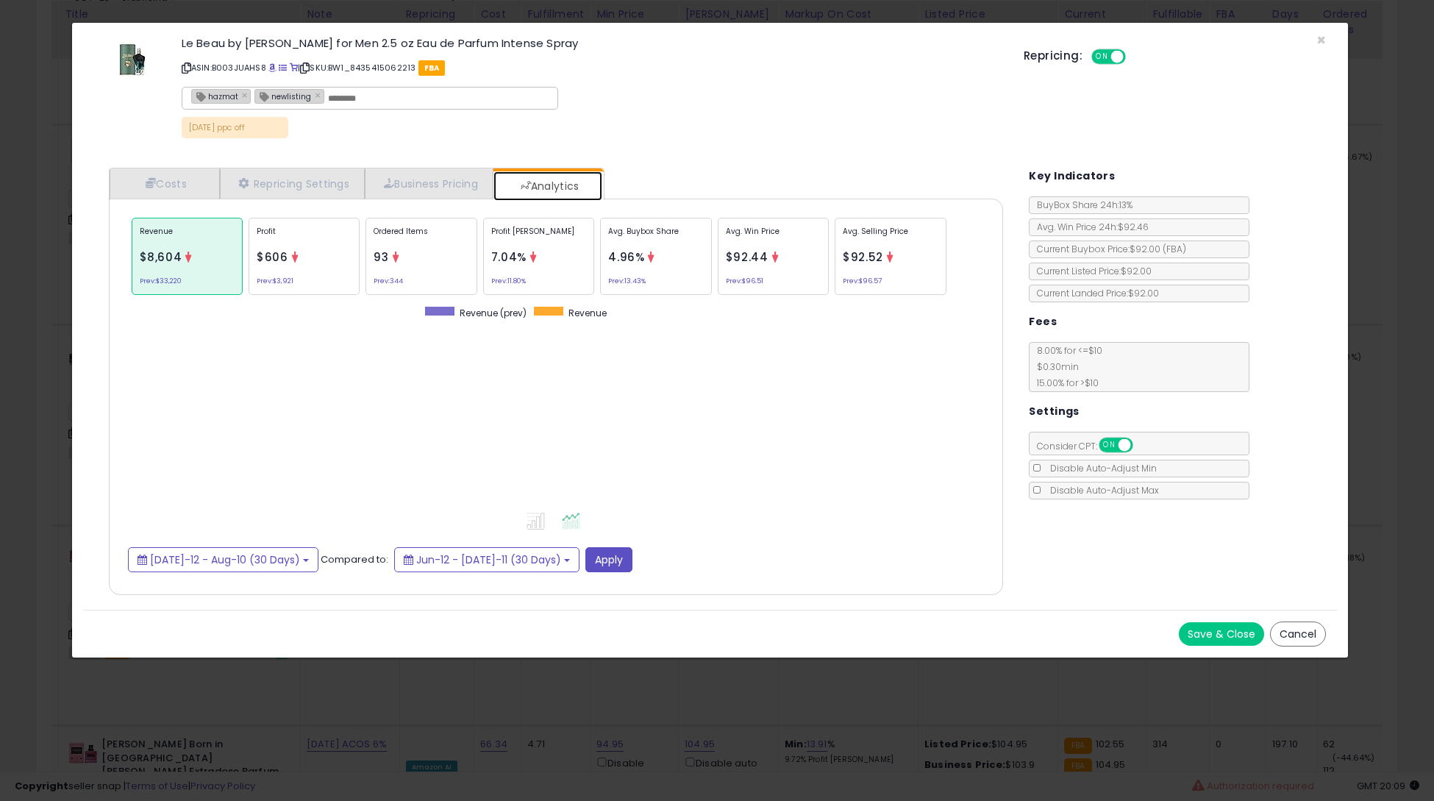
scroll to position [451, 924]
click at [905, 274] on div "Avg. Selling Price $92.52 Prev: $96.57" at bounding box center [890, 256] width 111 height 77
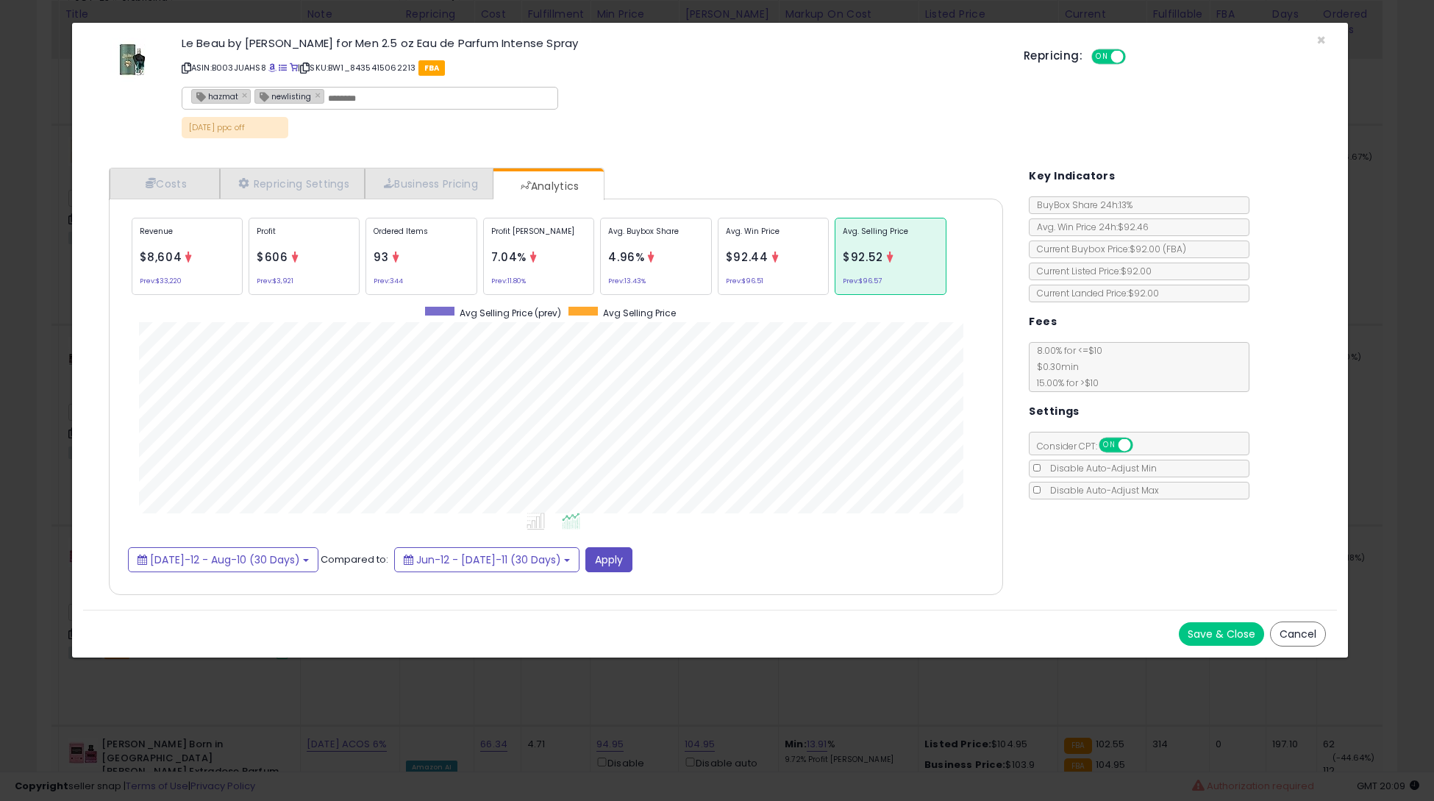
click at [218, 239] on p "Revenue" at bounding box center [187, 237] width 95 height 22
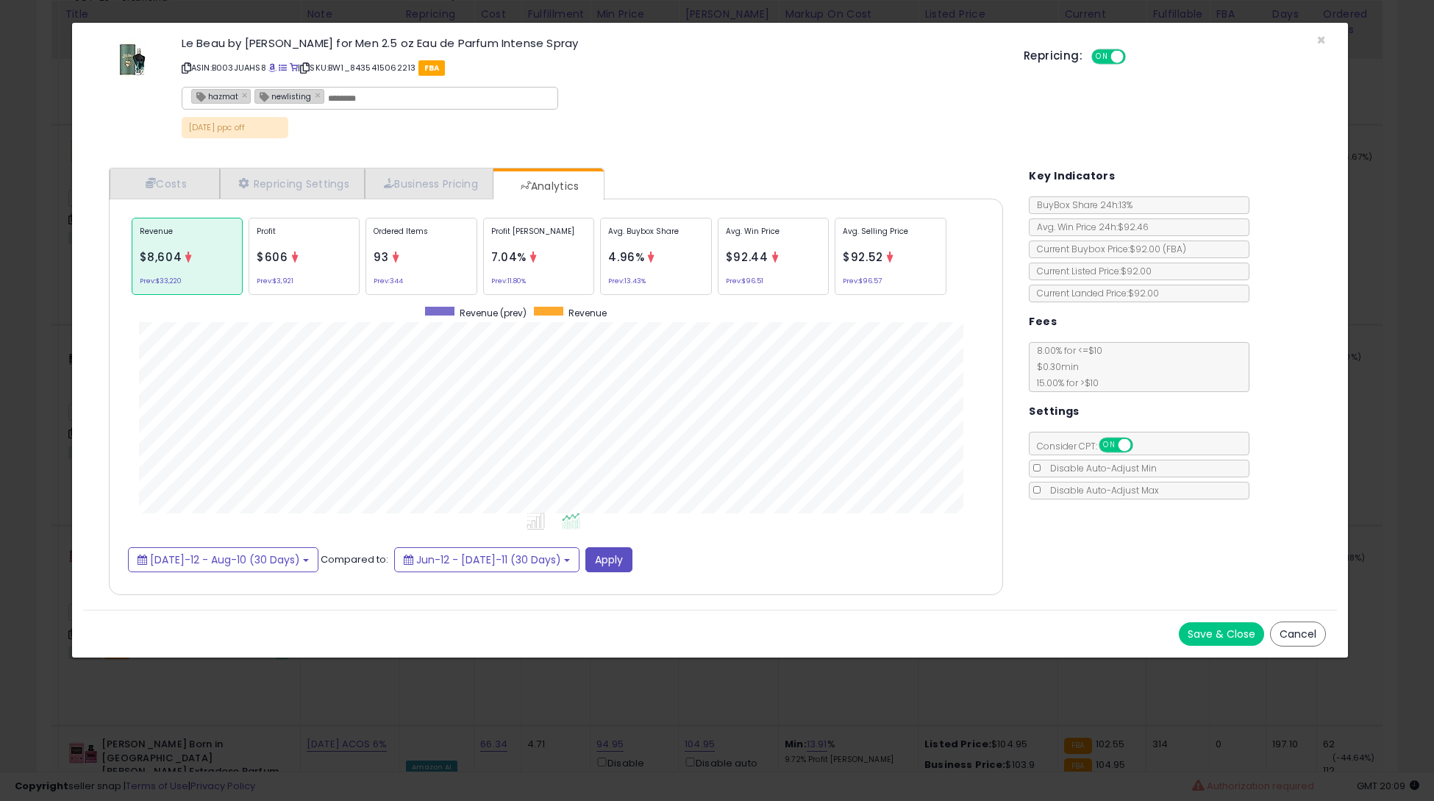
click at [283, 238] on p "Profit" at bounding box center [304, 237] width 95 height 22
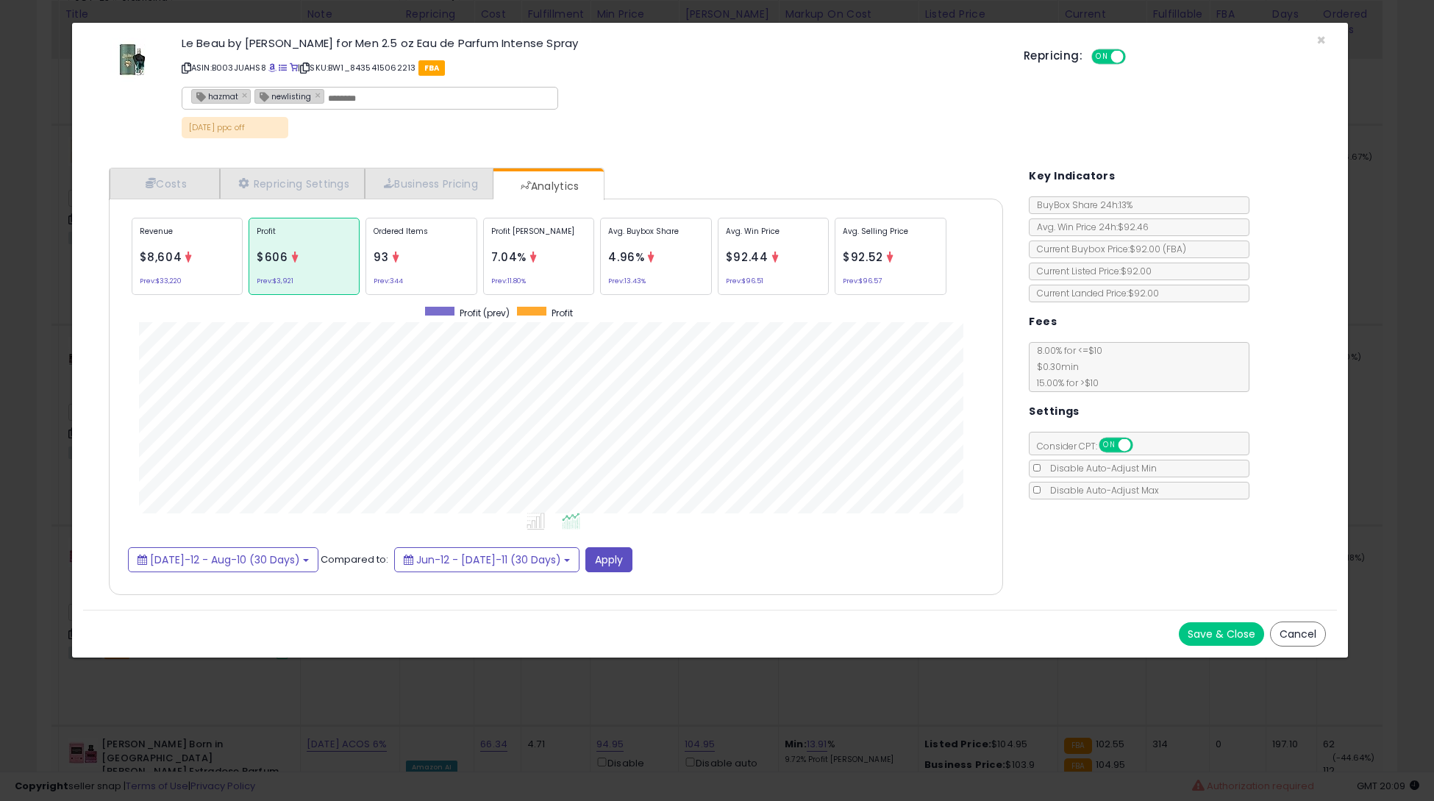
click at [374, 249] on span "93" at bounding box center [381, 256] width 15 height 15
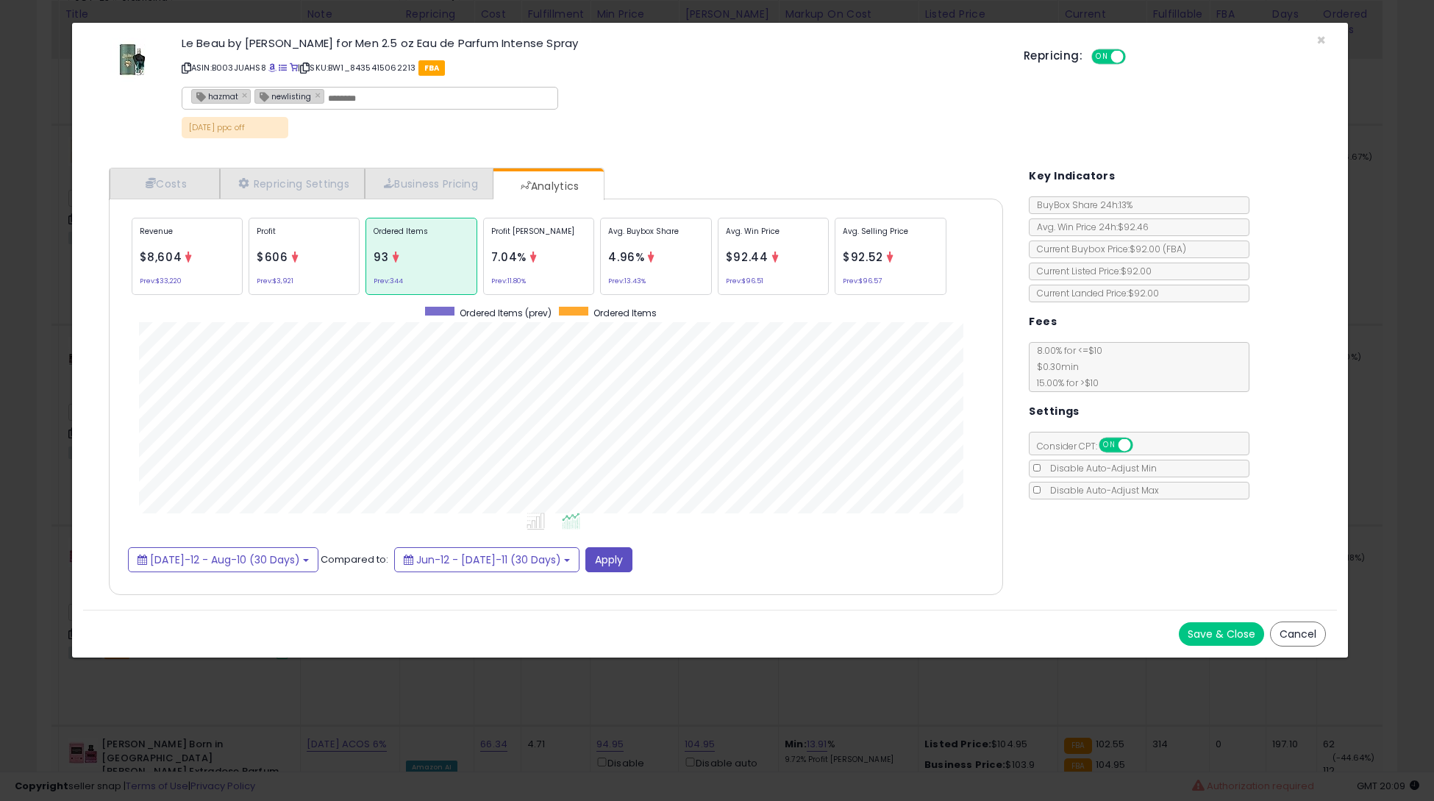
click at [1293, 622] on button "Cancel" at bounding box center [1298, 633] width 56 height 25
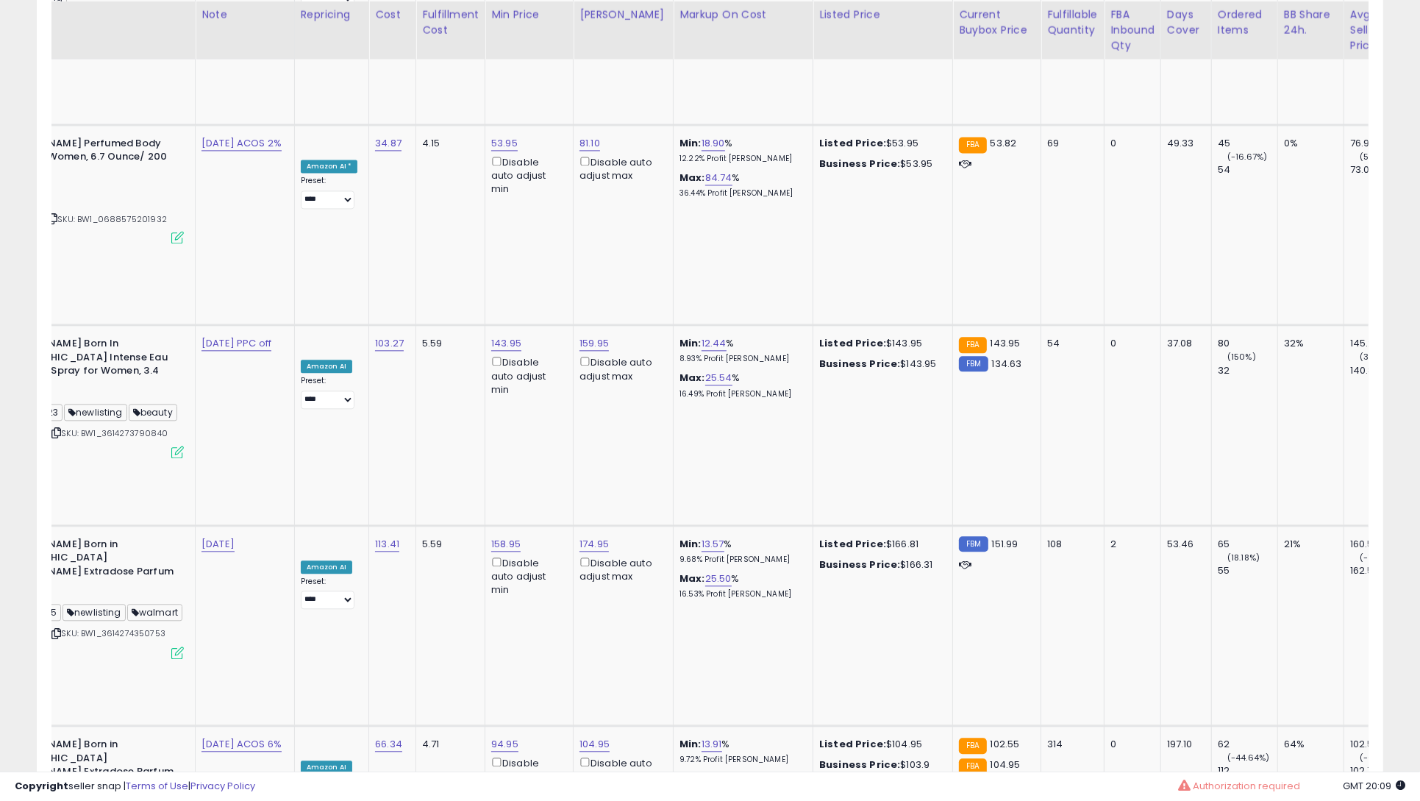
scroll to position [0, 129]
